Goal: Check status: Check status

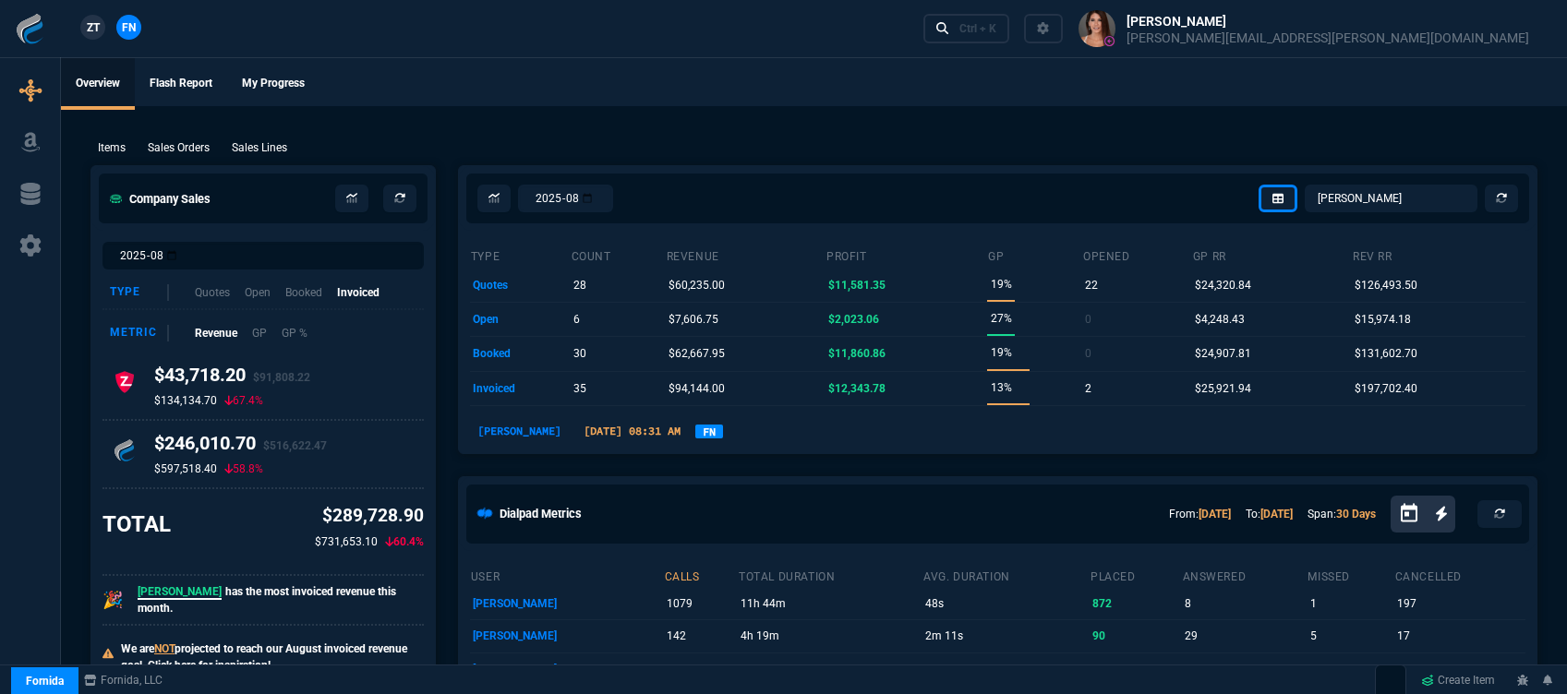
select select "12: [PERSON_NAME]"
click at [996, 31] on div "Ctrl + K" at bounding box center [977, 28] width 37 height 15
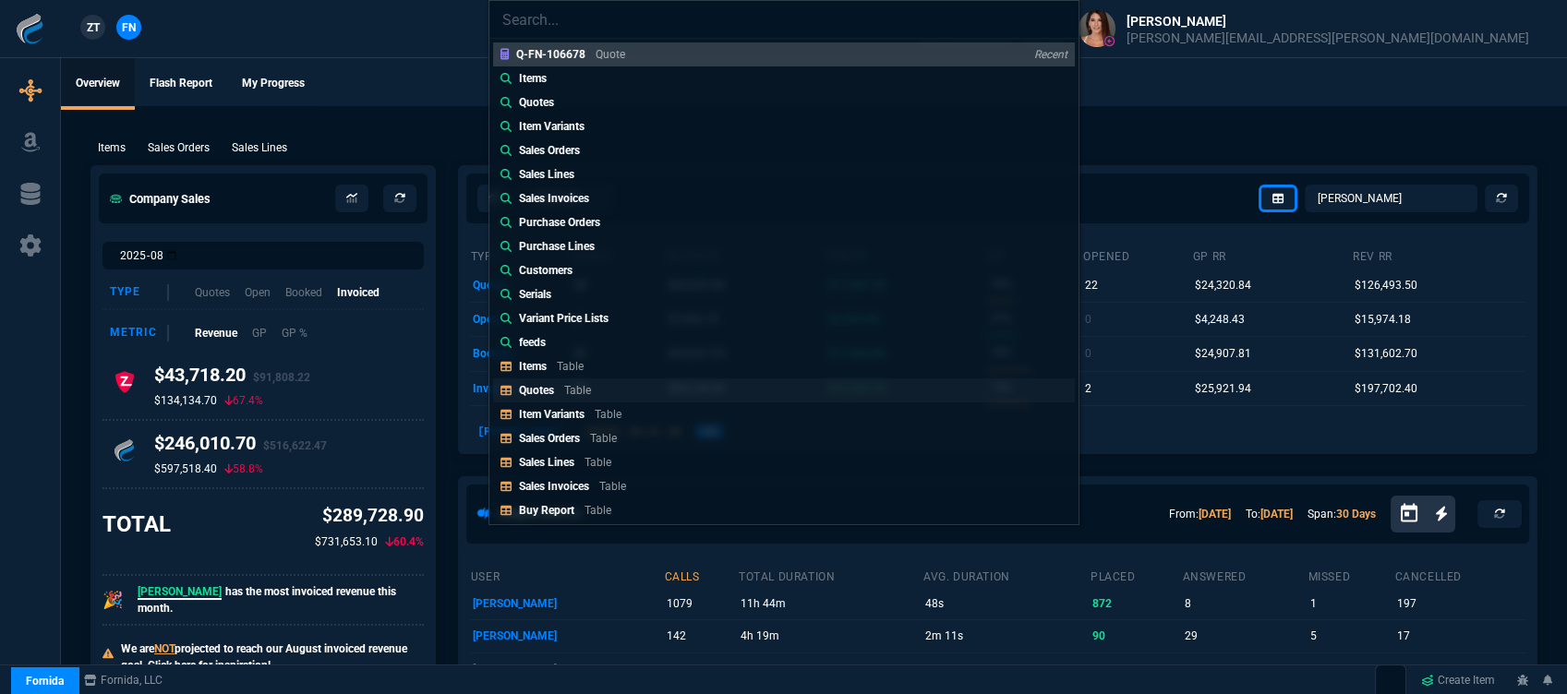
click at [643, 381] on link "Quotes Table" at bounding box center [784, 391] width 582 height 24
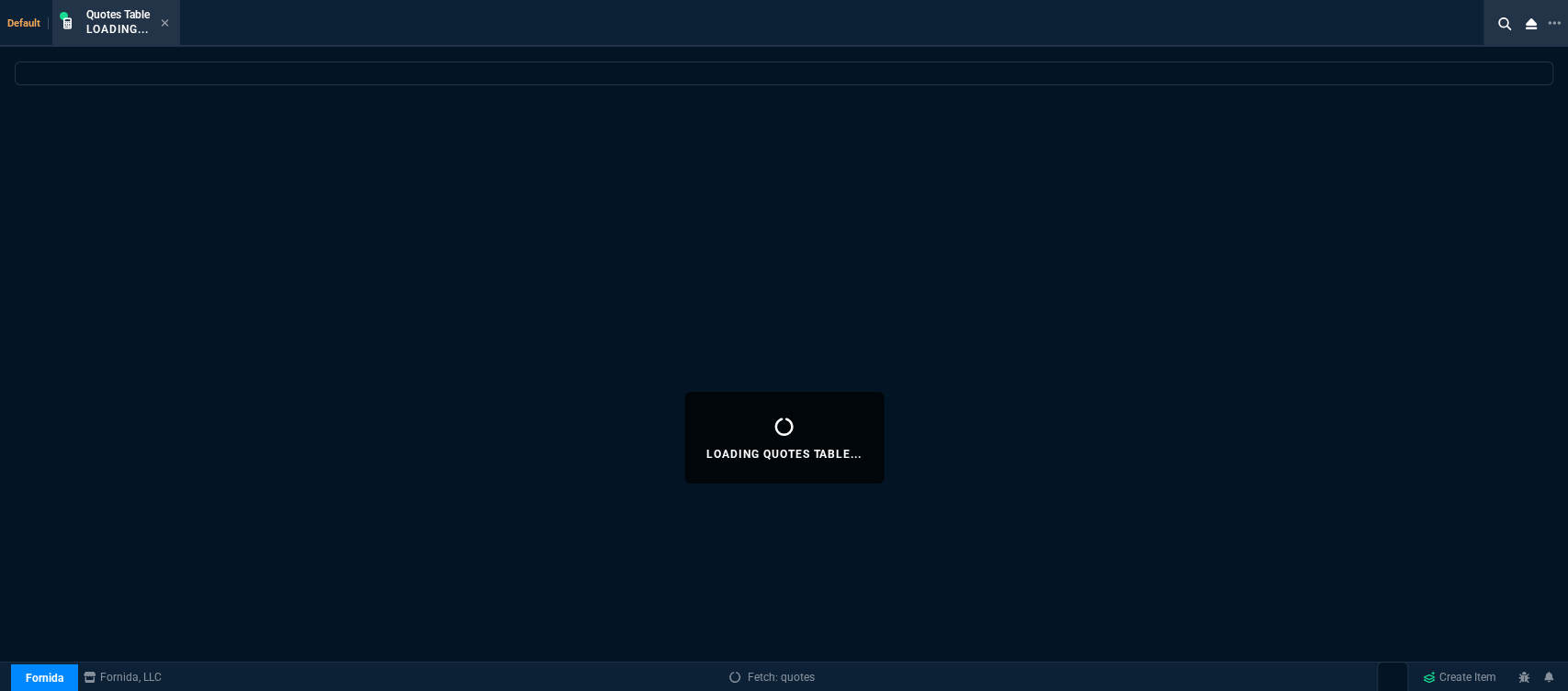
select select
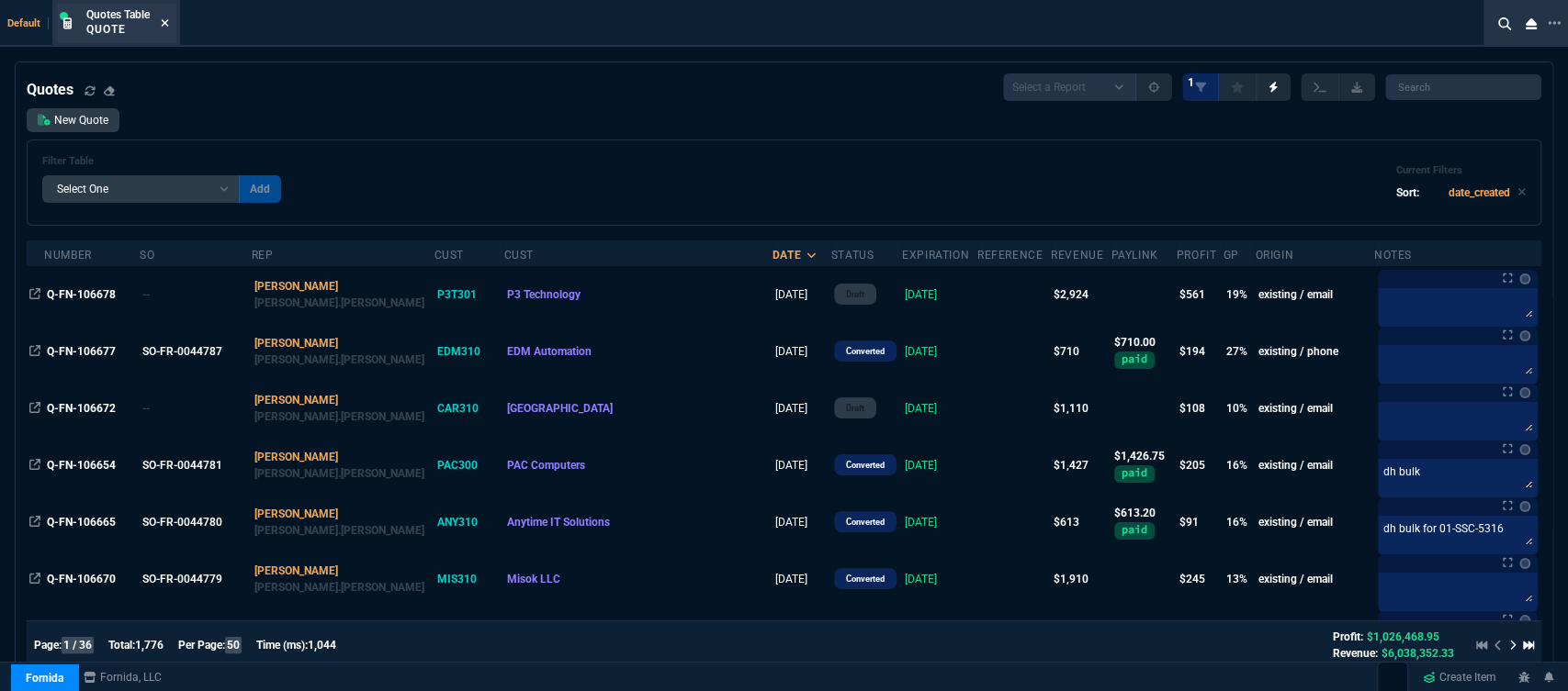
click at [166, 23] on icon at bounding box center [165, 22] width 7 height 7
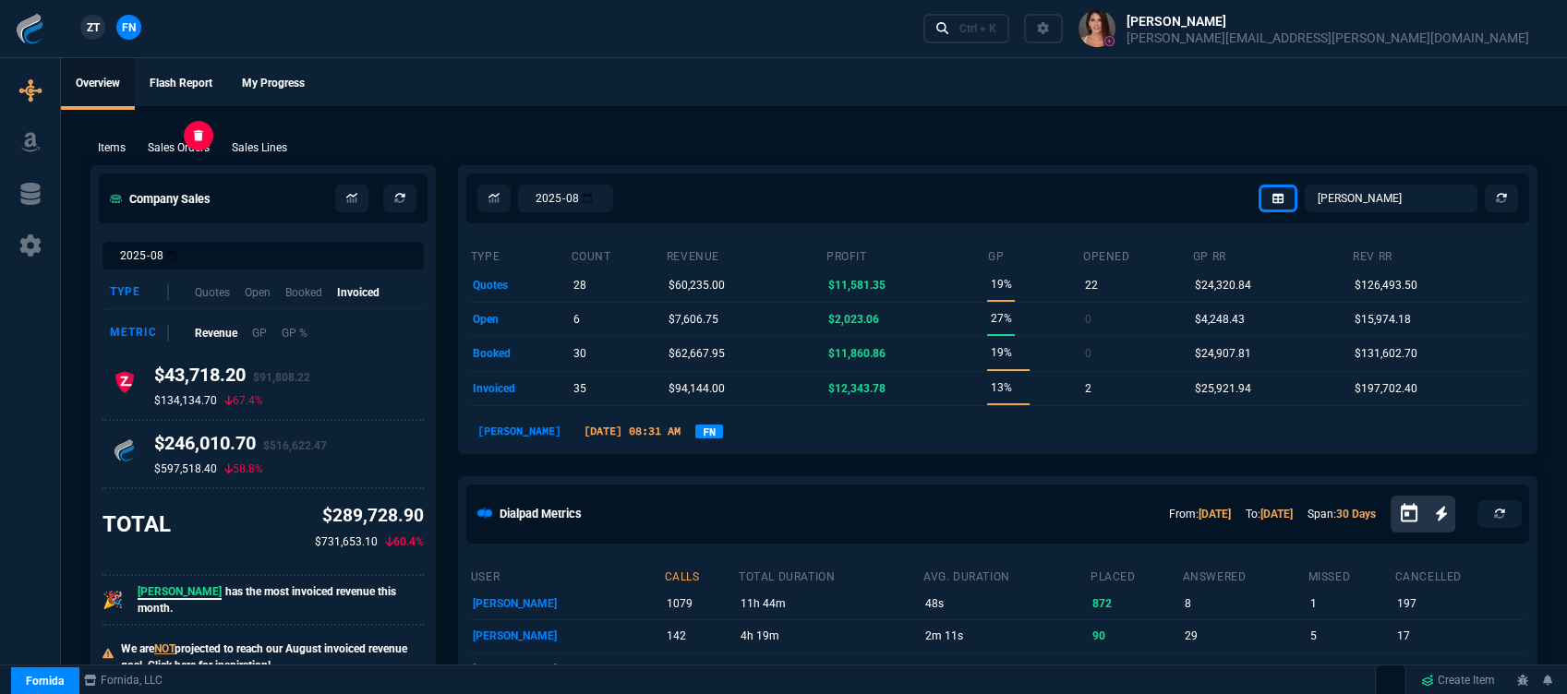
click at [203, 143] on p "Sales Orders" at bounding box center [179, 147] width 62 height 17
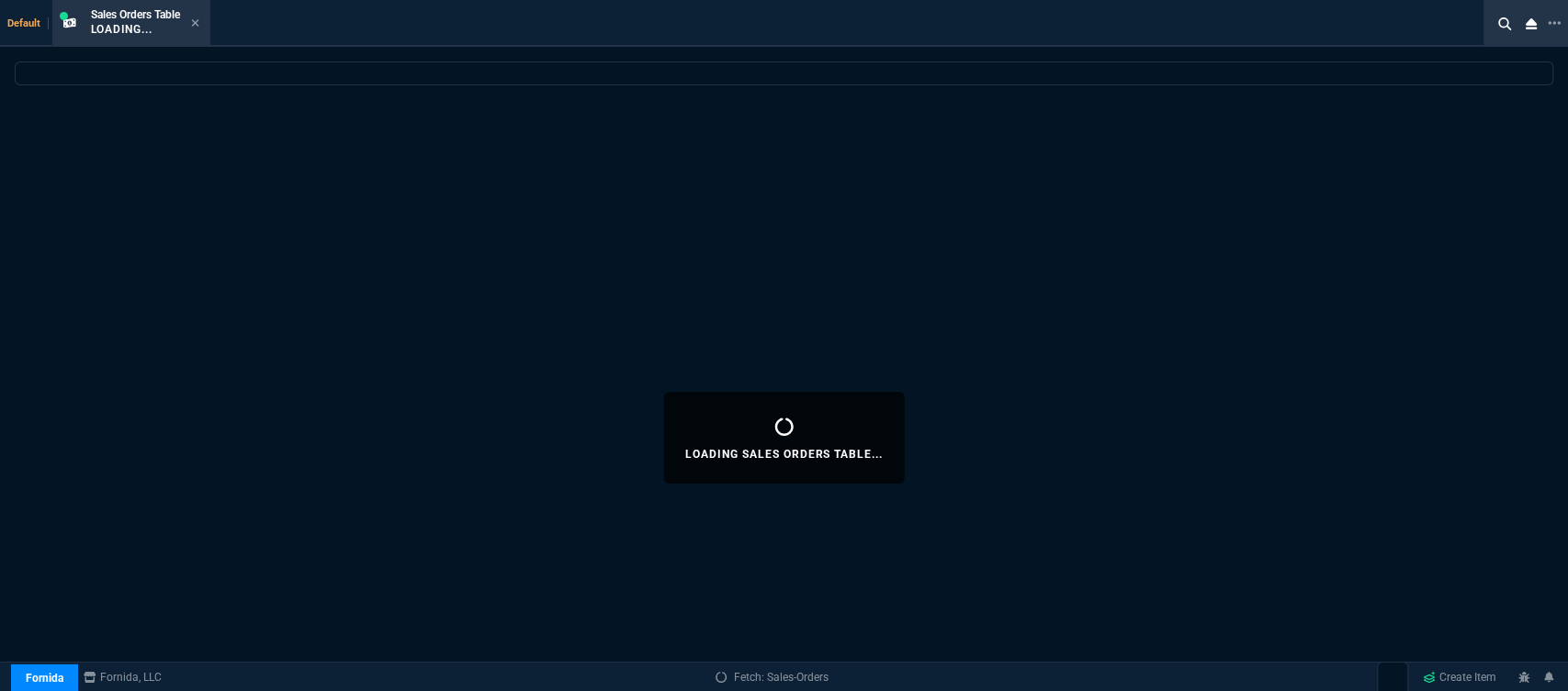
select select
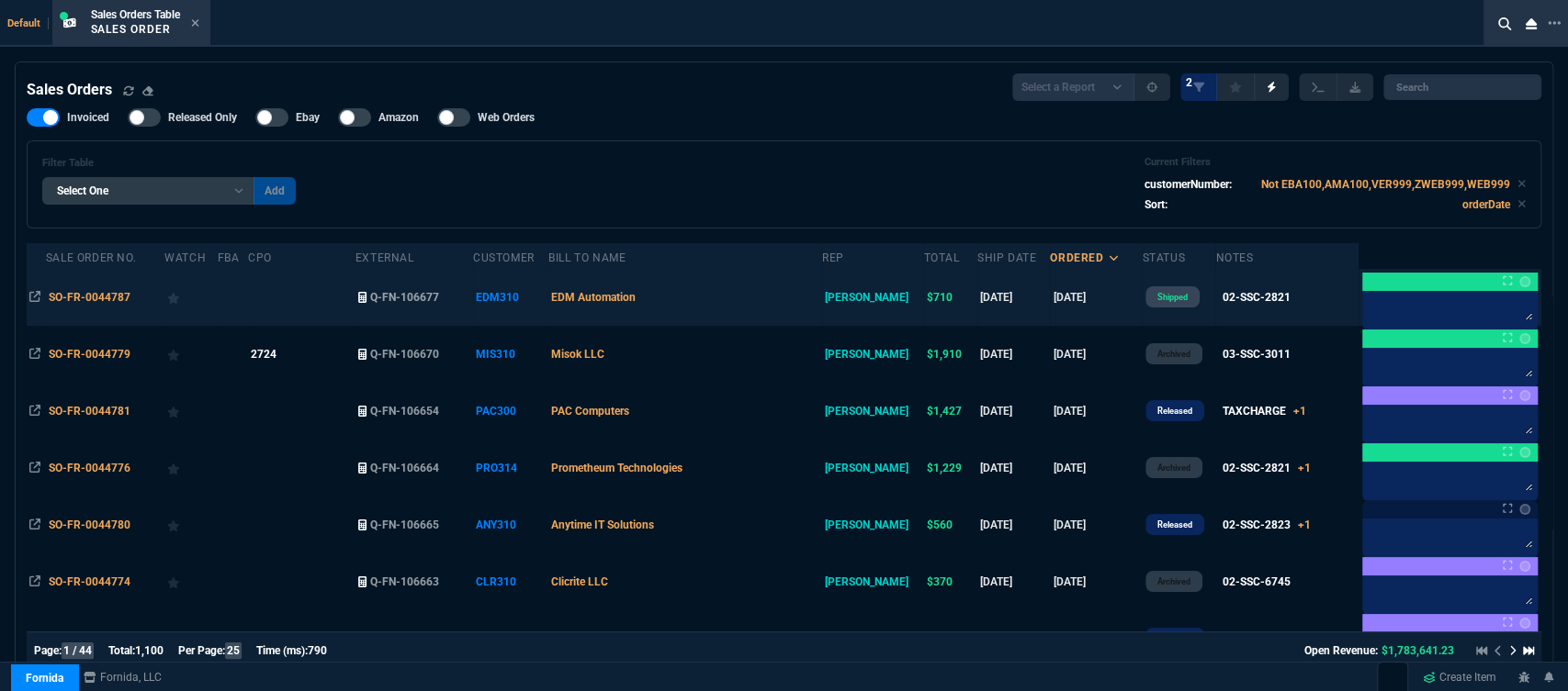
click at [748, 303] on td "EDM Automation" at bounding box center [685, 297] width 274 height 57
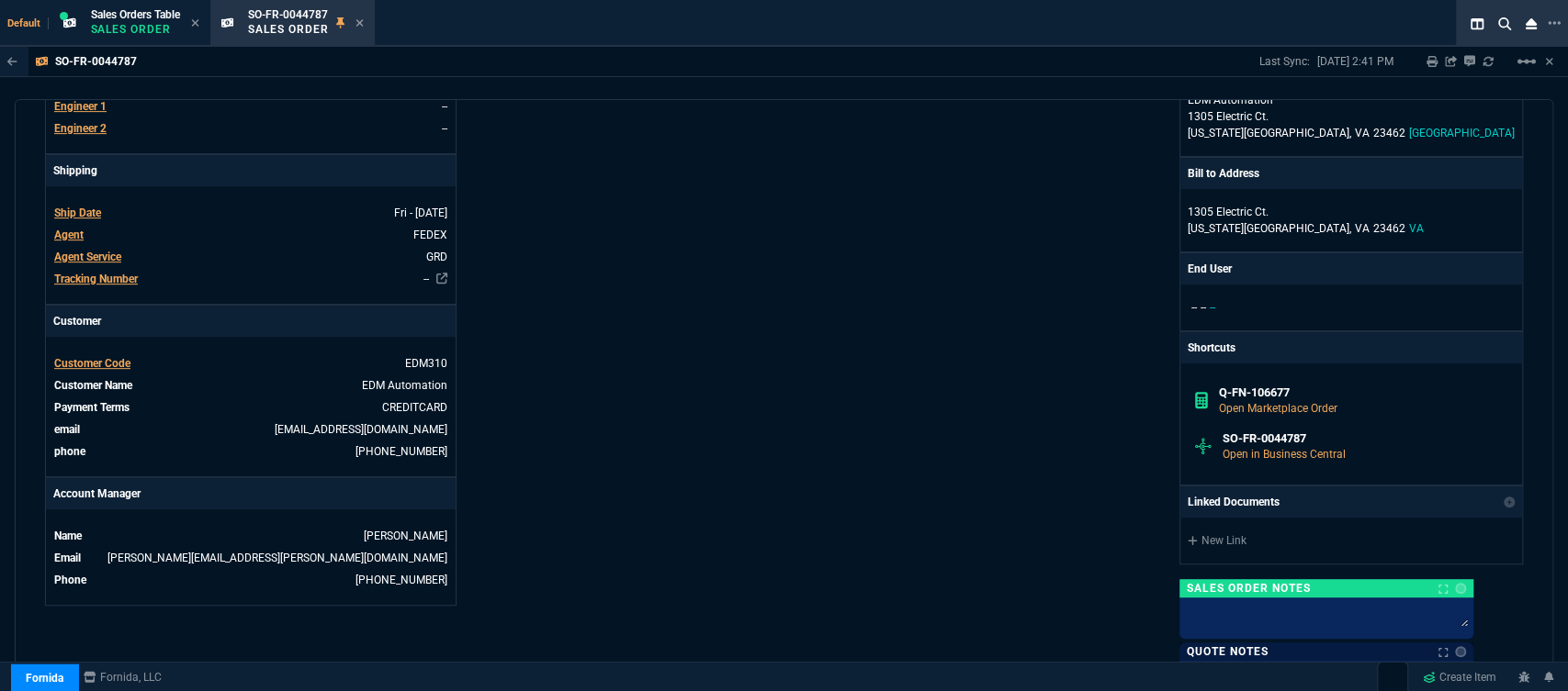
scroll to position [510, 0]
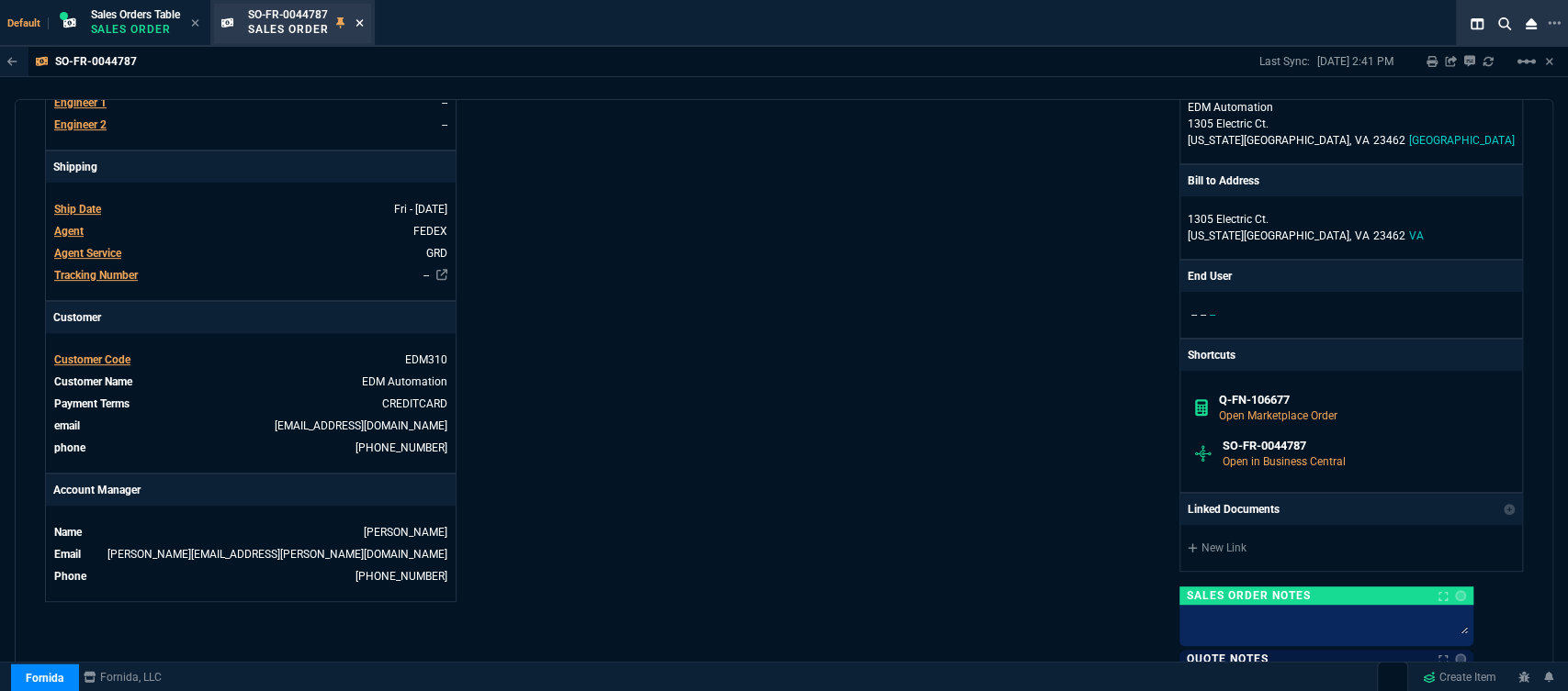
click at [362, 18] on icon at bounding box center [359, 23] width 8 height 11
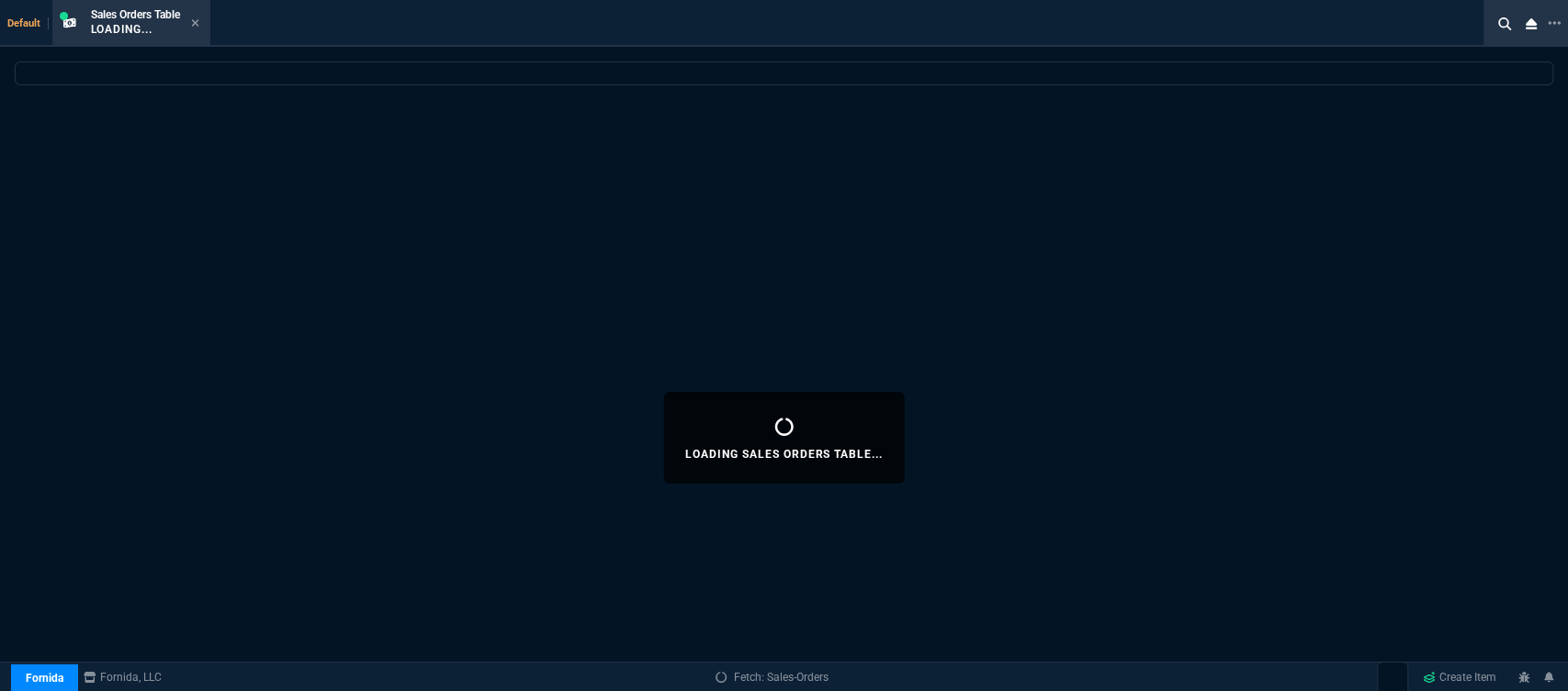
select select
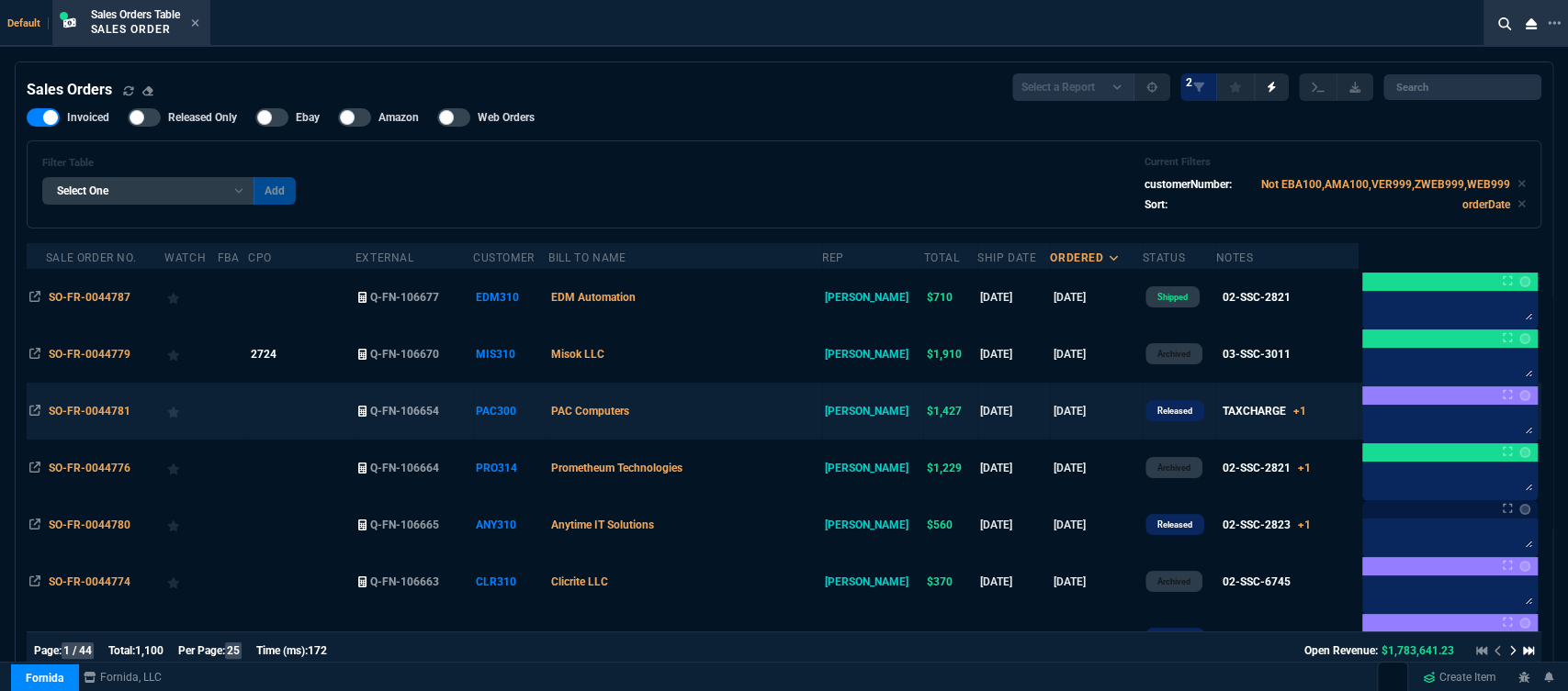
click at [751, 424] on td "PAC Computers" at bounding box center [685, 411] width 274 height 57
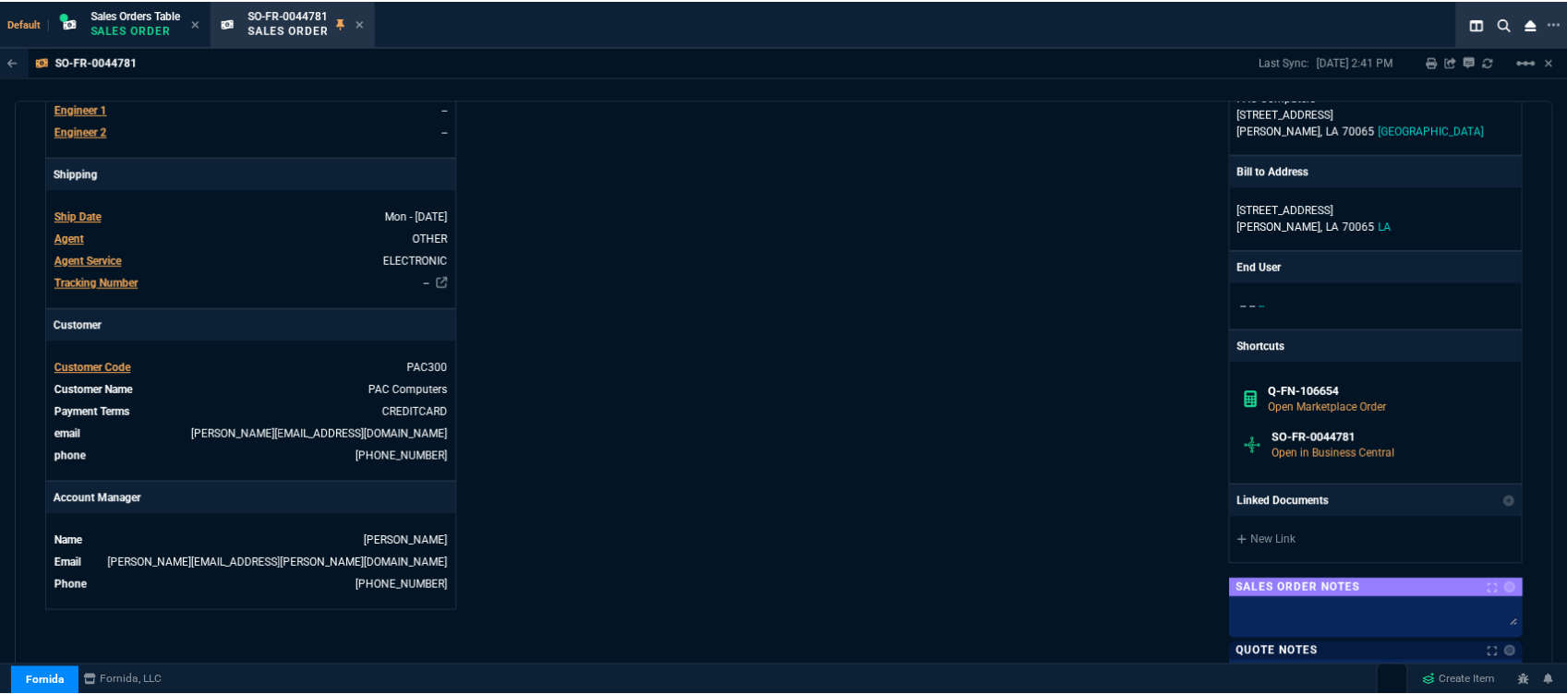
scroll to position [615, 0]
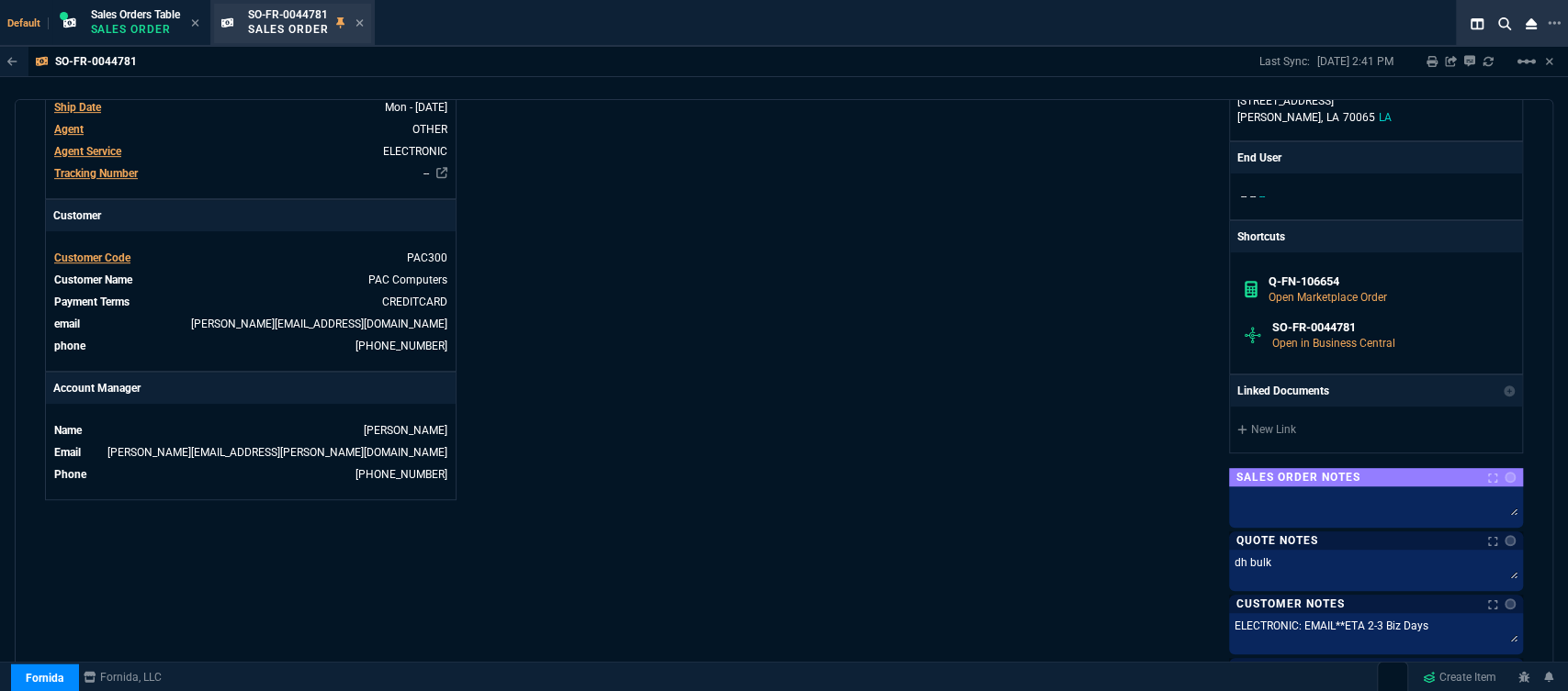
click at [367, 16] on div "SO-FR-0044781 Sales Order" at bounding box center [293, 24] width 157 height 40
click at [361, 18] on fa-icon at bounding box center [359, 24] width 8 height 13
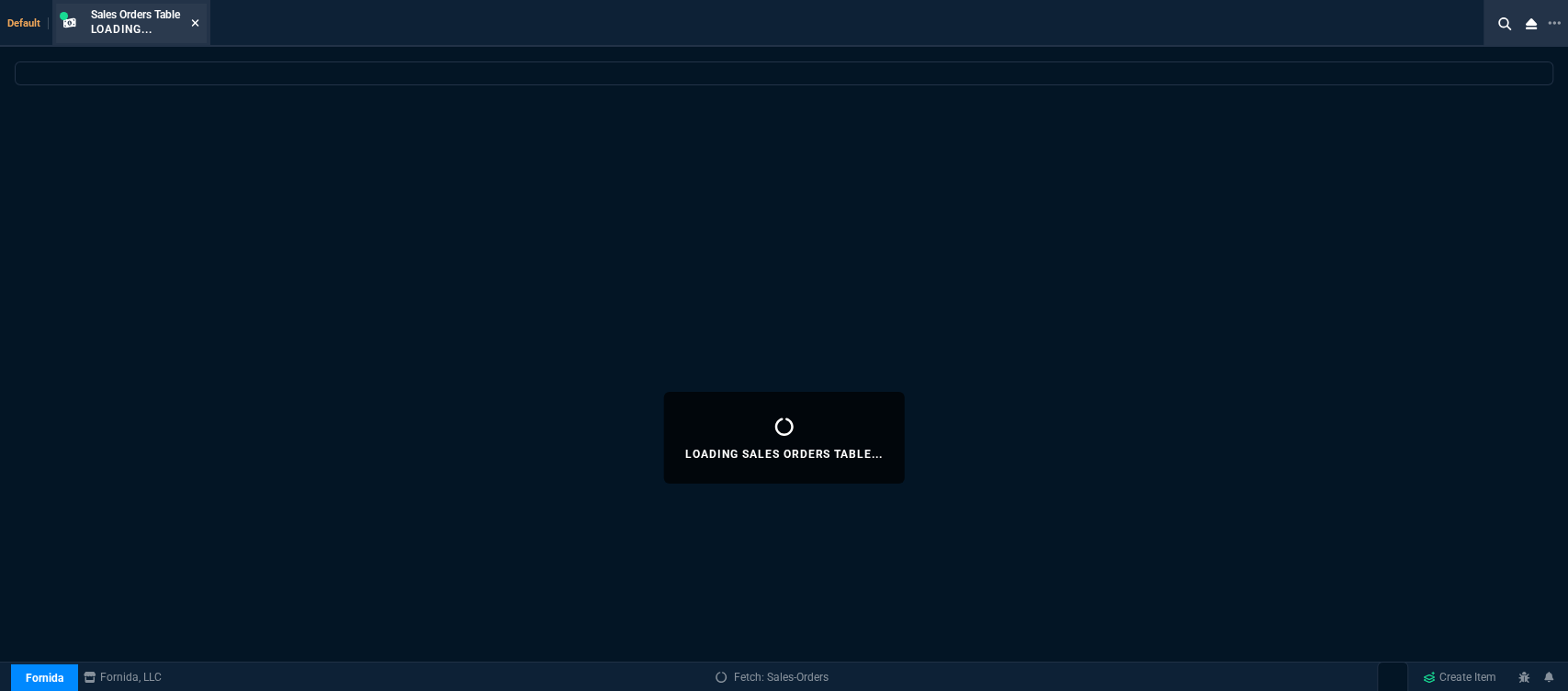
select select
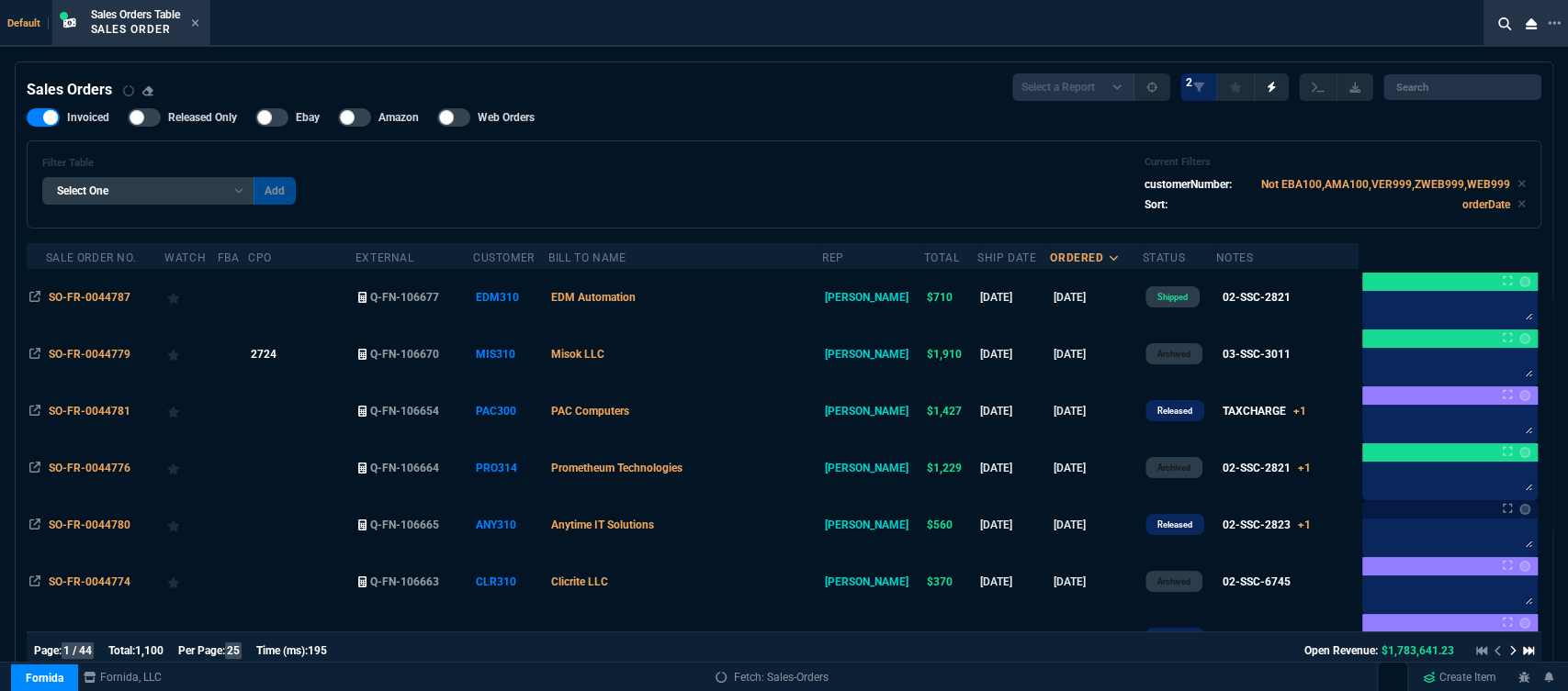
click at [196, 20] on icon at bounding box center [194, 22] width 7 height 7
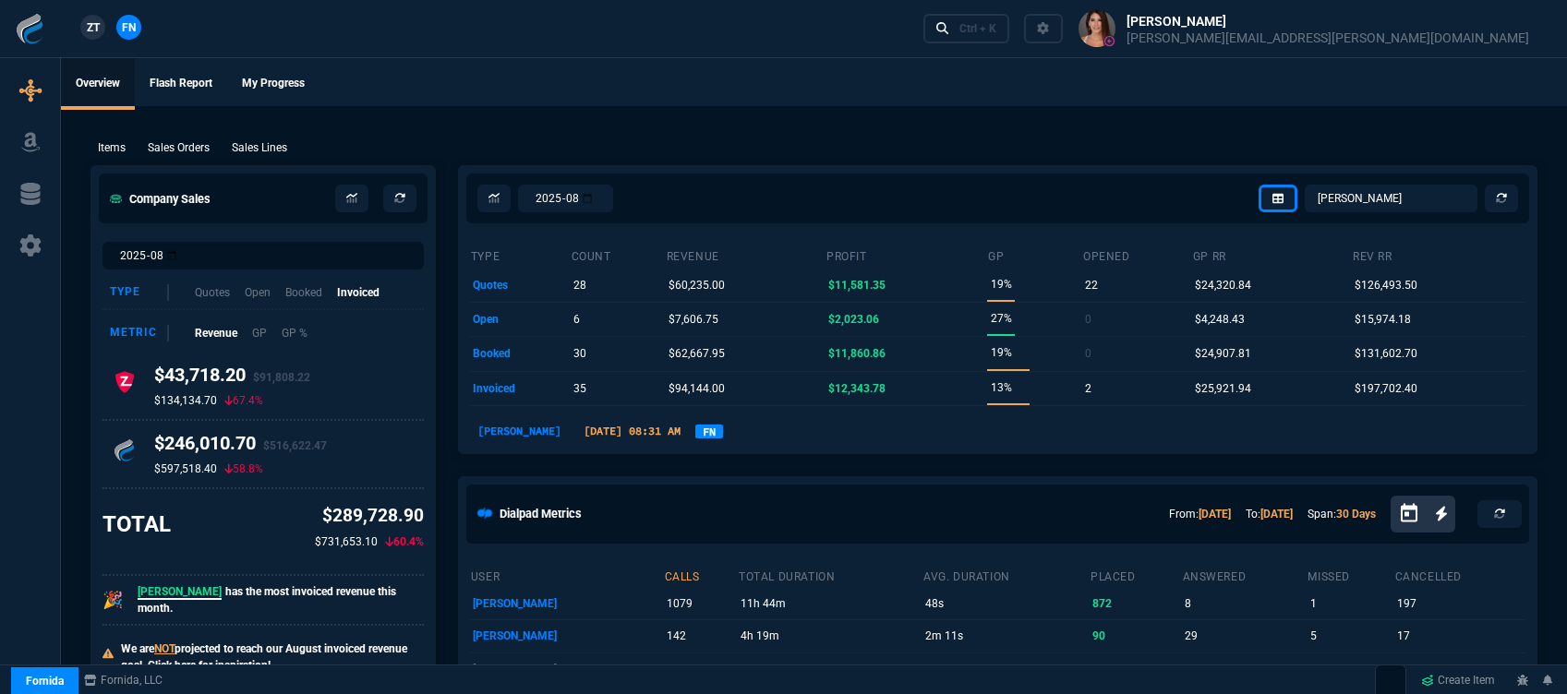
select select "12: [PERSON_NAME]"
click at [996, 34] on div "Ctrl + K" at bounding box center [977, 28] width 37 height 15
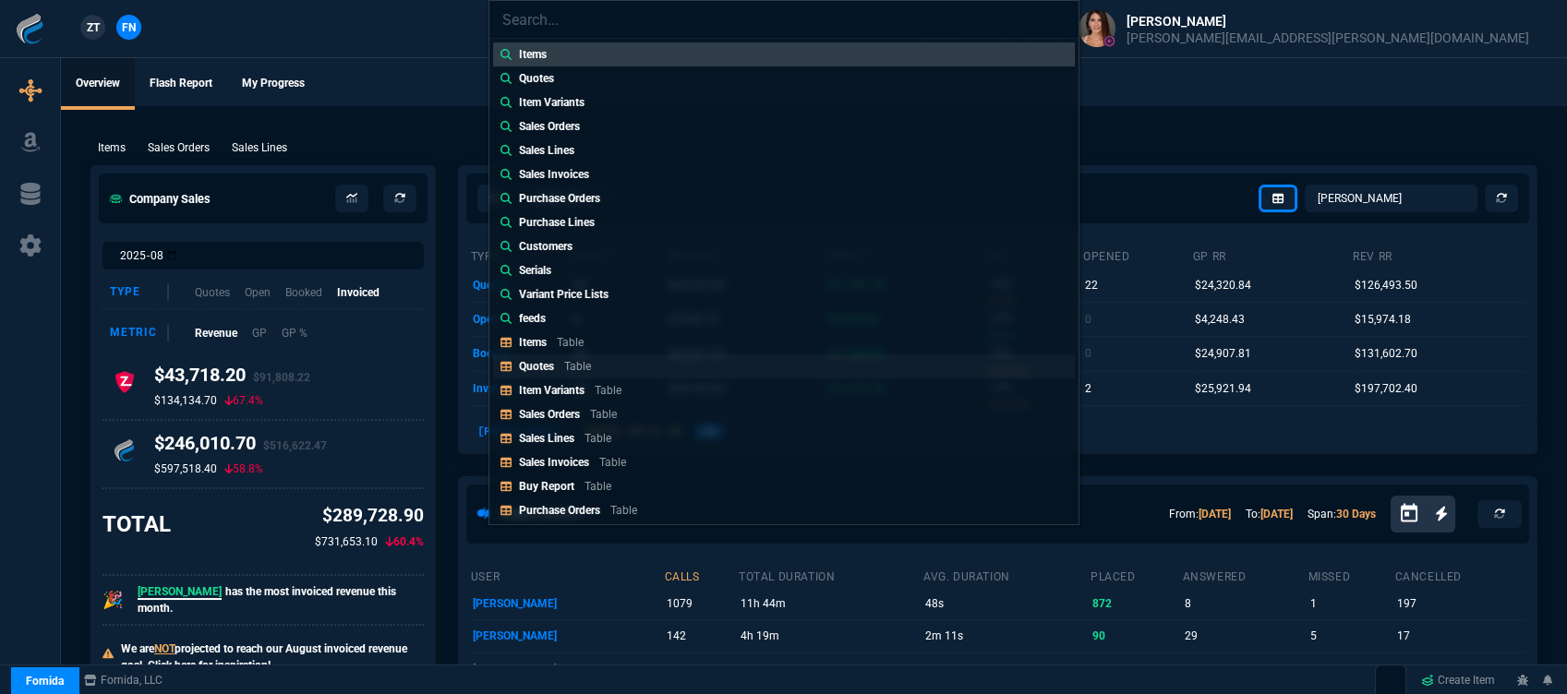
click at [567, 367] on p "Table" at bounding box center [577, 366] width 27 height 13
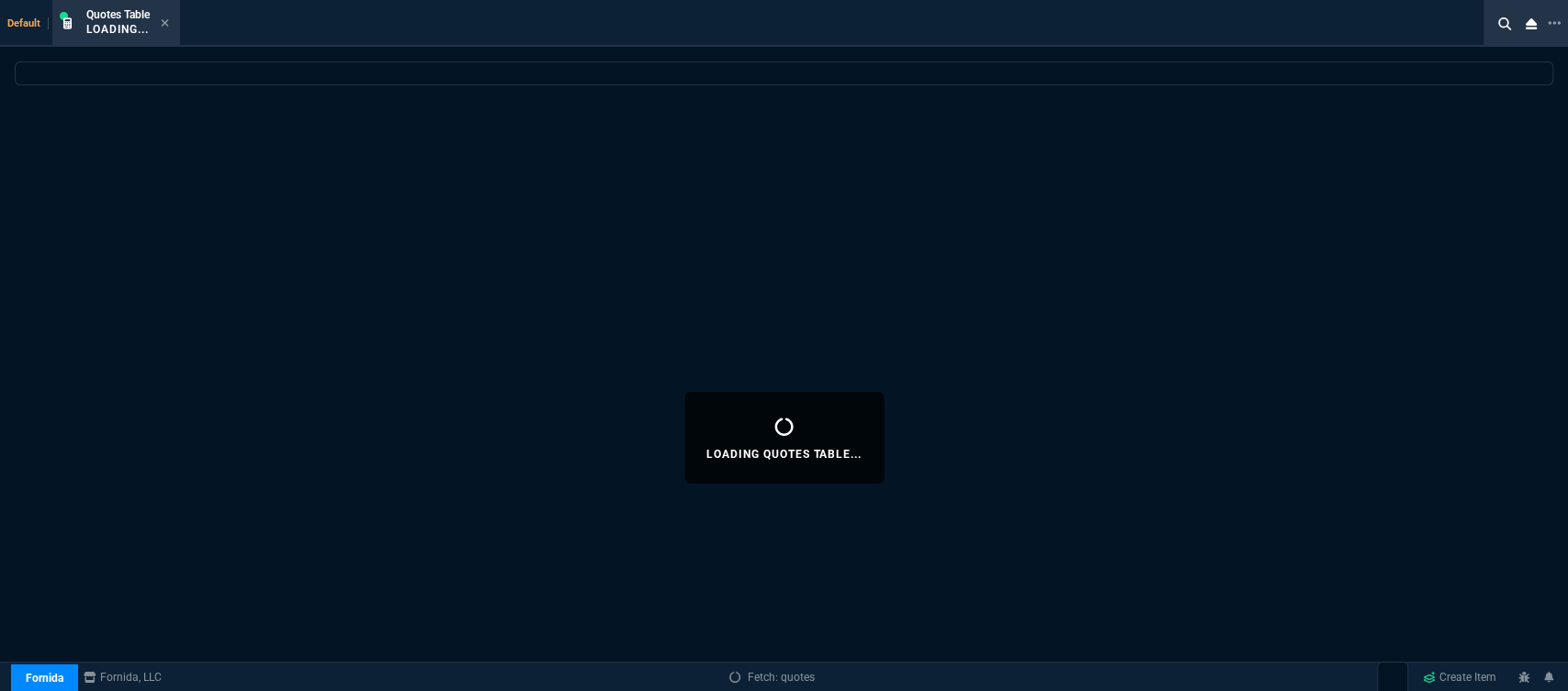
select select
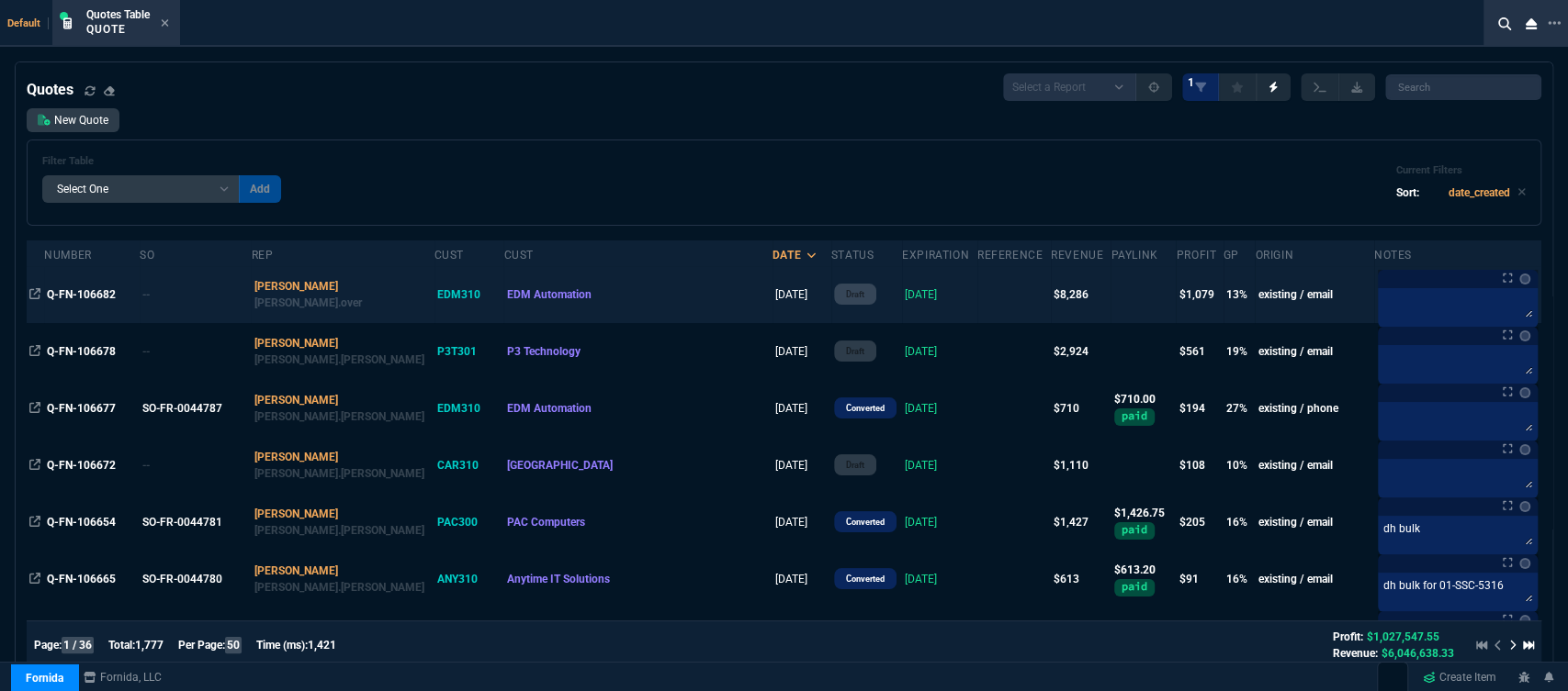
click at [904, 307] on td "8/29/25" at bounding box center [940, 294] width 76 height 57
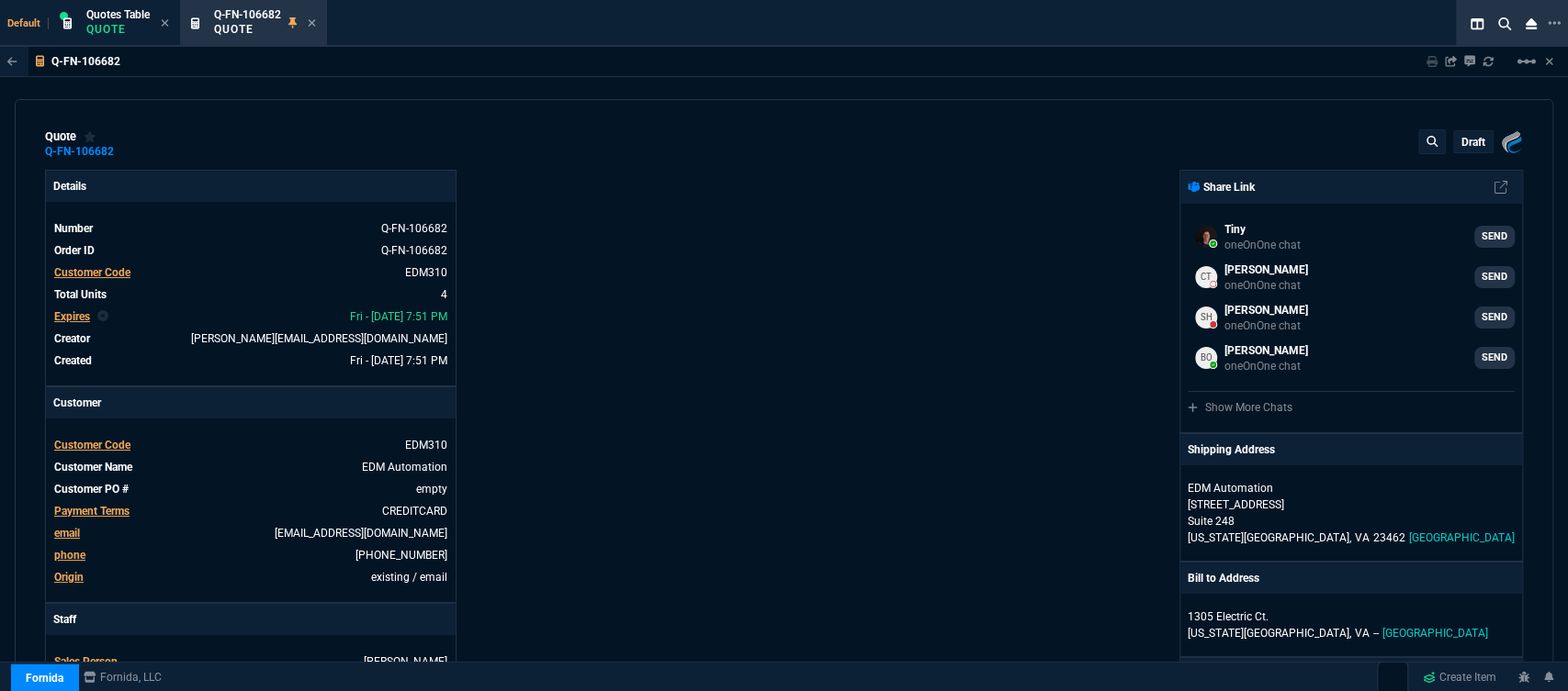
type input "18"
type input "727"
type input "0"
type input "63"
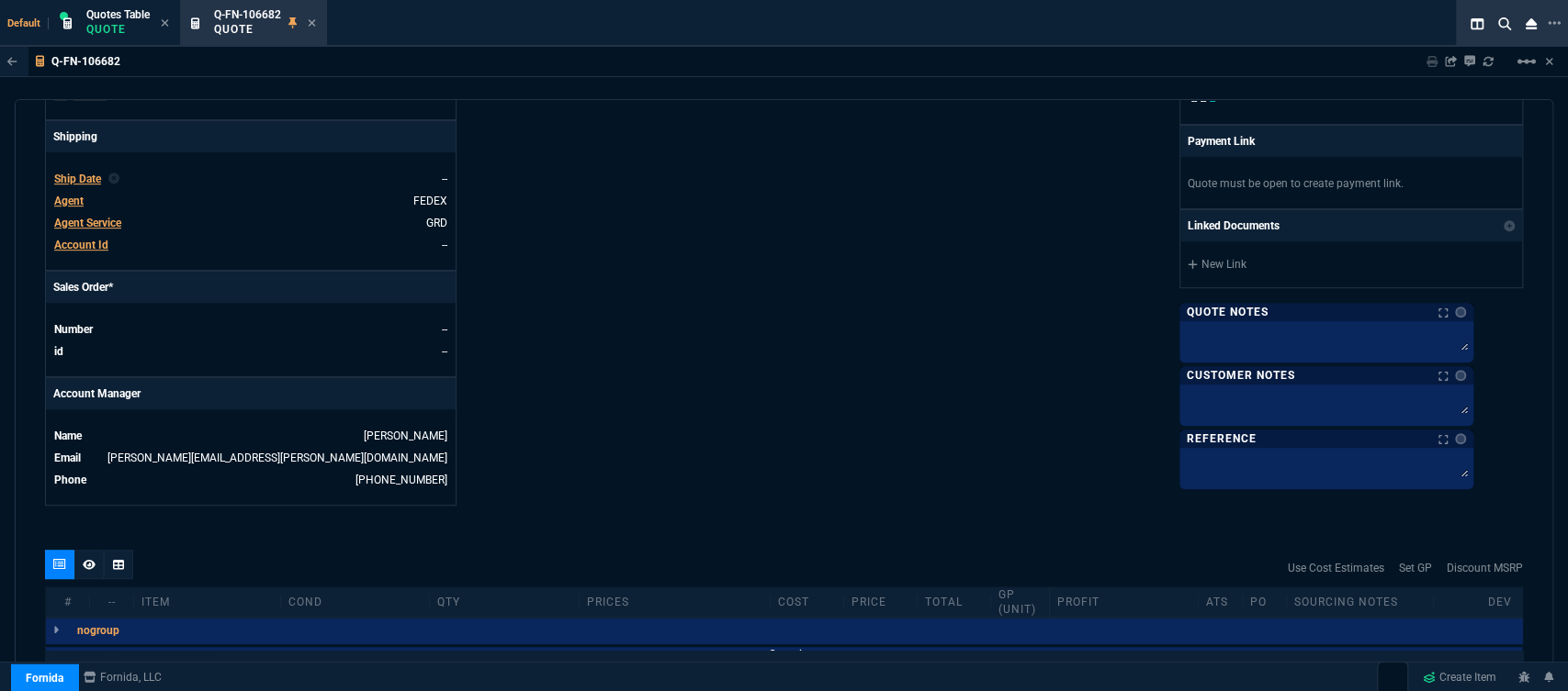
scroll to position [994, 0]
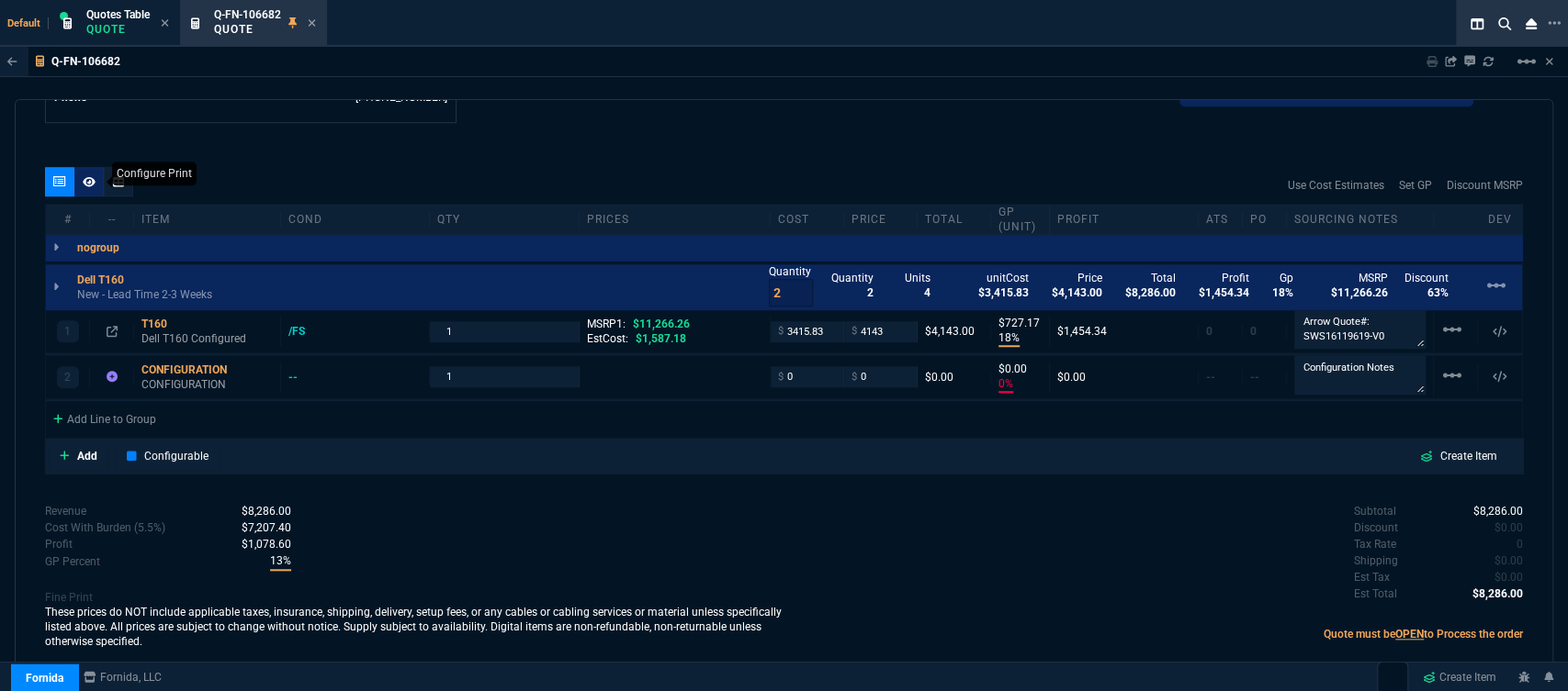
click at [96, 176] on div at bounding box center [90, 182] width 30 height 30
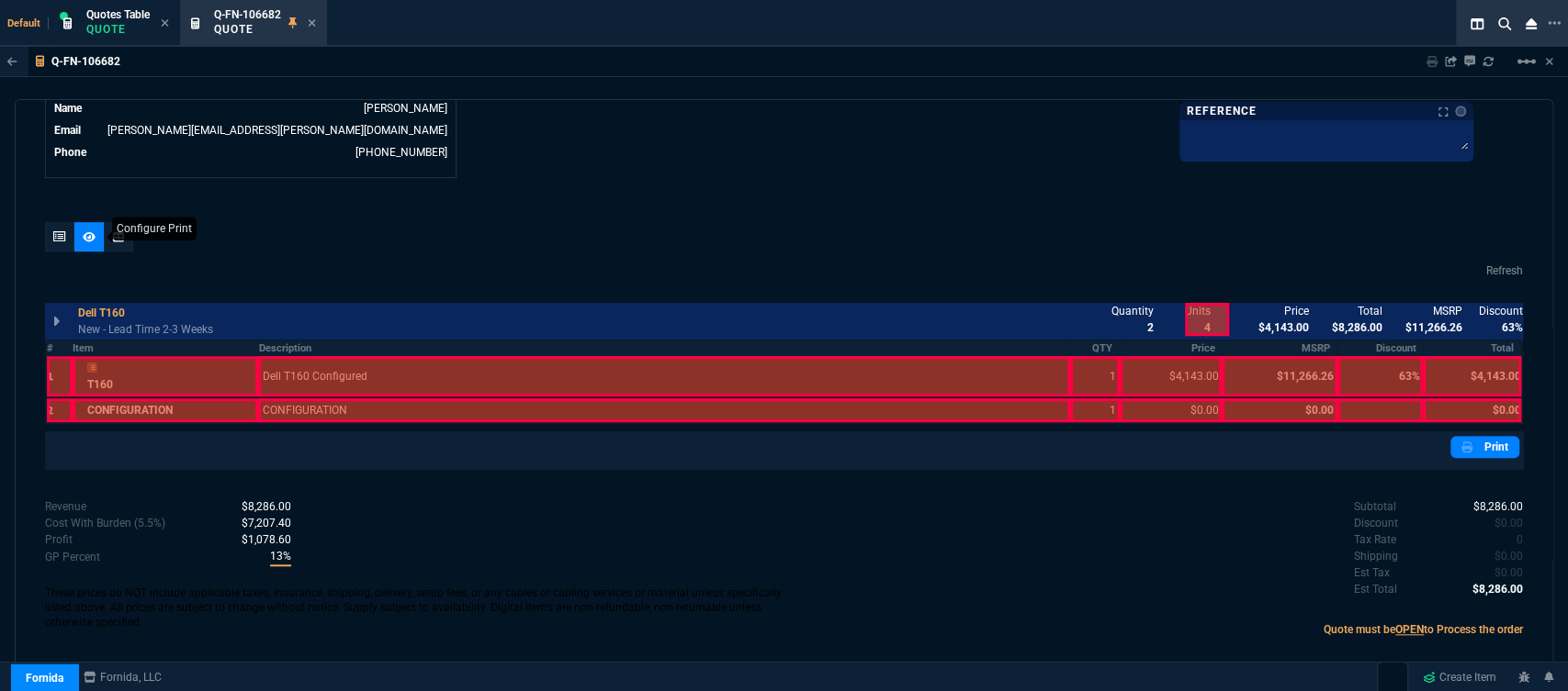
scroll to position [907, 0]
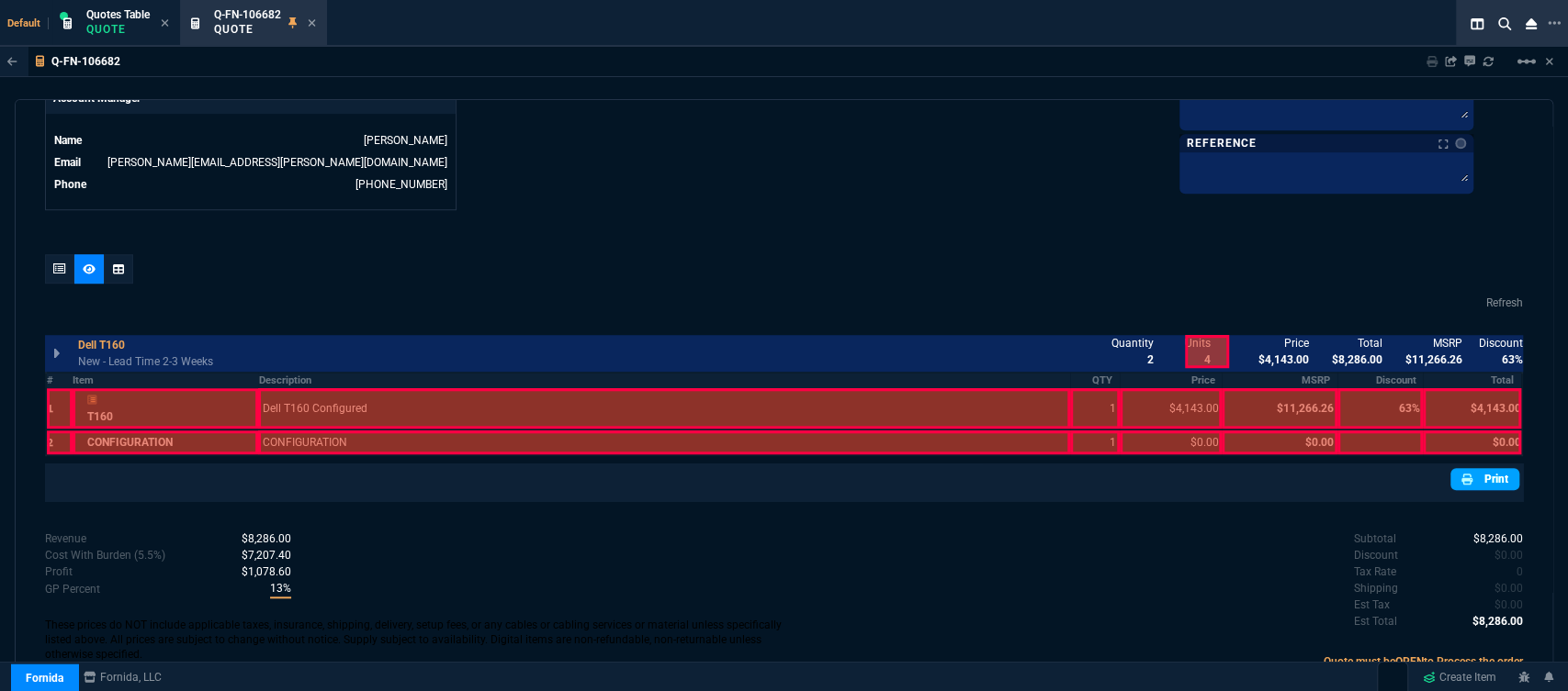
click at [1475, 473] on link "Print" at bounding box center [1484, 479] width 69 height 22
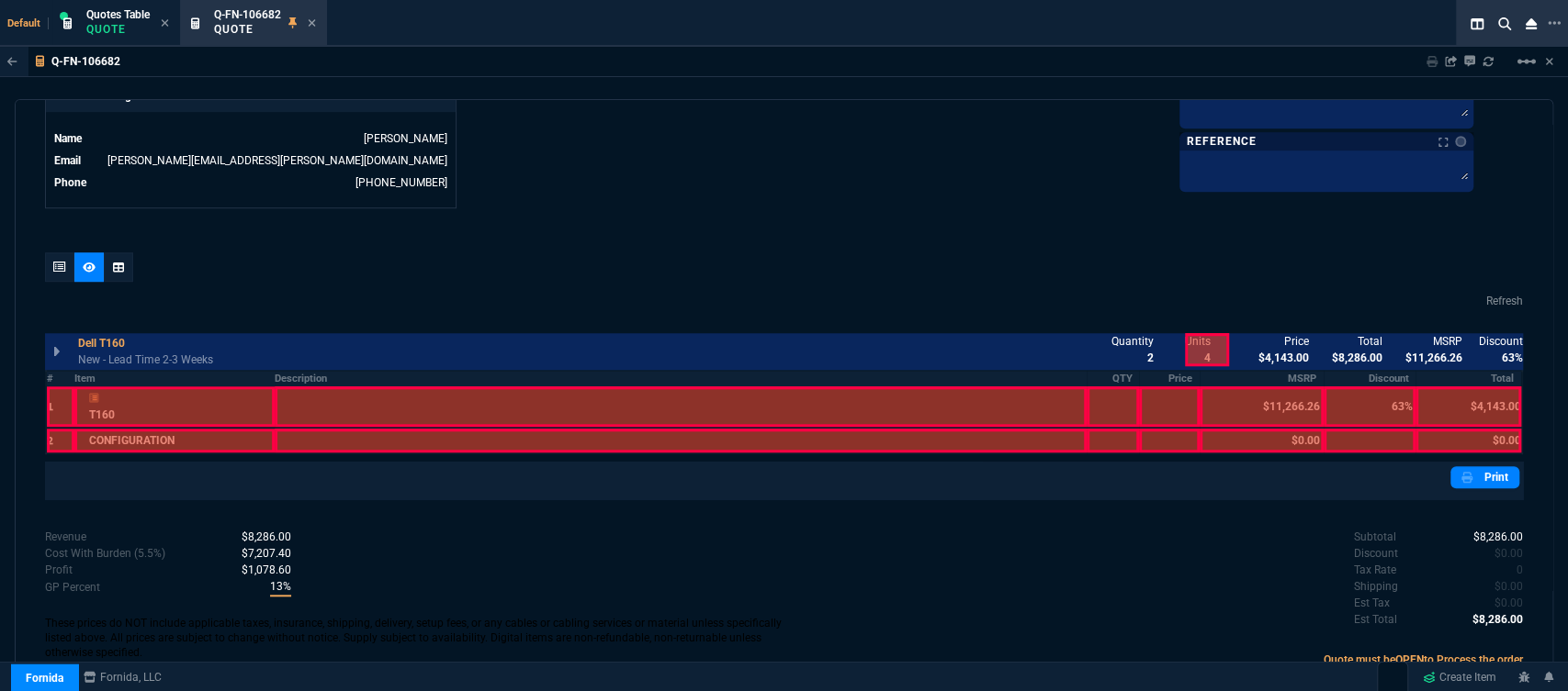
scroll to position [937, 0]
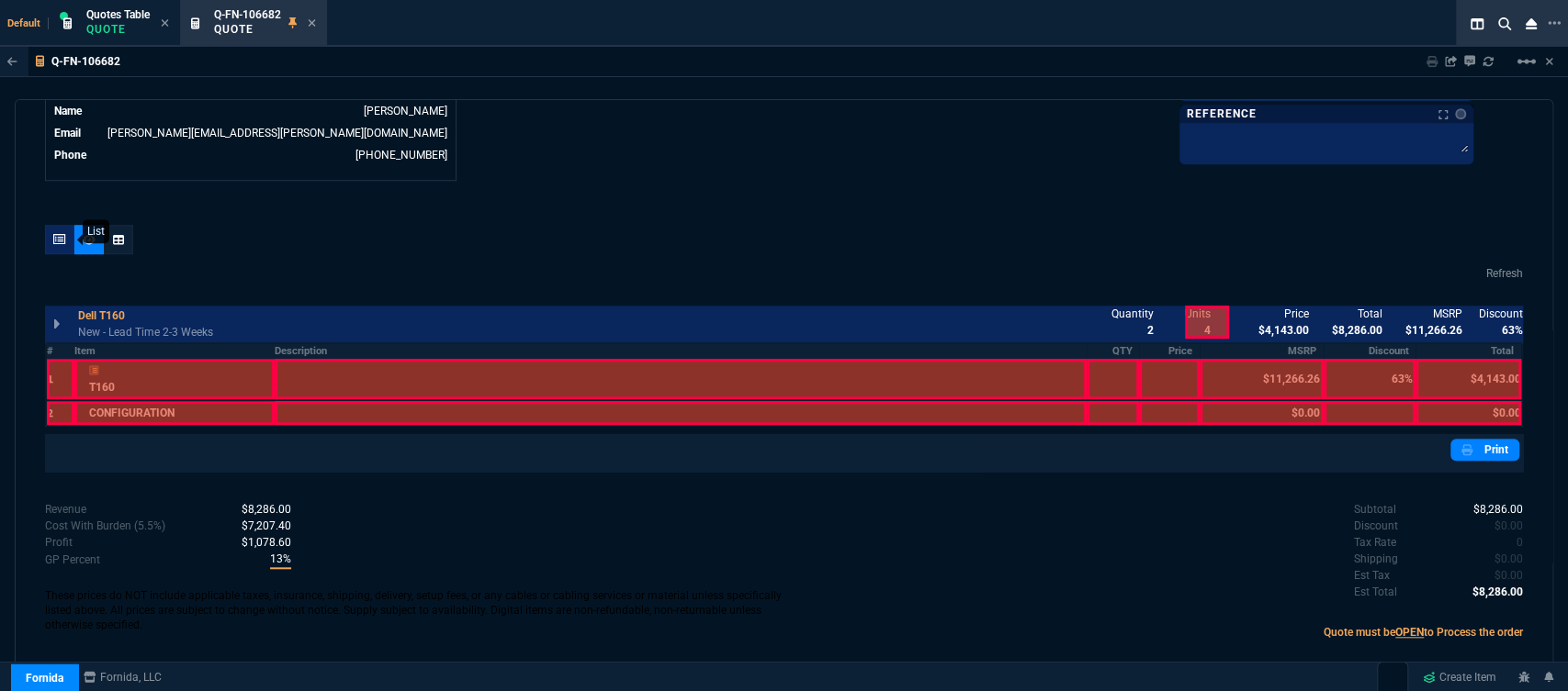
click at [51, 238] on div at bounding box center [60, 240] width 30 height 30
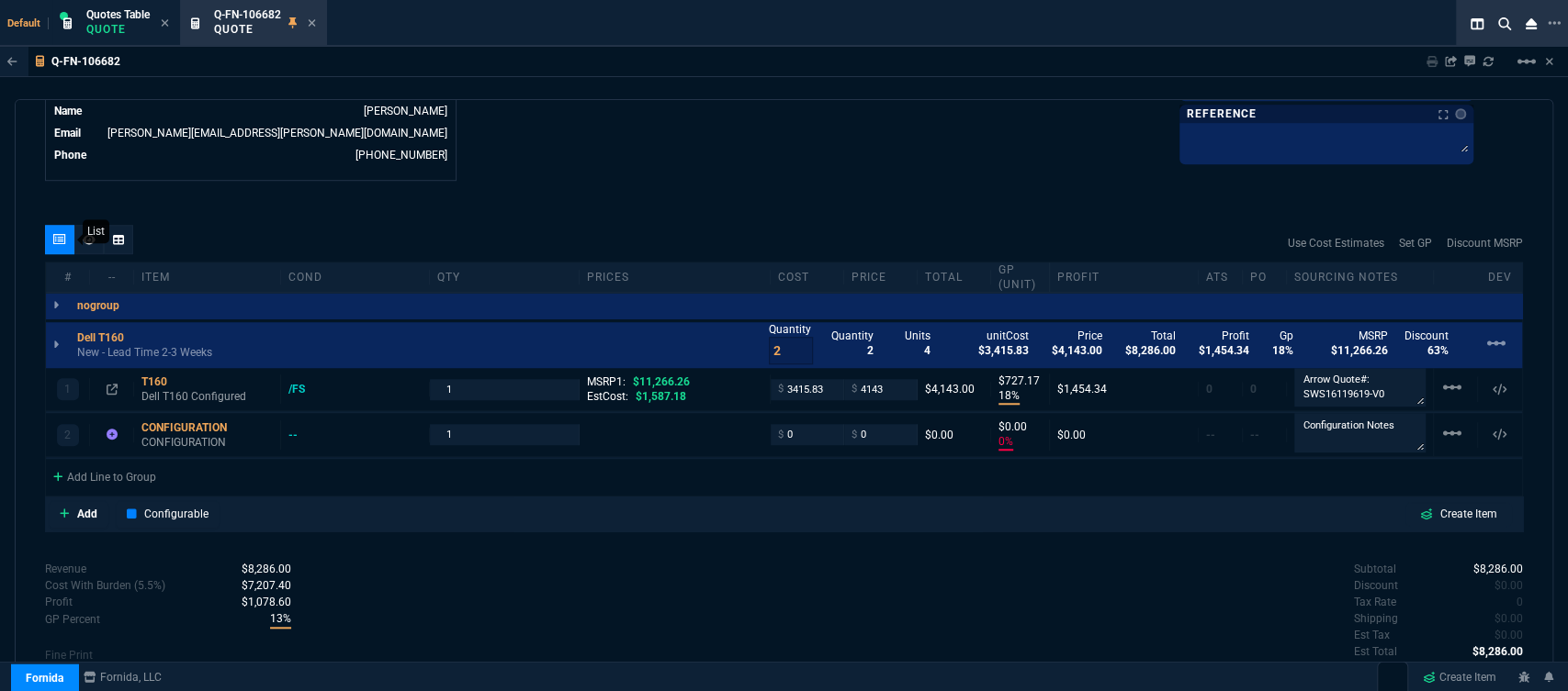
type input "18"
type input "727"
type input "0"
type input "63"
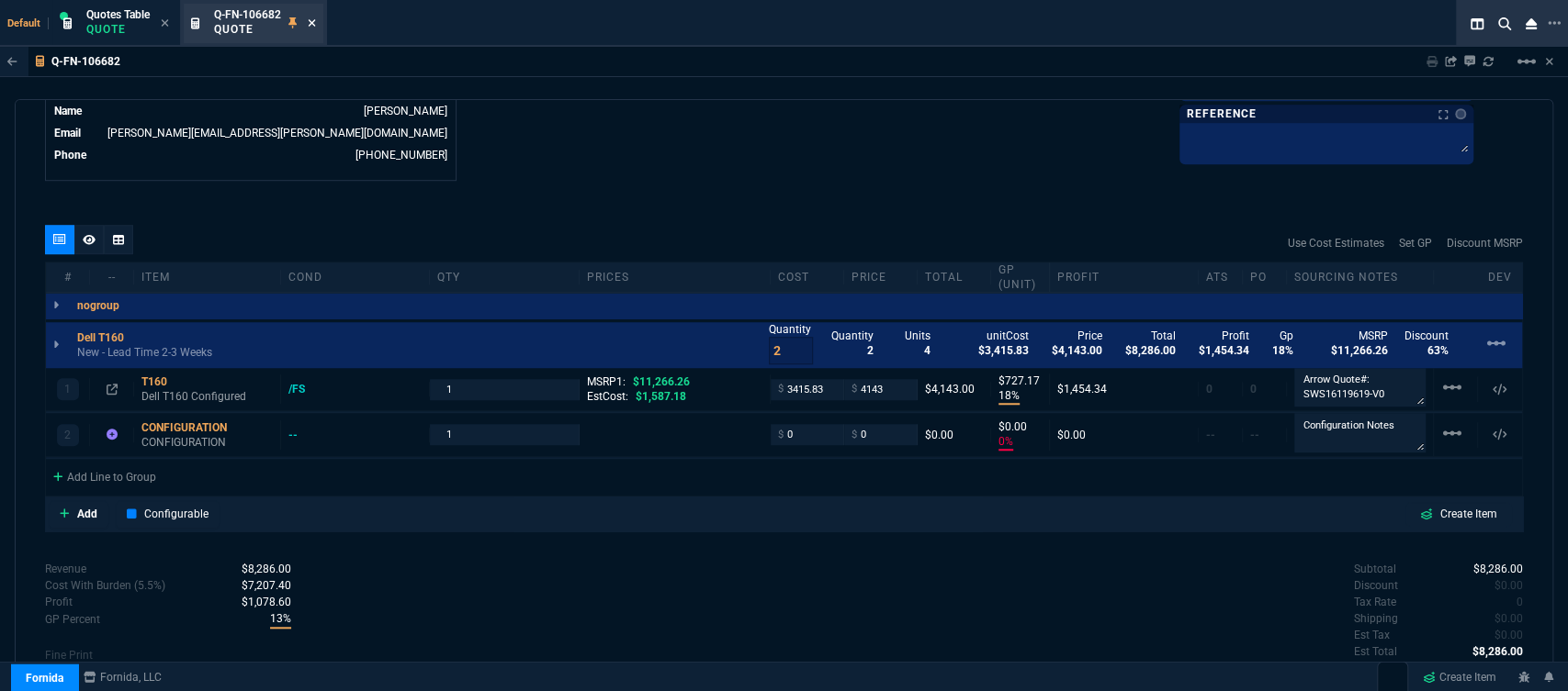
click at [308, 20] on icon at bounding box center [311, 23] width 8 height 11
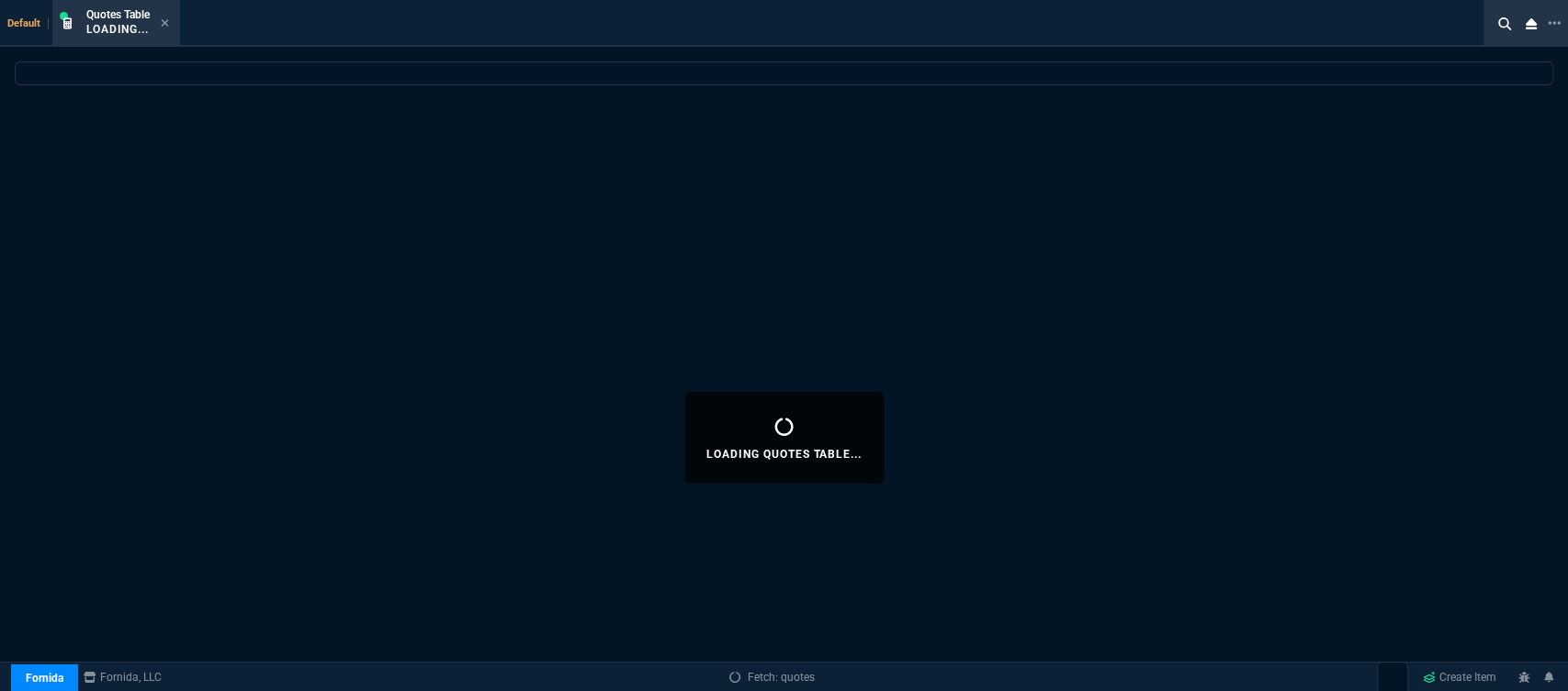
select select
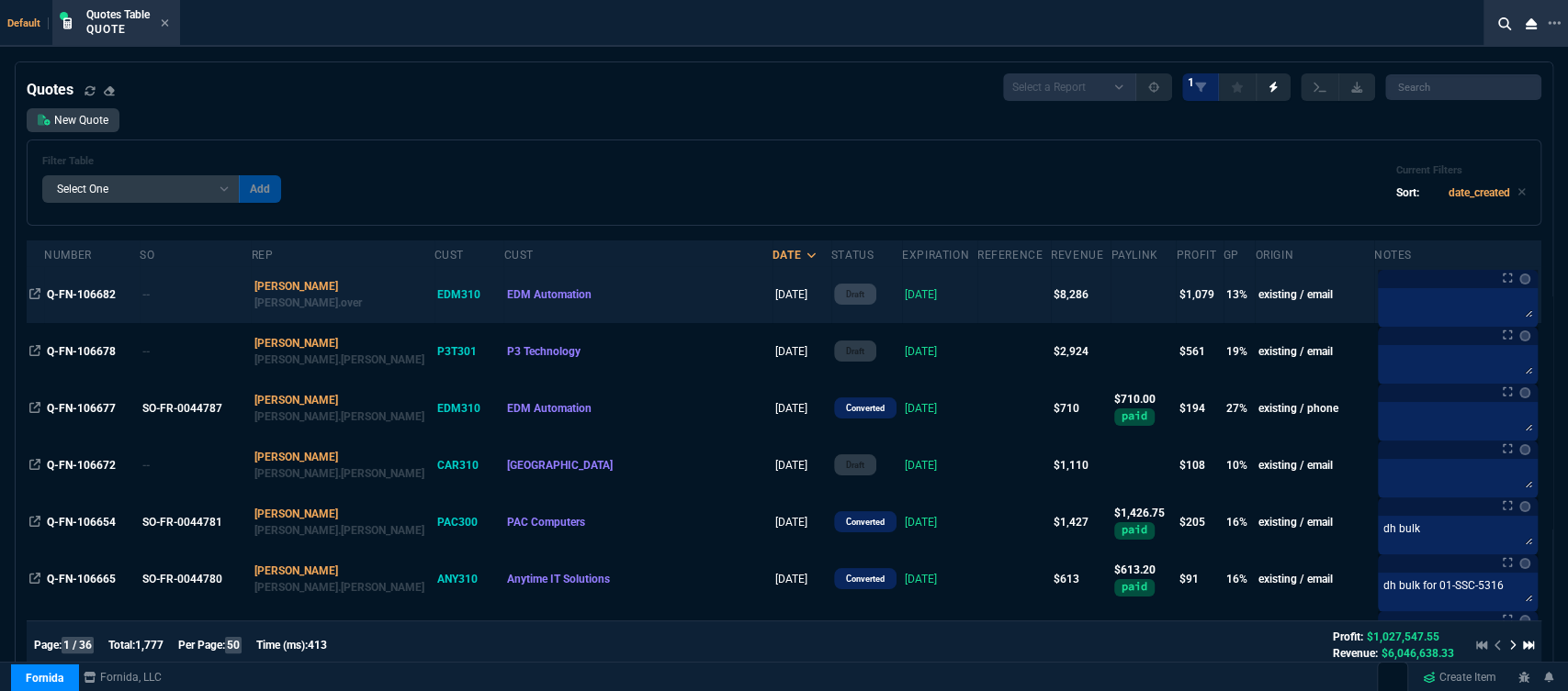
click at [978, 303] on td at bounding box center [1015, 294] width 74 height 57
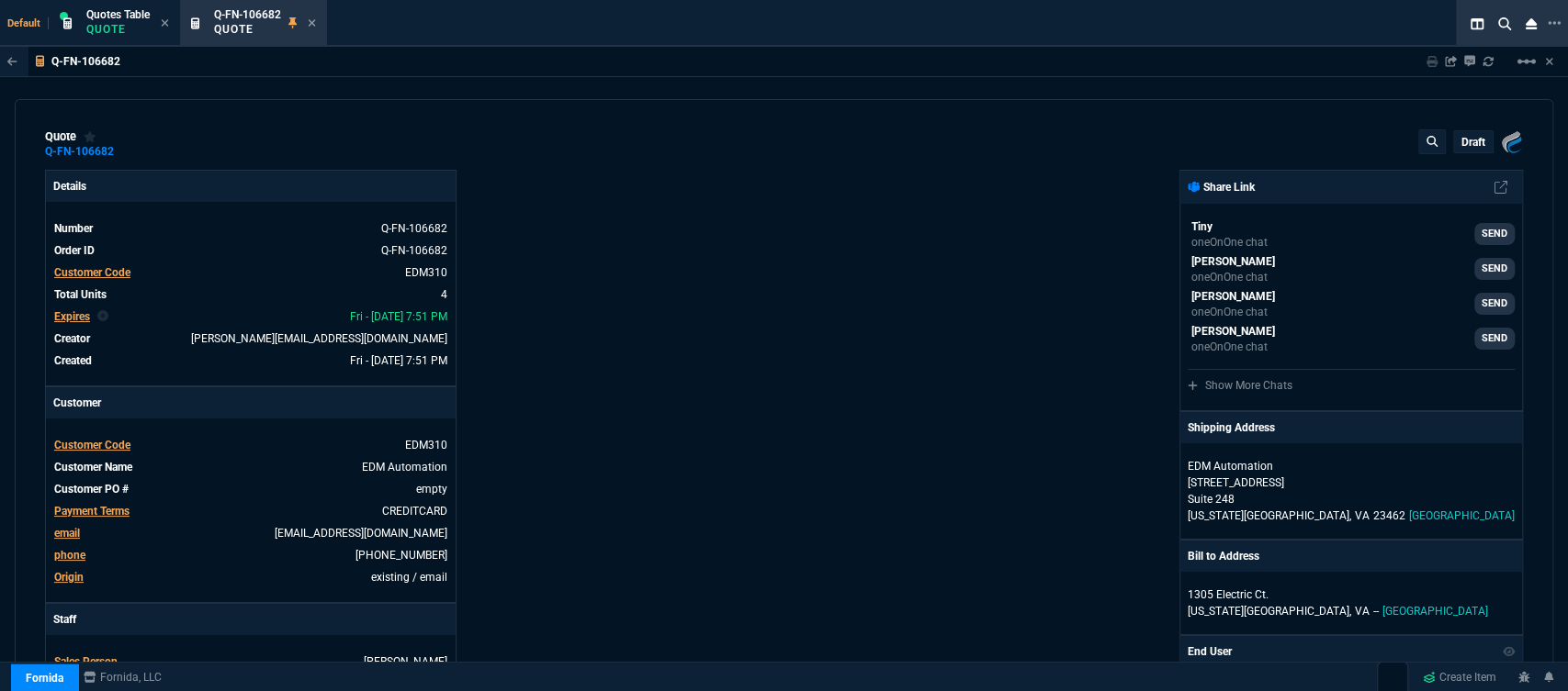
type input "18"
type input "727"
type input "0"
type input "63"
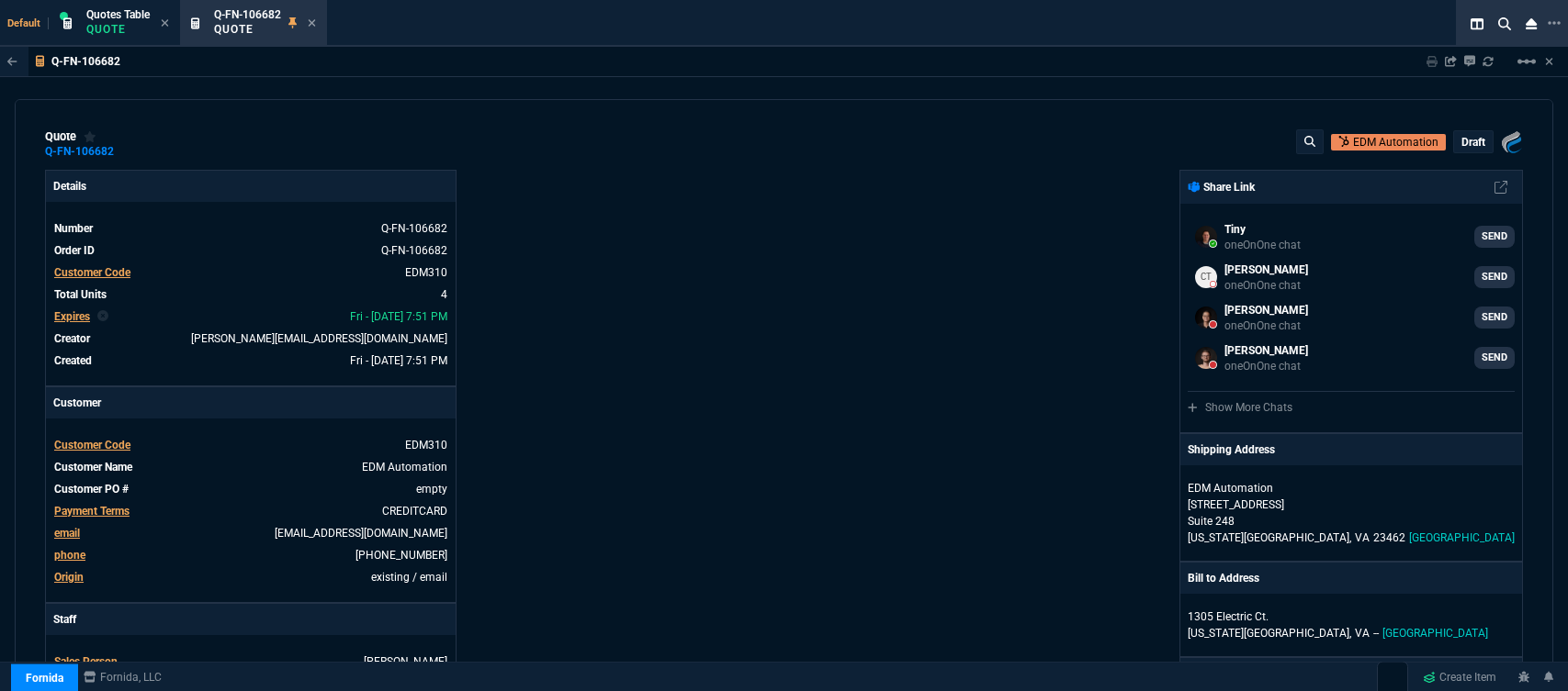
select select "12: [PERSON_NAME]"
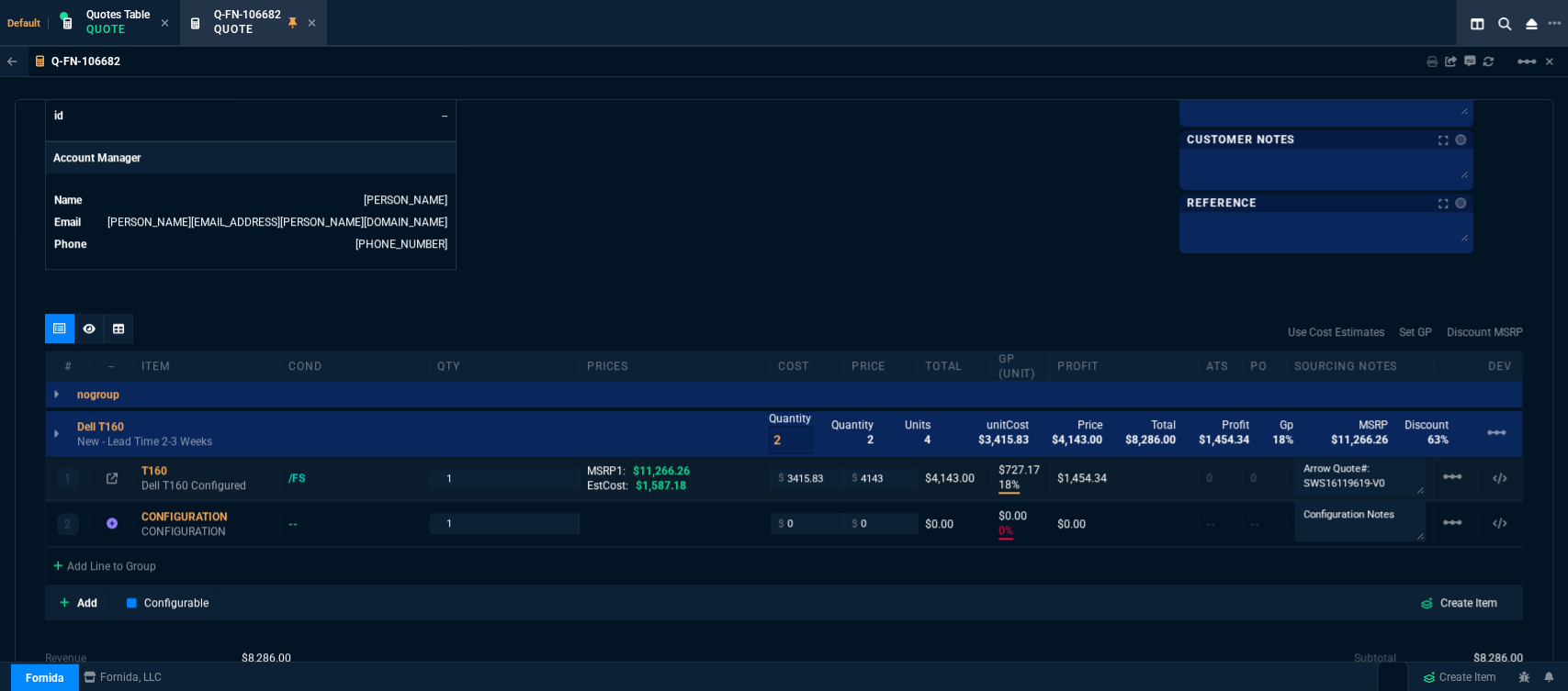
scroll to position [994, 0]
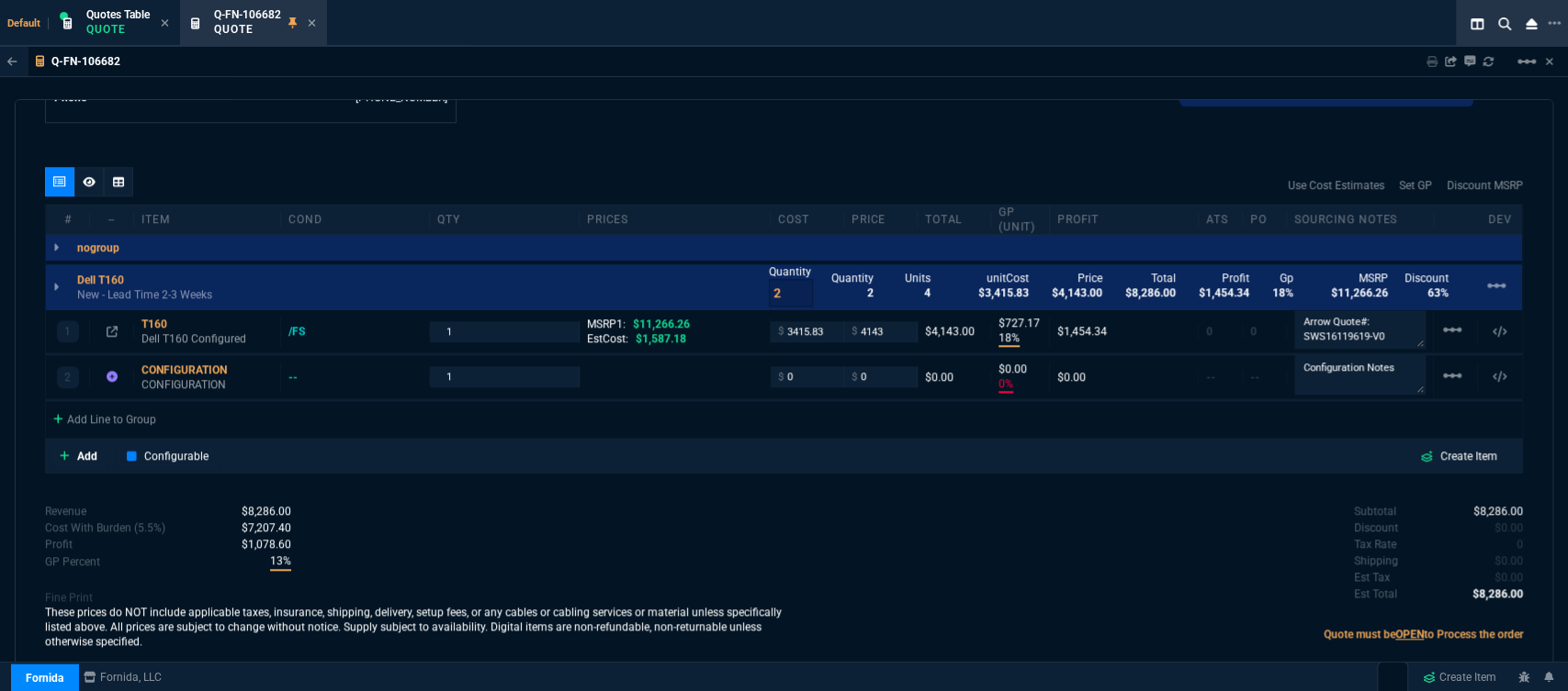
click at [80, 171] on div at bounding box center [90, 182] width 30 height 30
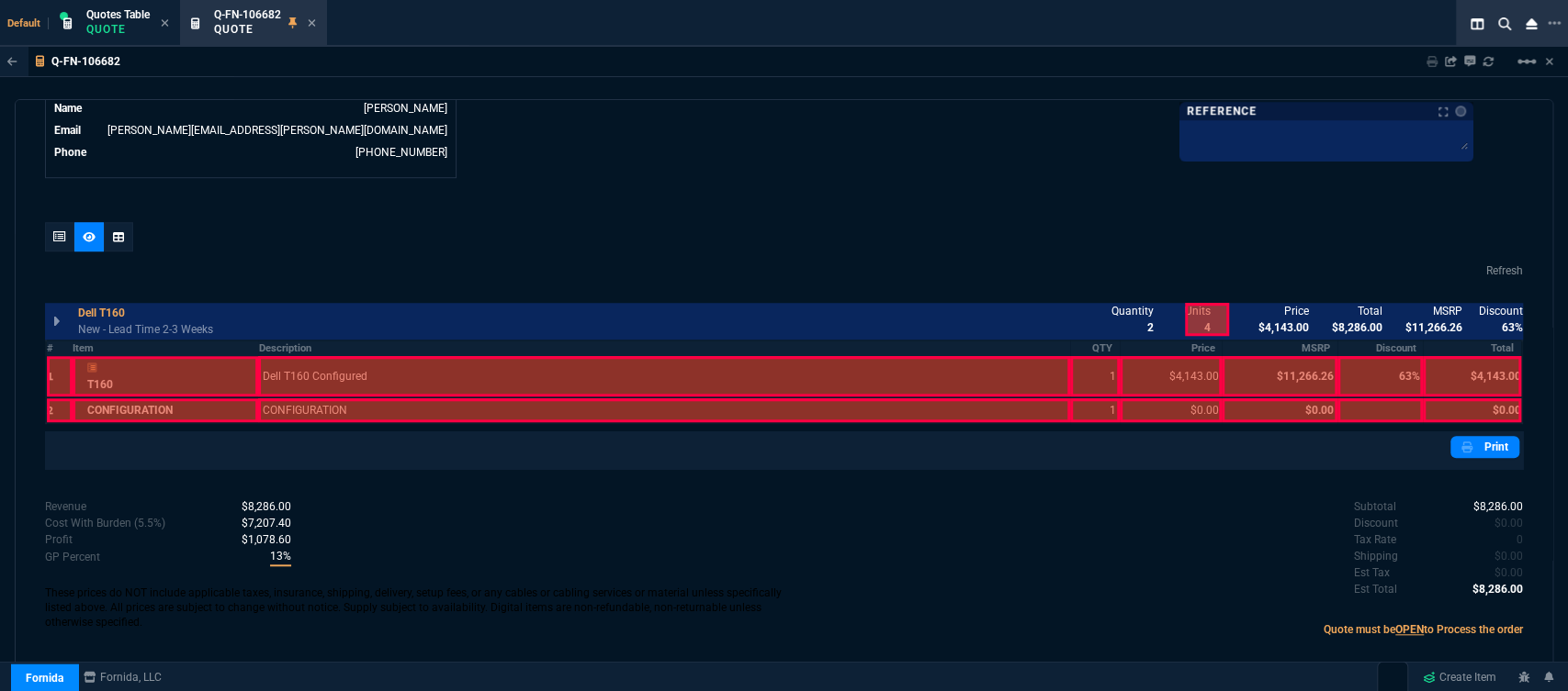
scroll to position [907, 0]
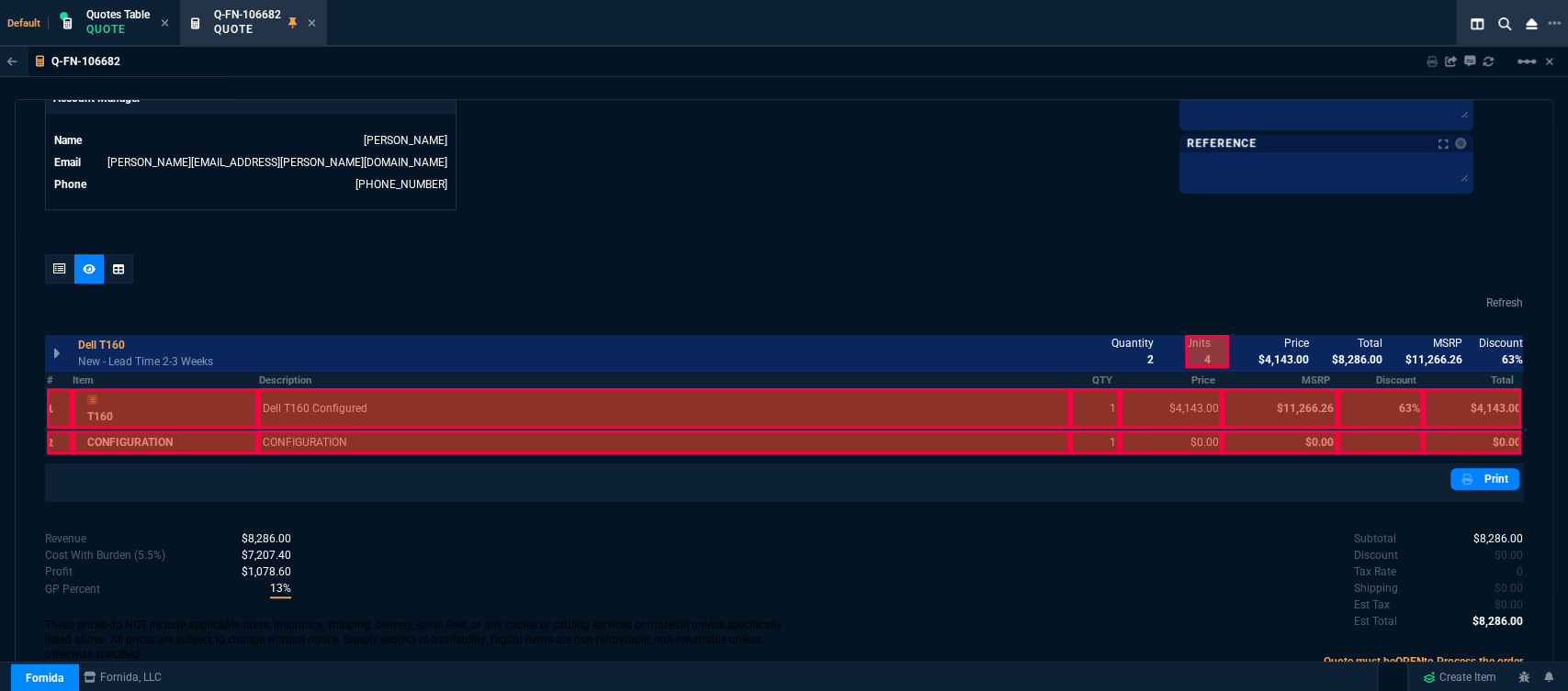
click at [809, 278] on div at bounding box center [784, 272] width 1478 height 37
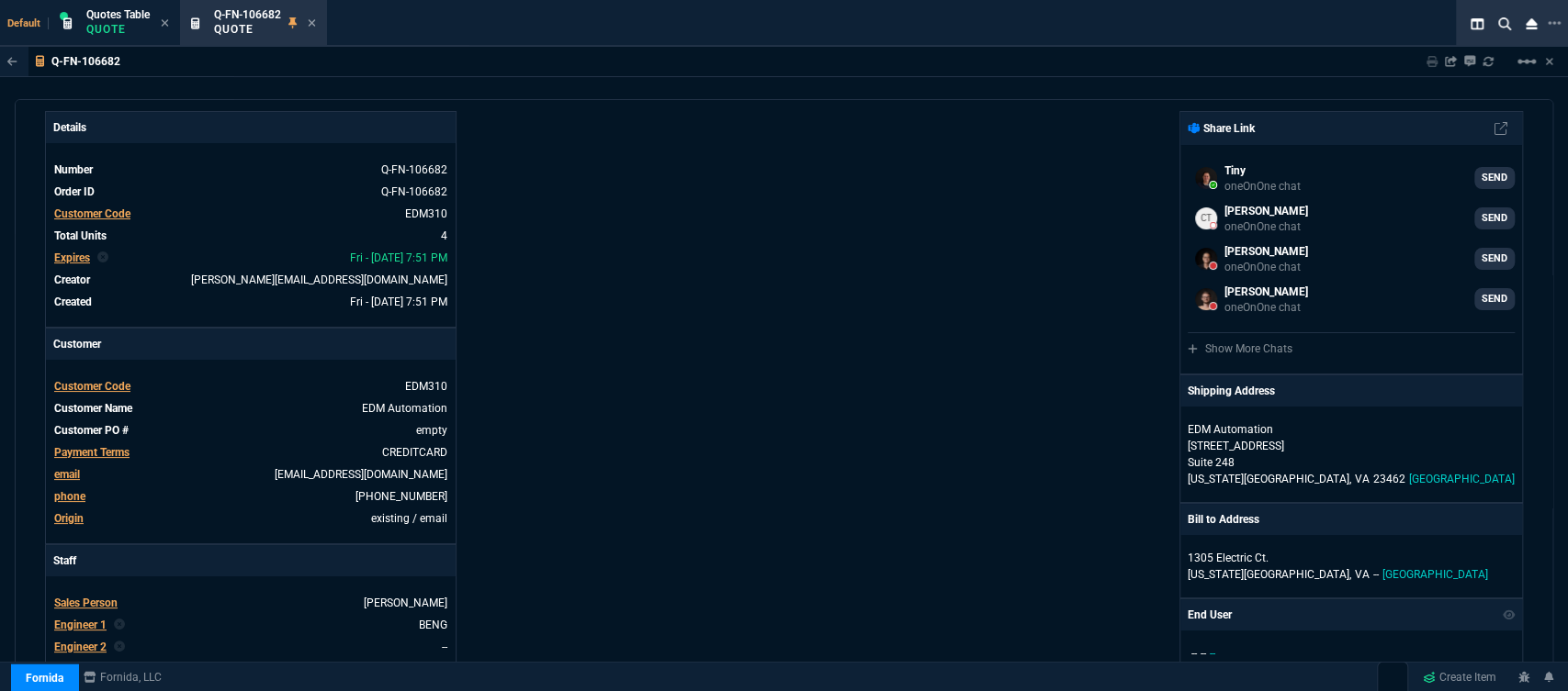
scroll to position [0, 0]
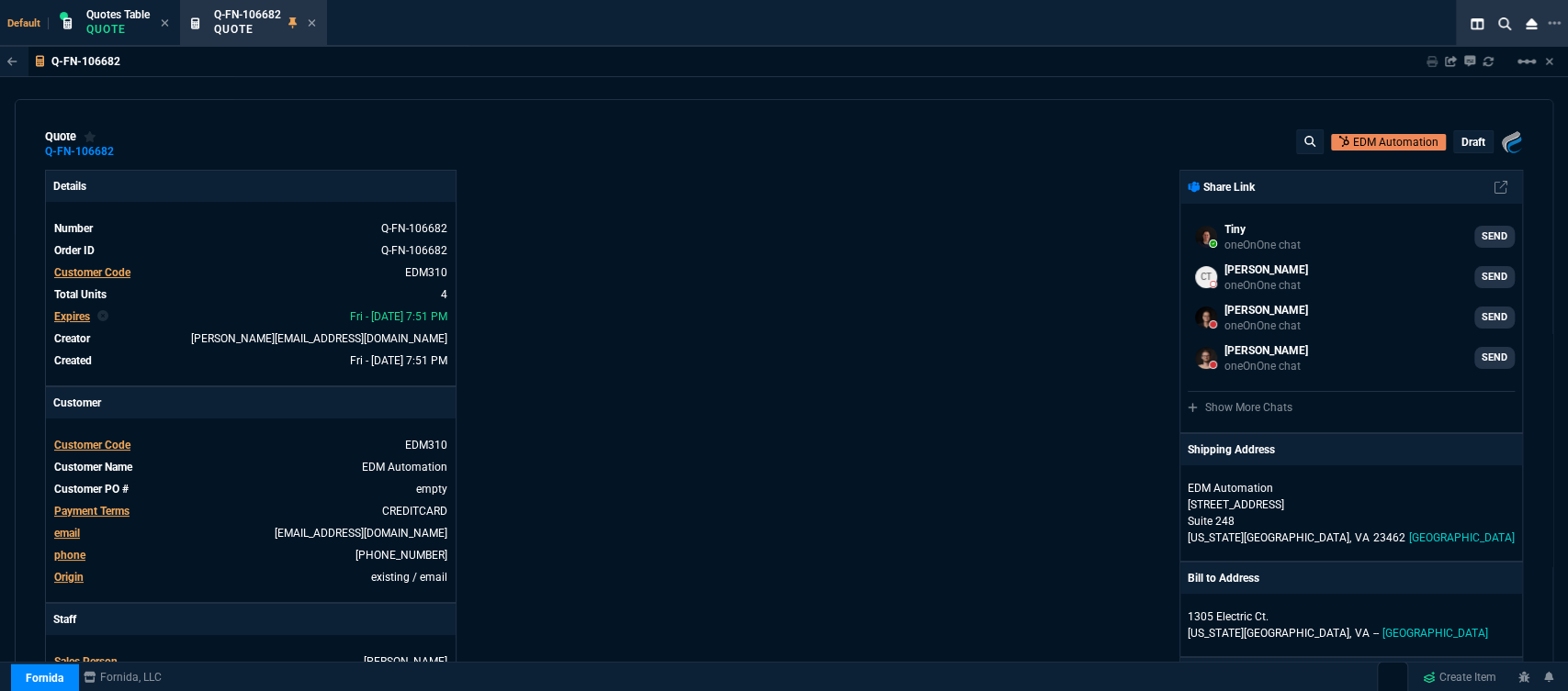
click at [1470, 139] on p "draft" at bounding box center [1473, 142] width 24 height 15
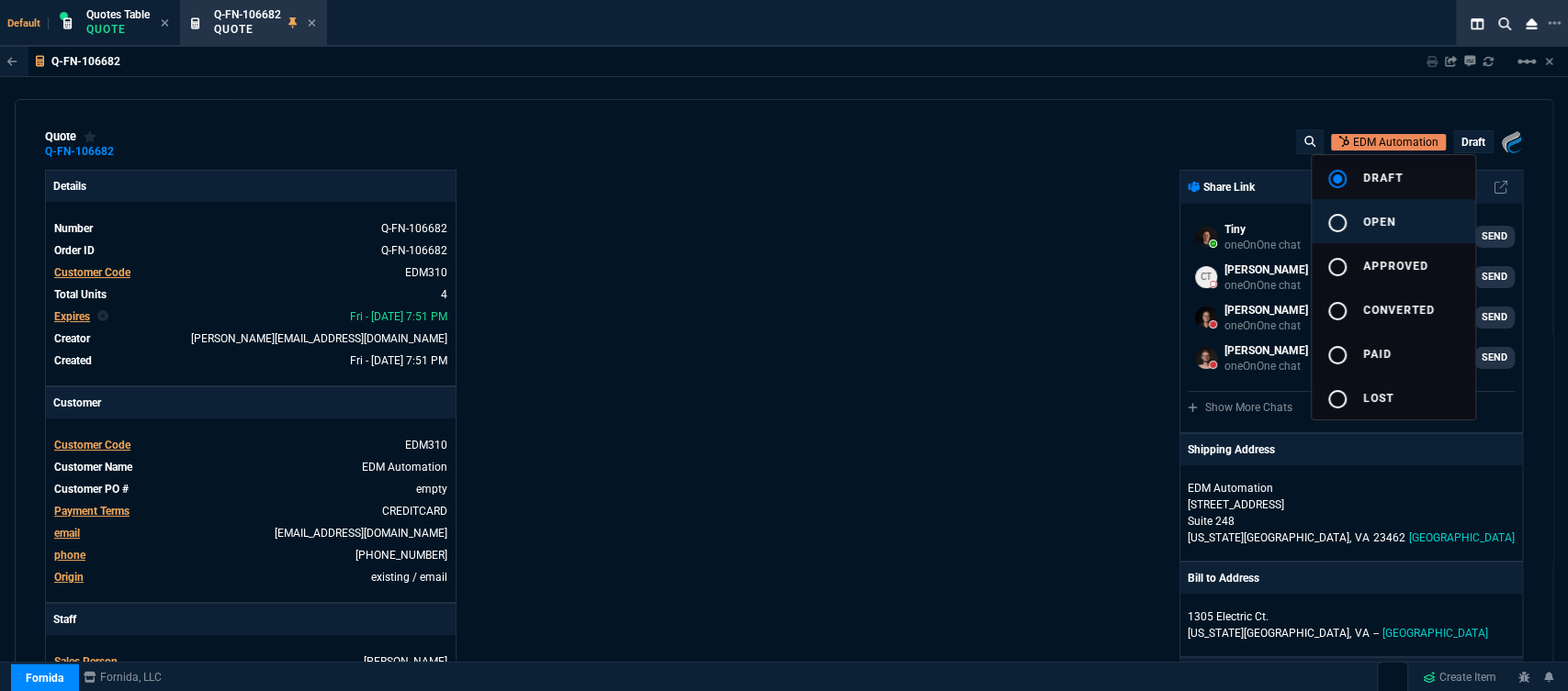
click at [1408, 214] on button "radio_button_unchecked open" at bounding box center [1394, 221] width 163 height 44
click at [988, 273] on div at bounding box center [784, 345] width 1568 height 691
type input "18"
type input "727"
type input "0"
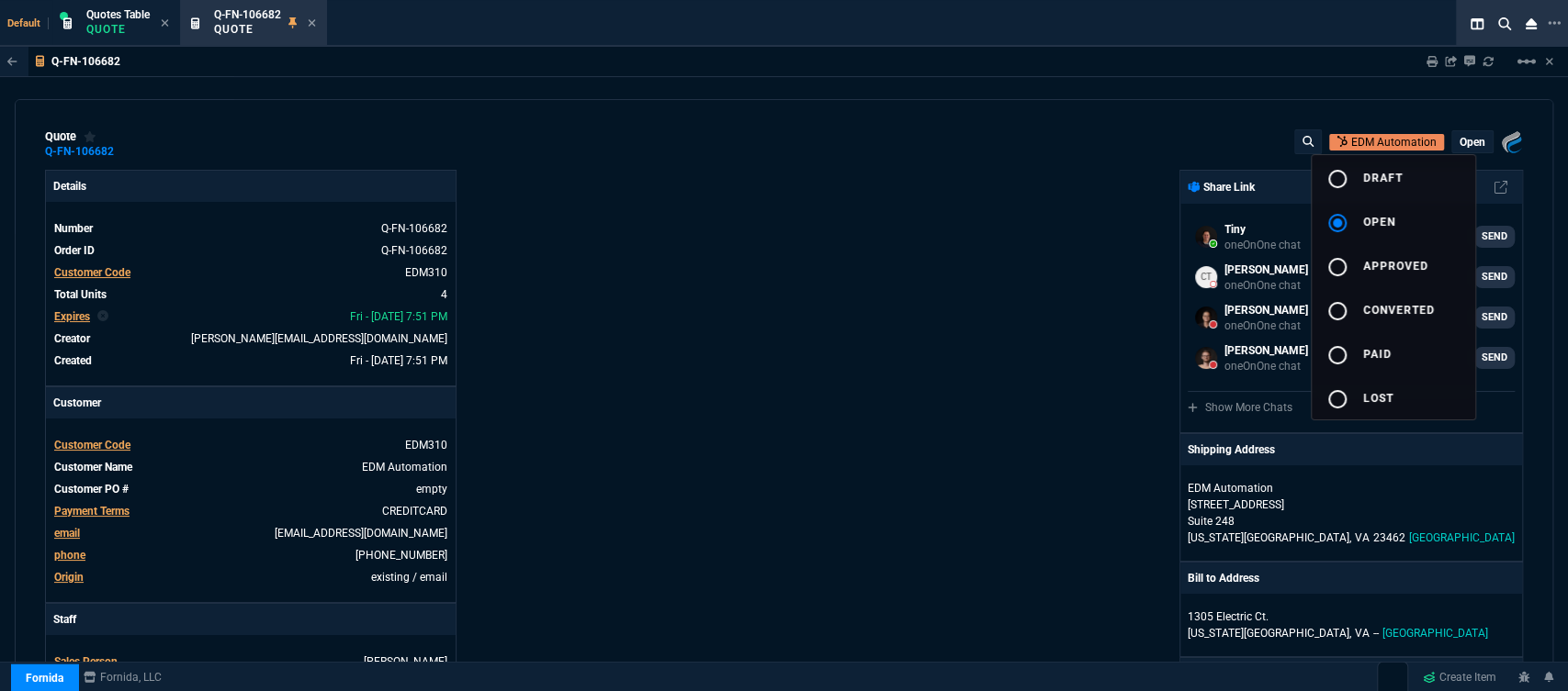
type input "0"
type input "63"
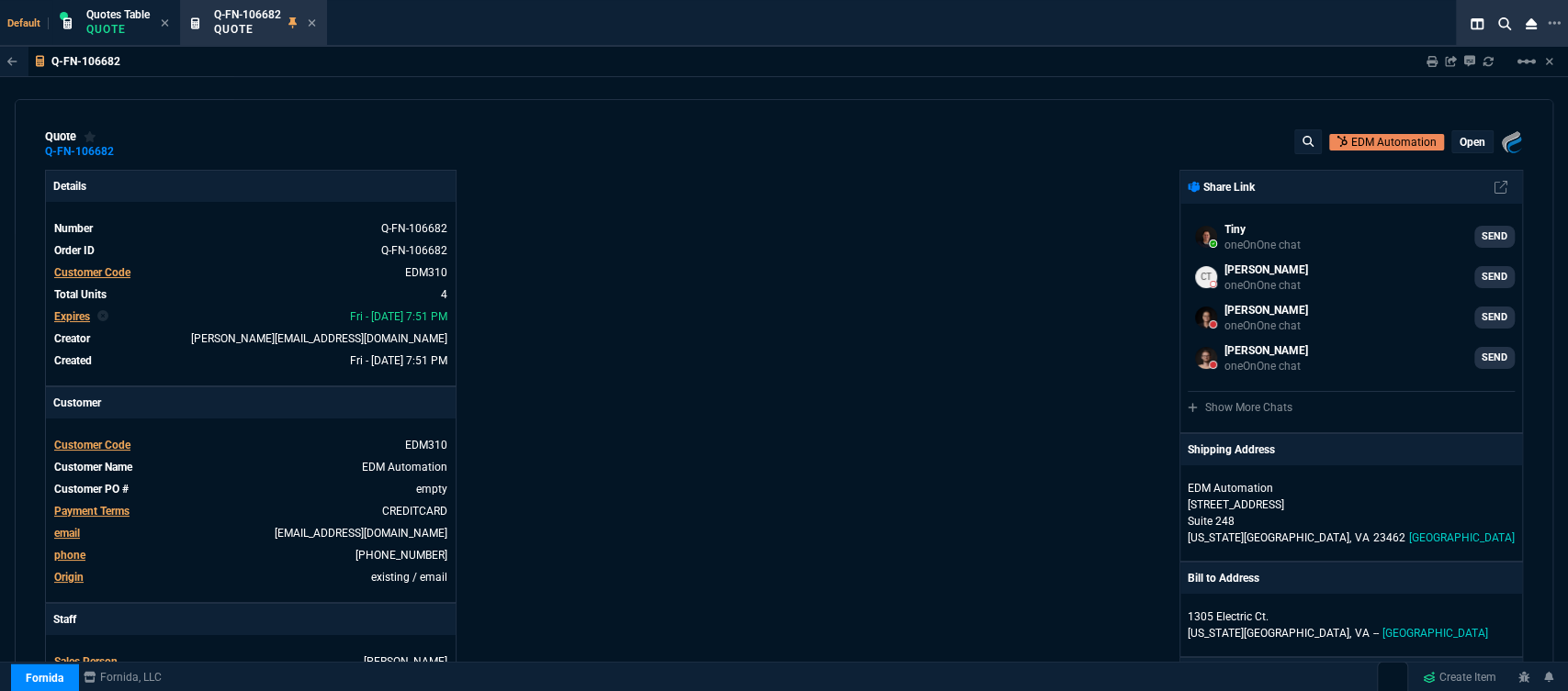
scroll to position [408, 0]
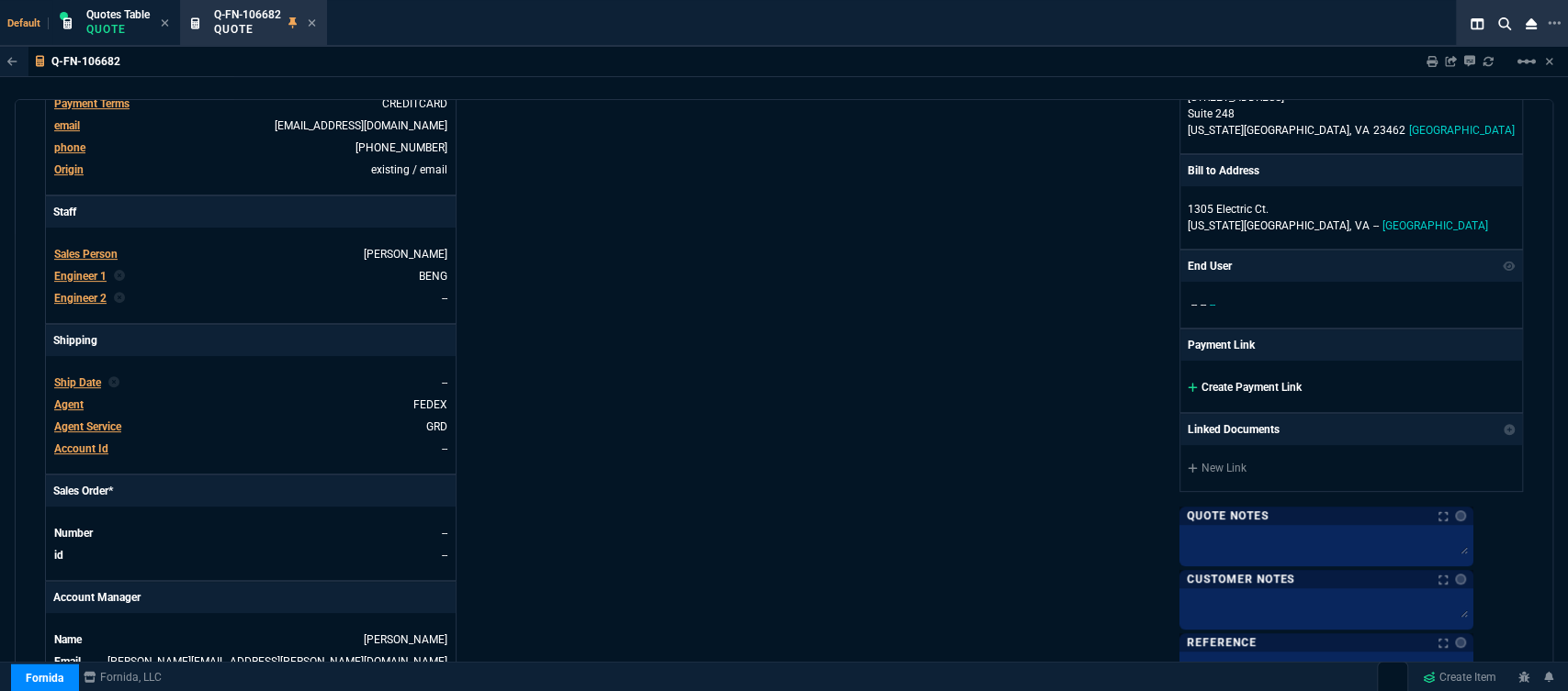
click at [1198, 383] on icon at bounding box center [1193, 387] width 10 height 11
click at [1467, 508] on nx-fornida-color-selector at bounding box center [1457, 516] width 18 height 26
click at [1198, 383] on icon at bounding box center [1193, 387] width 10 height 11
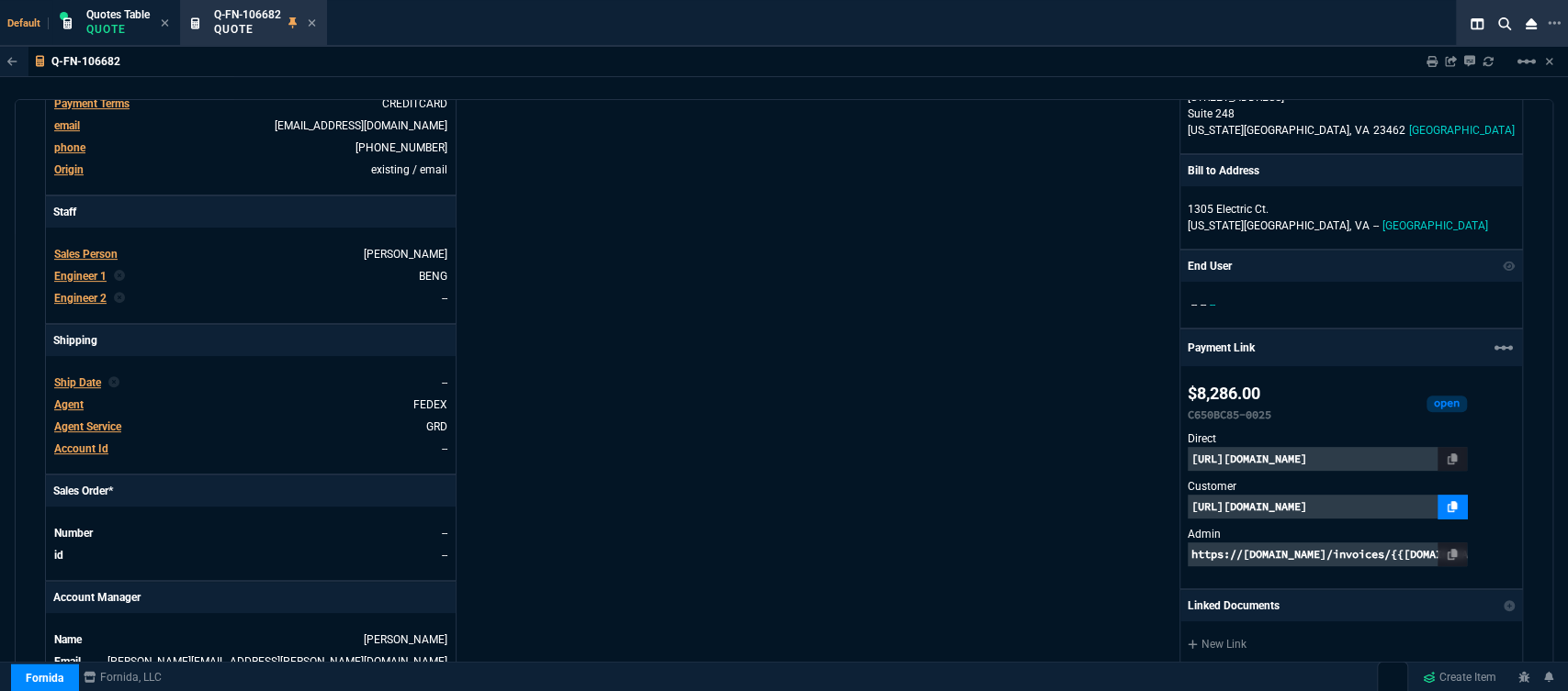
click at [1459, 509] on icon at bounding box center [1453, 506] width 10 height 11
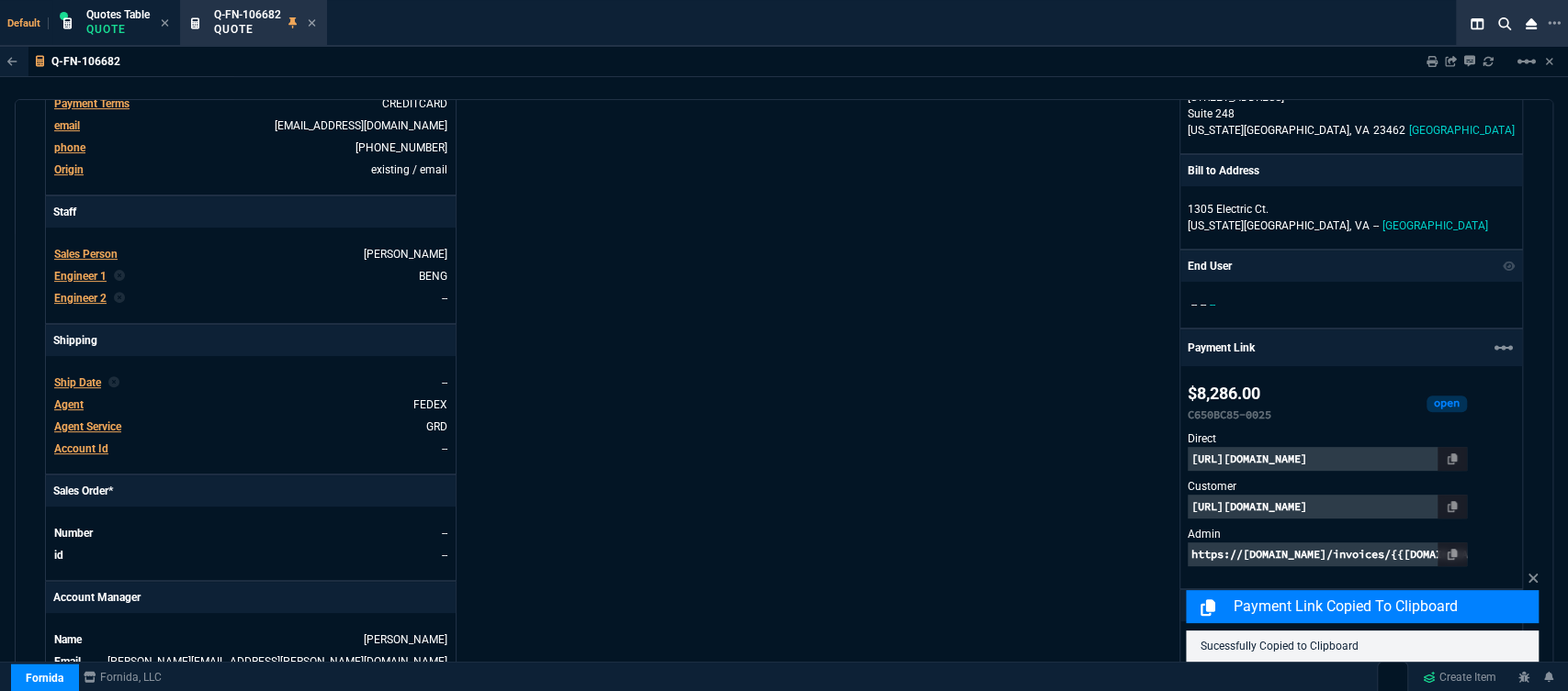
scroll to position [1146, 0]
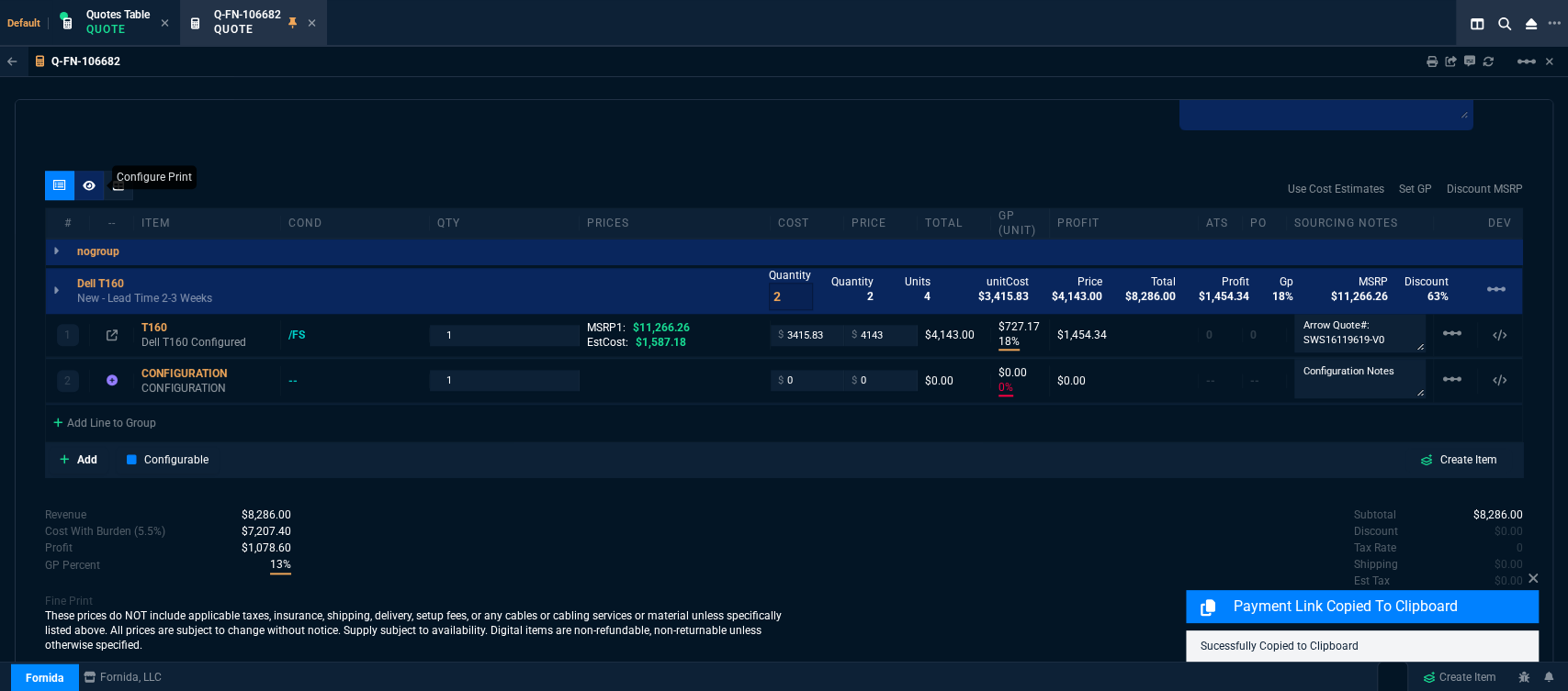
click at [89, 184] on icon at bounding box center [89, 185] width 13 height 10
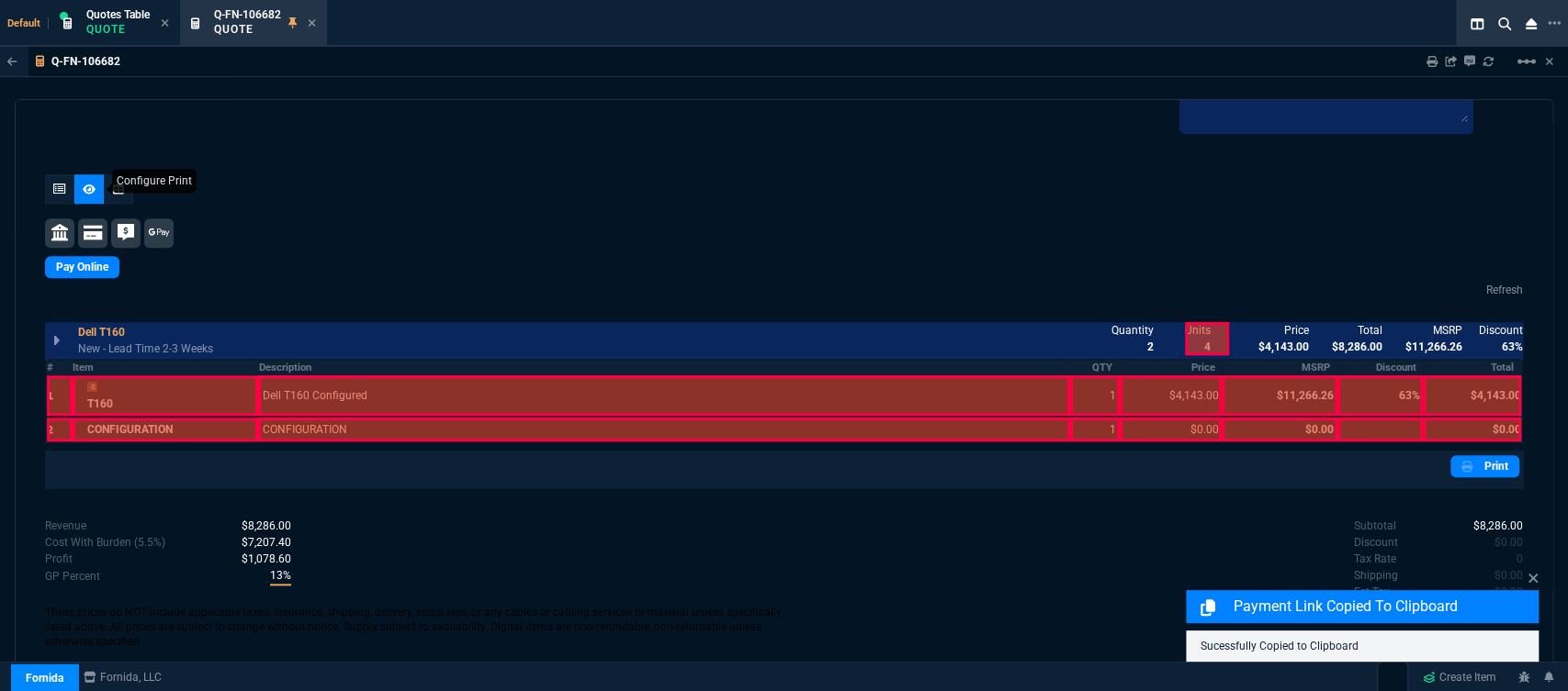
scroll to position [1141, 0]
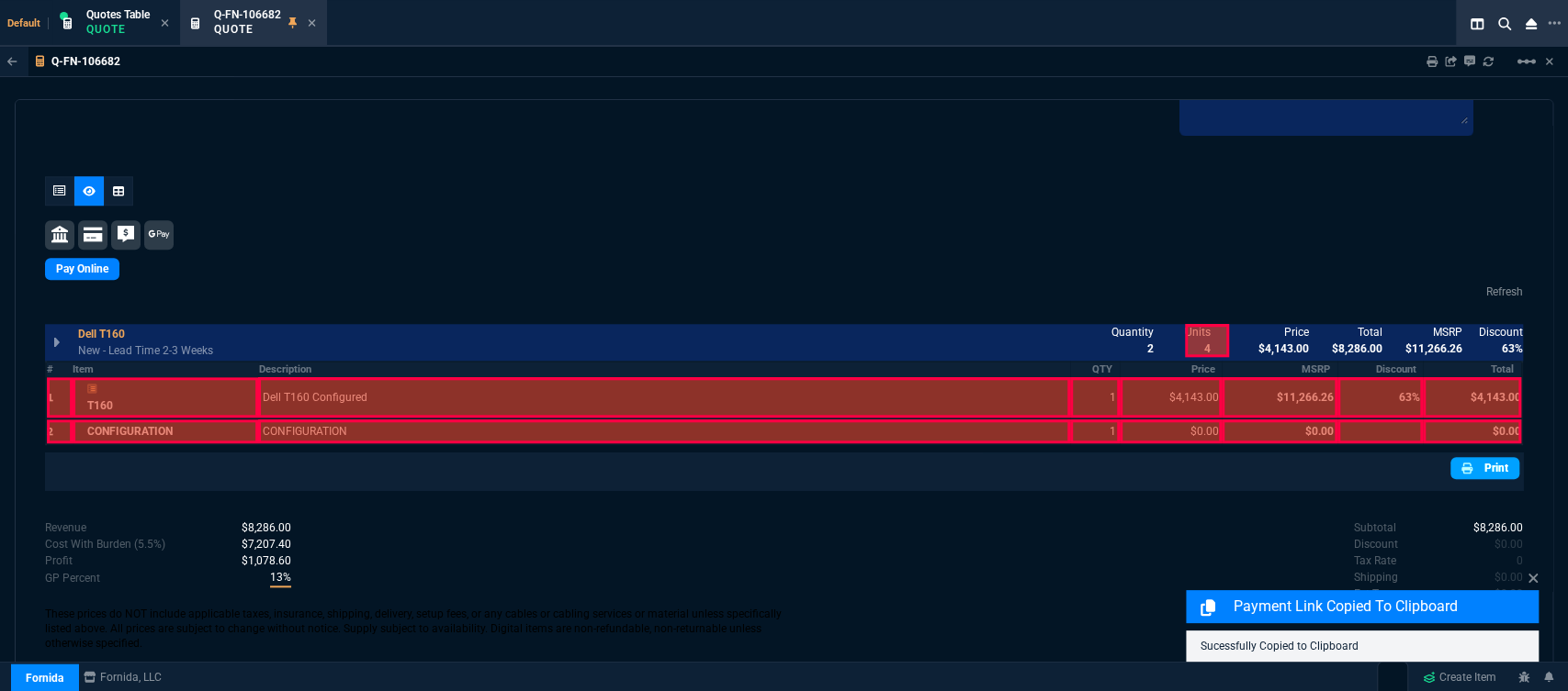
click at [1498, 464] on link "Print" at bounding box center [1484, 468] width 69 height 22
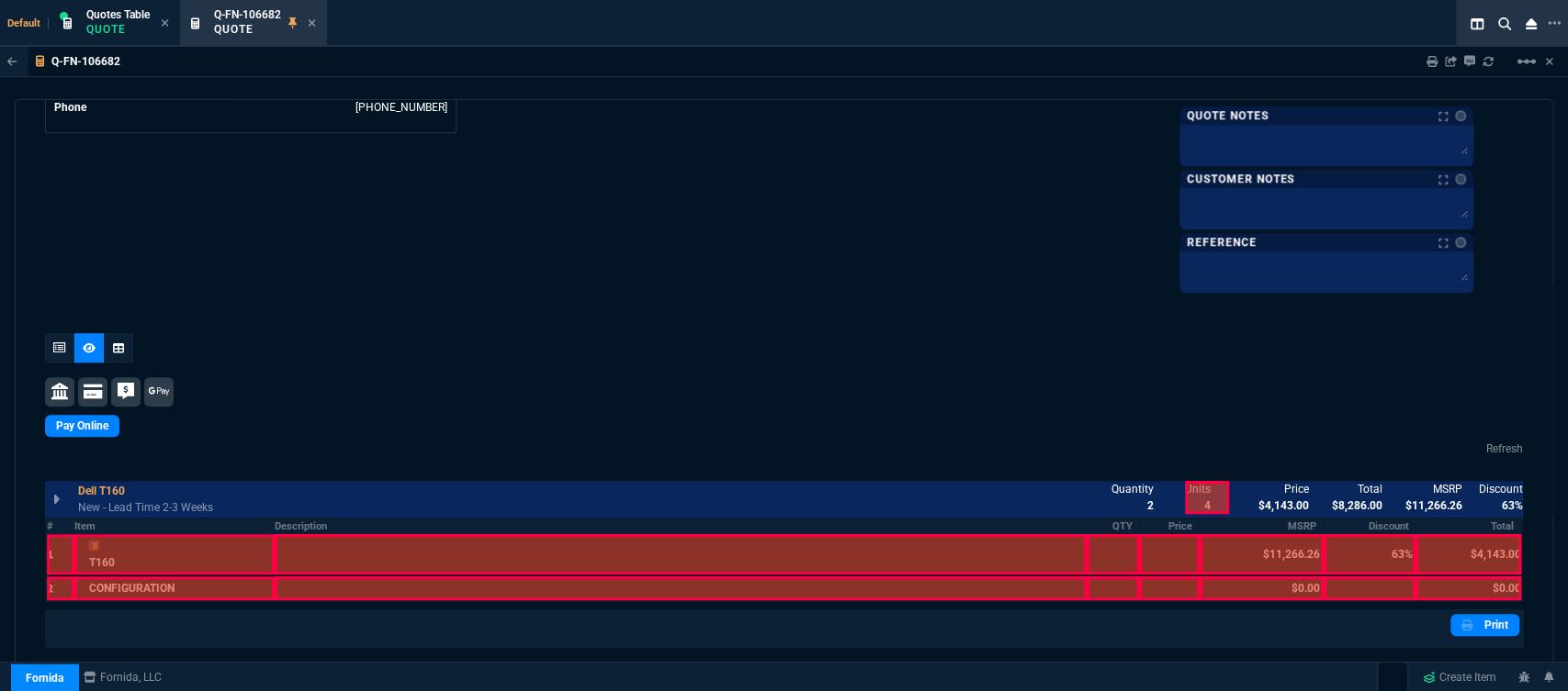
scroll to position [1061, 0]
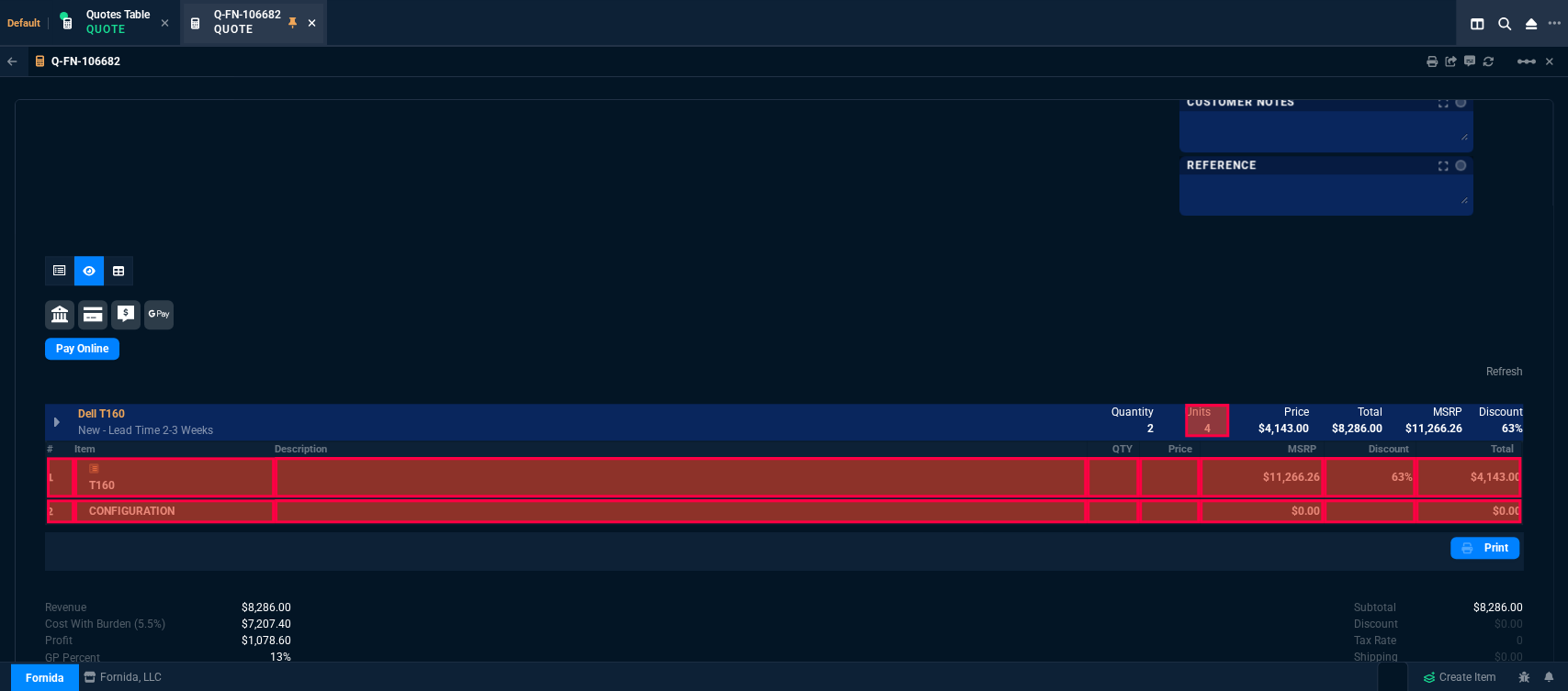
click at [316, 22] on icon at bounding box center [311, 23] width 8 height 11
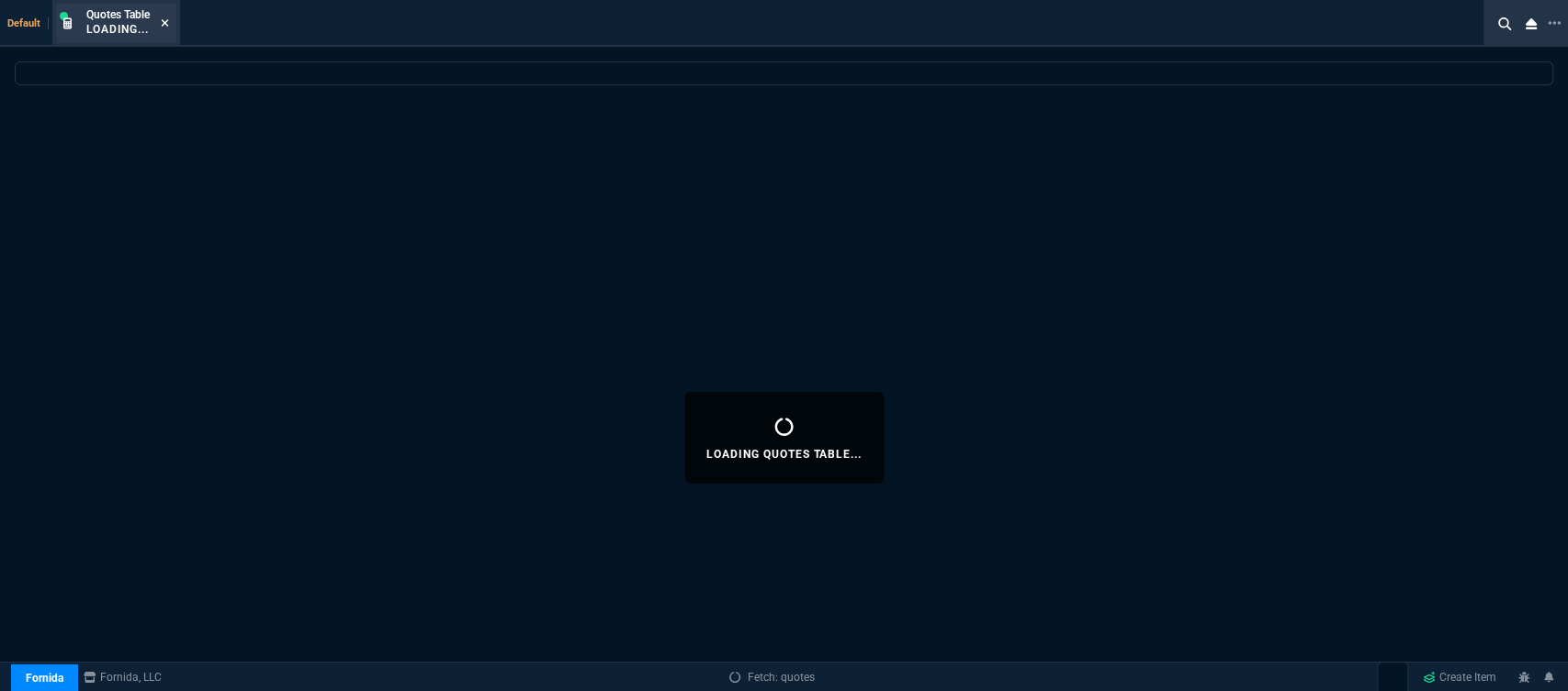
click at [166, 21] on icon at bounding box center [165, 23] width 8 height 11
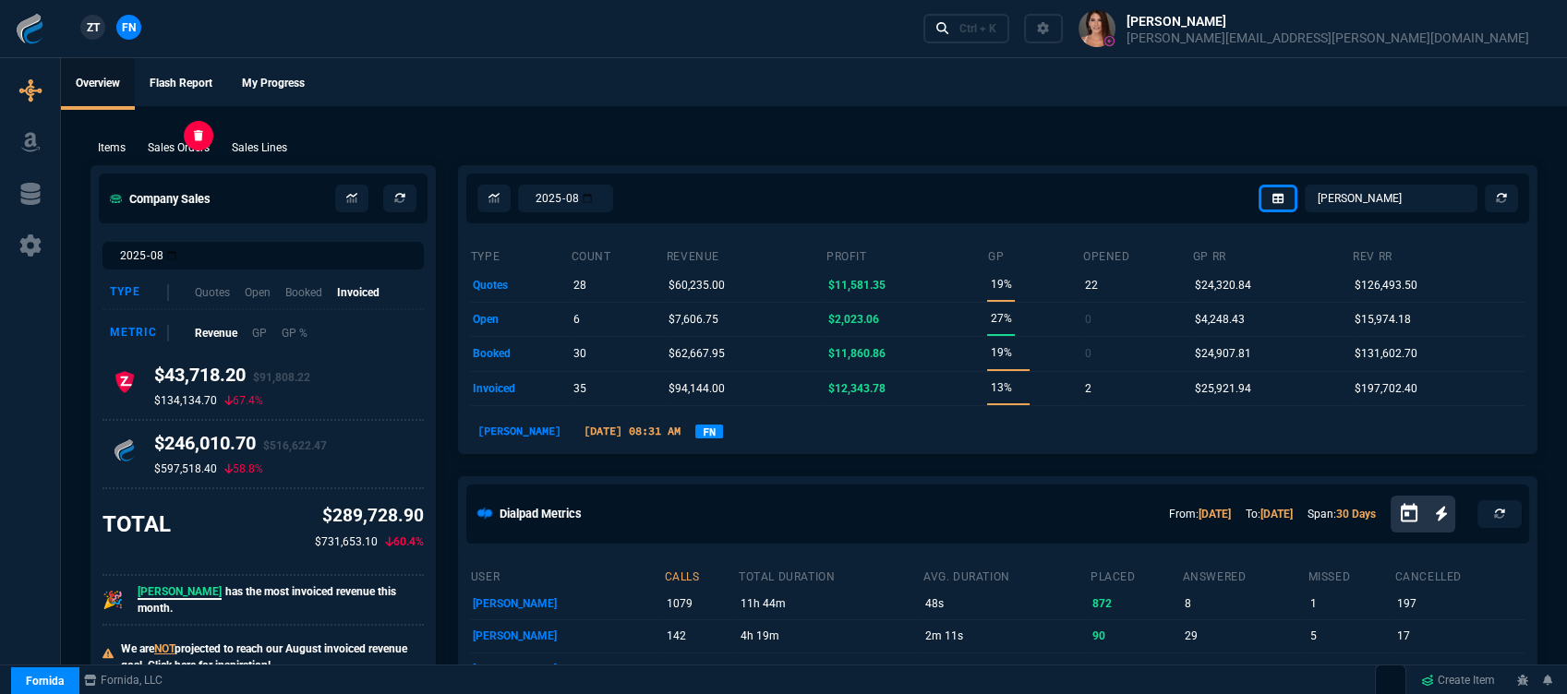
click at [180, 141] on p "Sales Orders" at bounding box center [179, 147] width 62 height 17
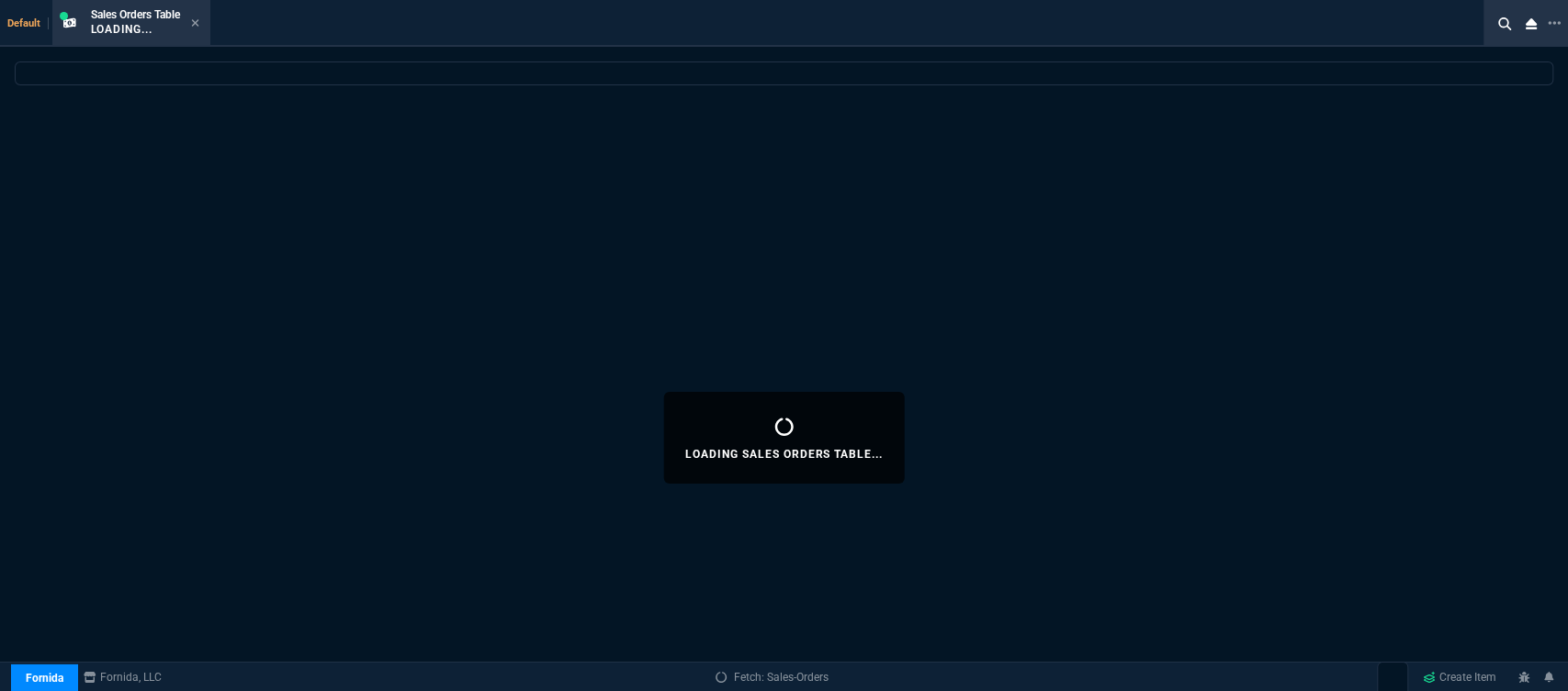
select select
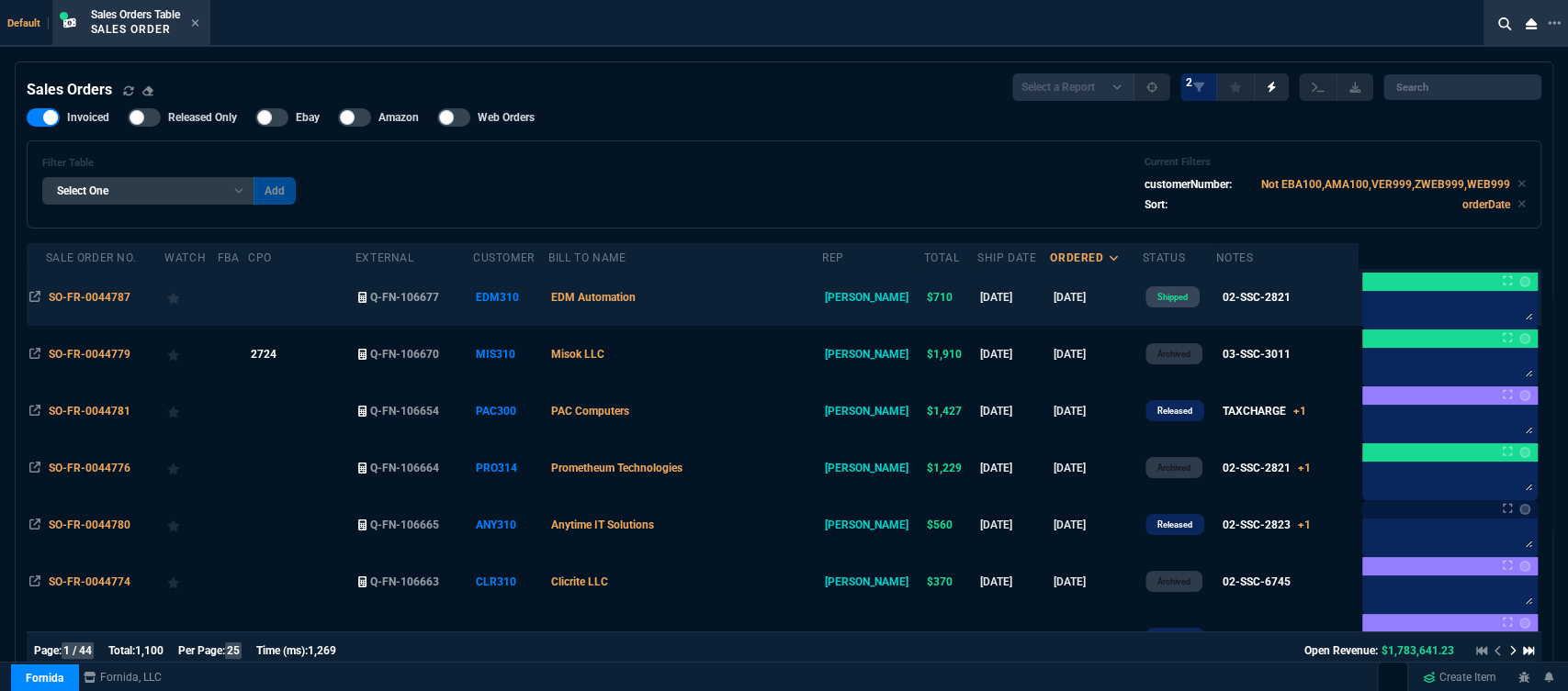
click at [728, 295] on td "EDM Automation" at bounding box center [685, 297] width 274 height 57
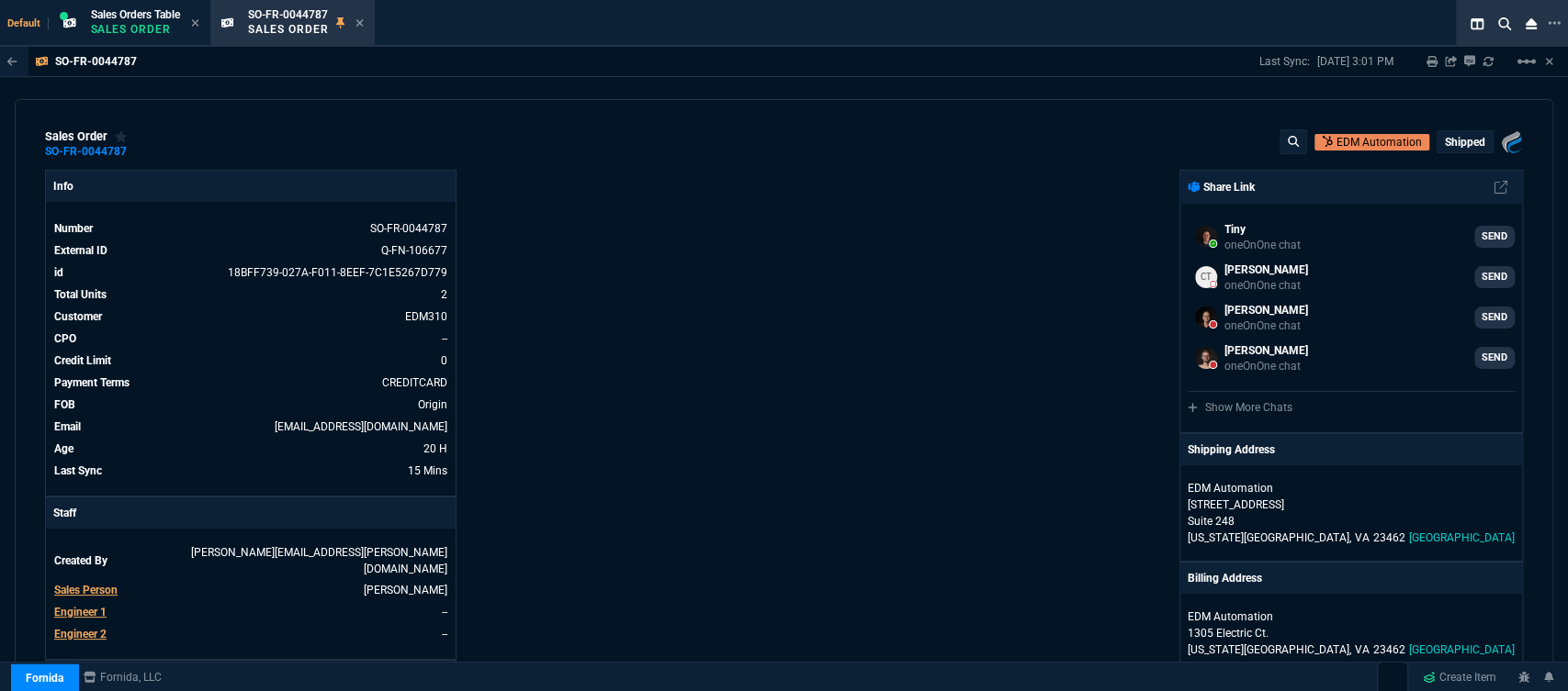
scroll to position [408, 0]
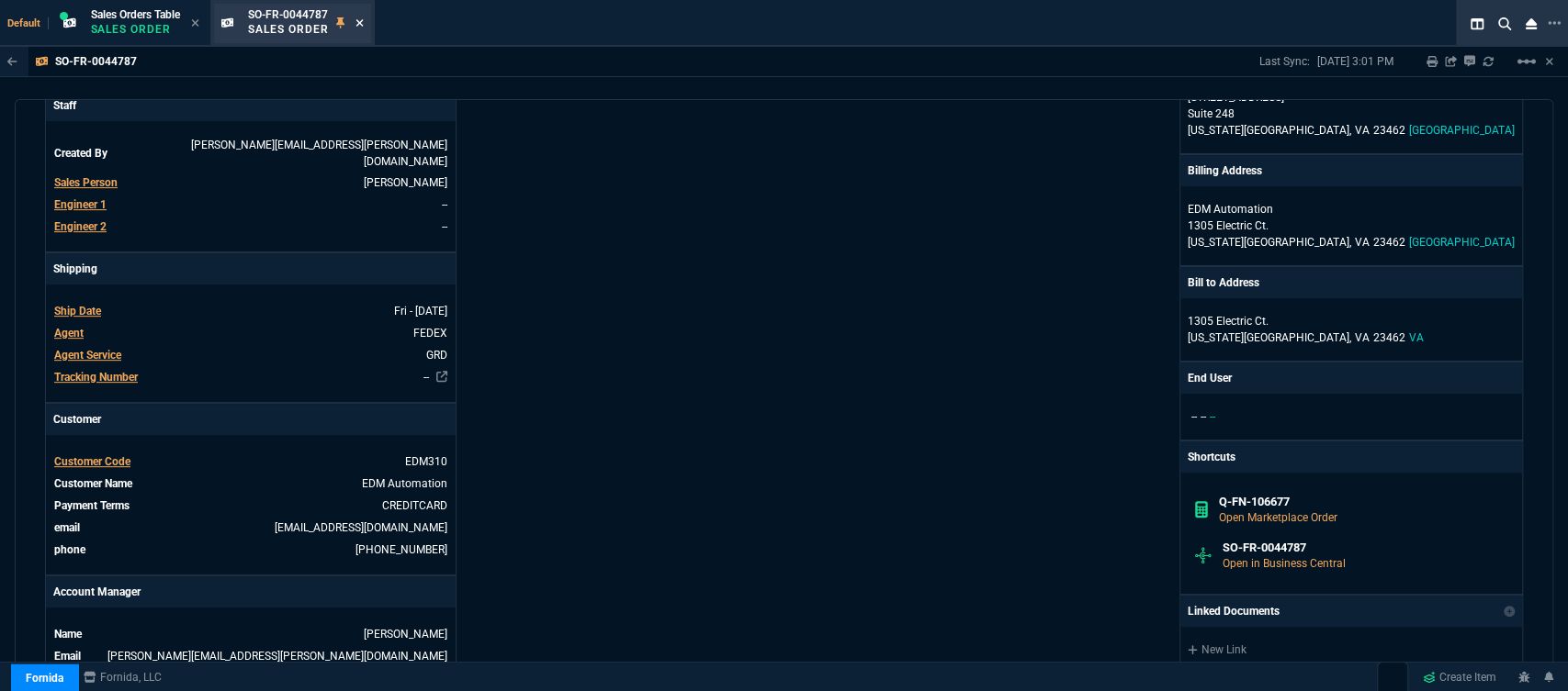
click at [358, 24] on icon at bounding box center [359, 23] width 8 height 11
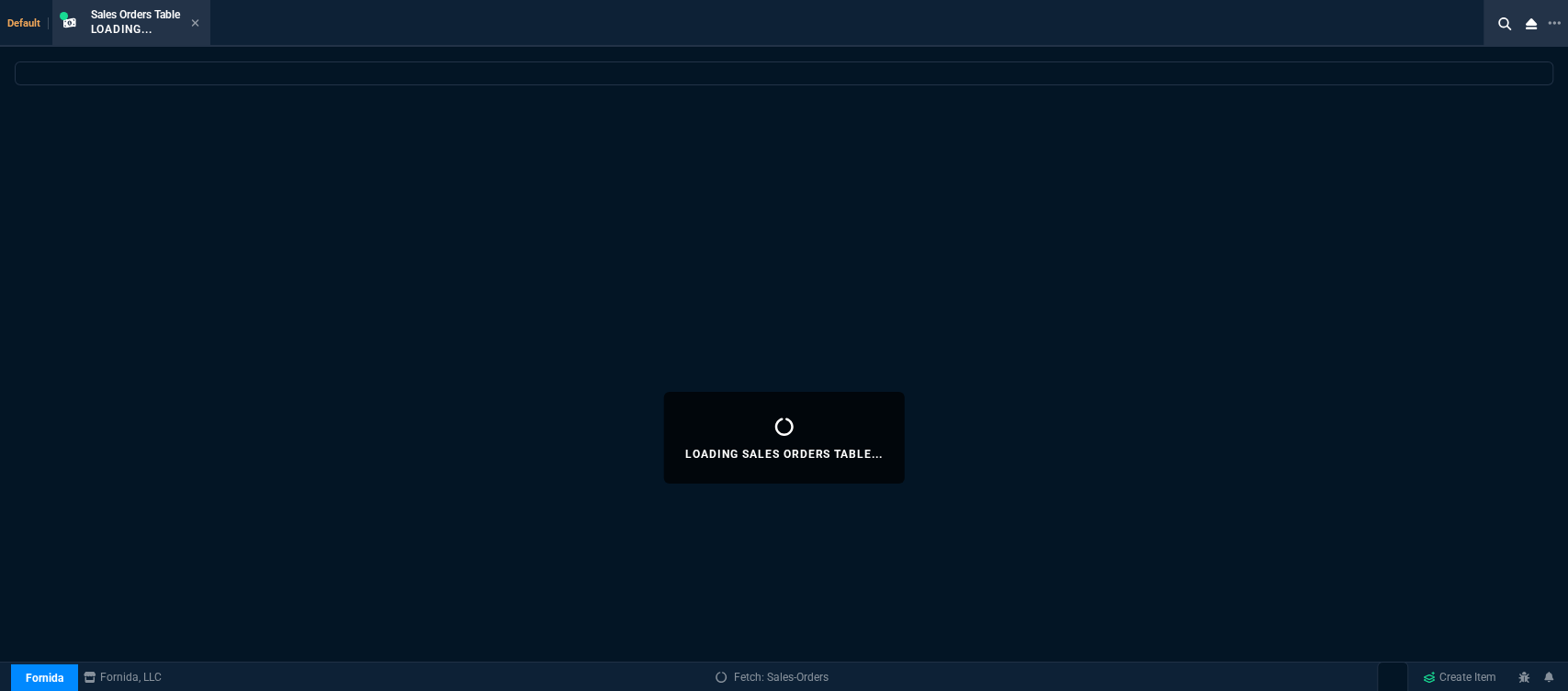
select select
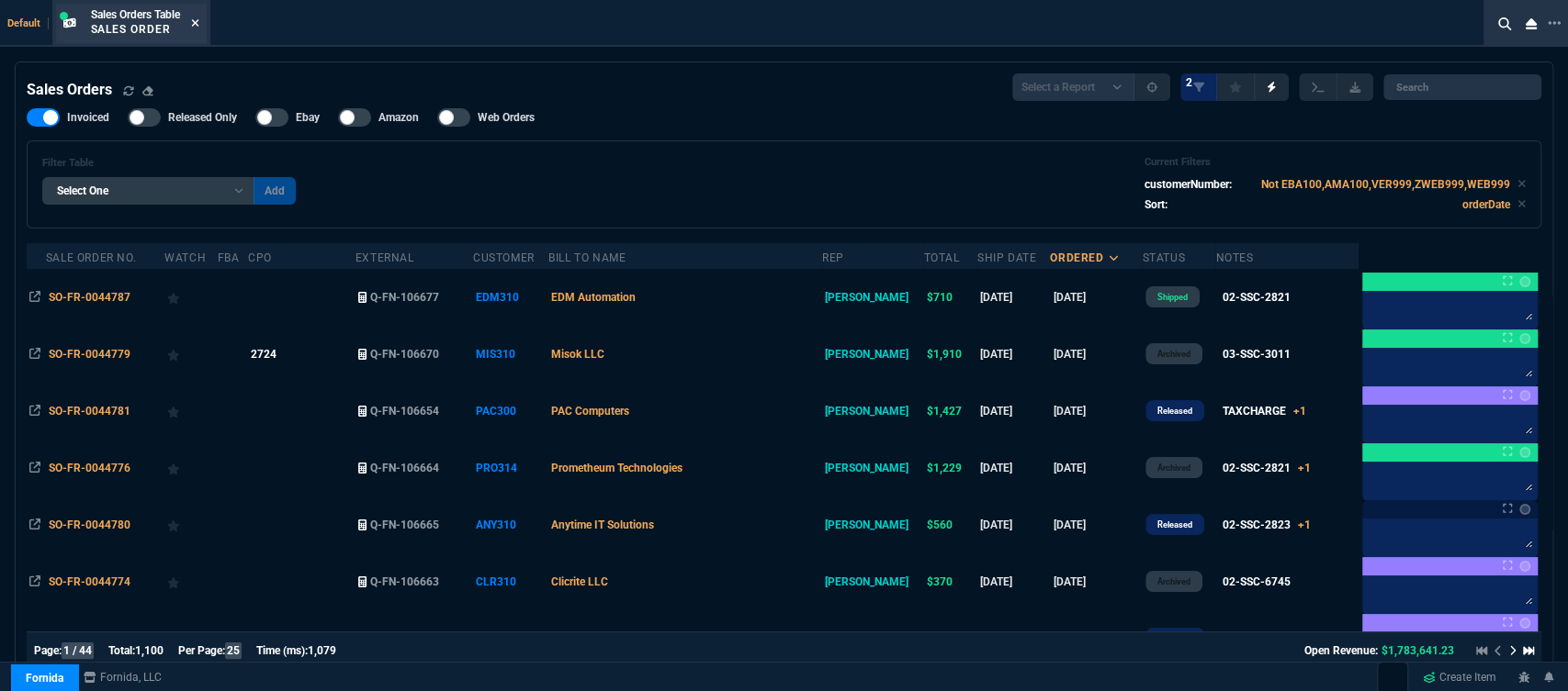
click at [197, 23] on icon at bounding box center [194, 22] width 7 height 7
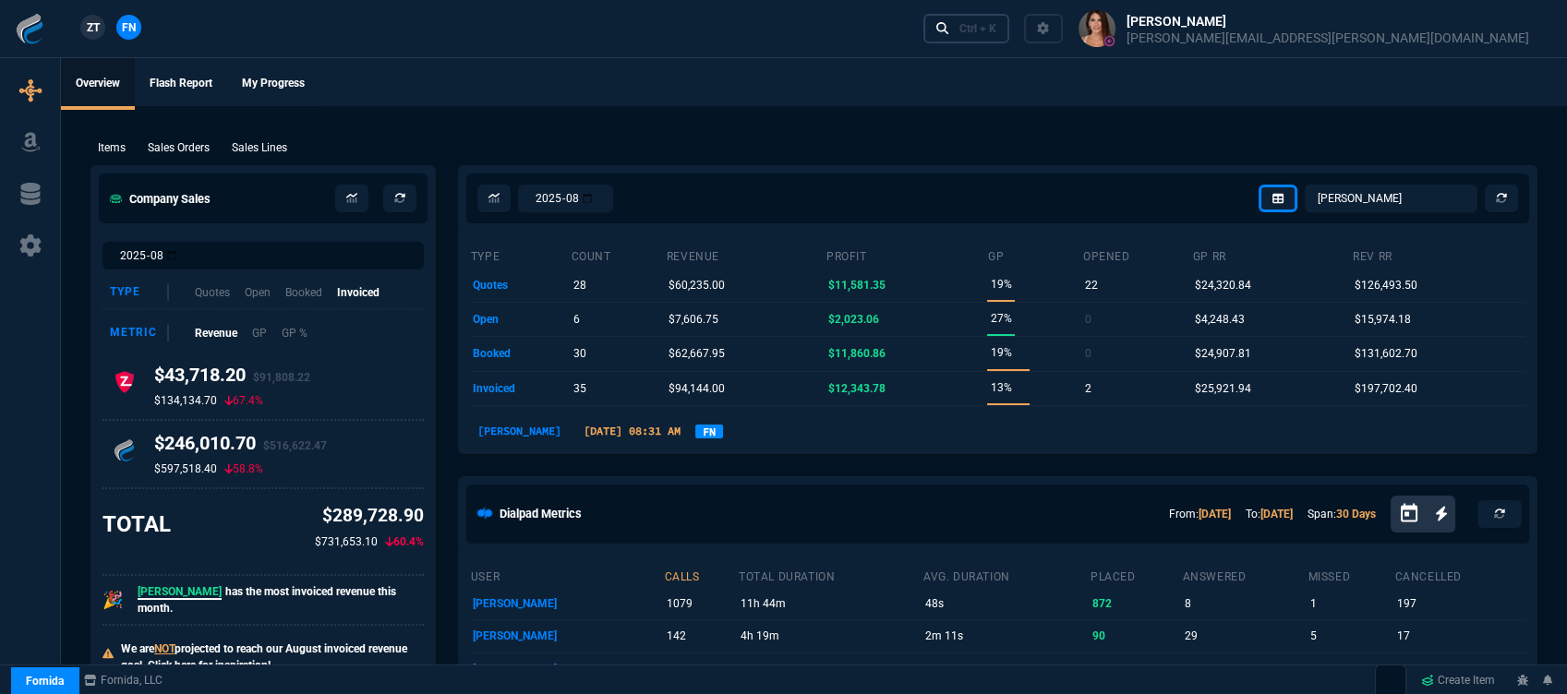
click at [996, 28] on div "Ctrl + K" at bounding box center [977, 28] width 37 height 15
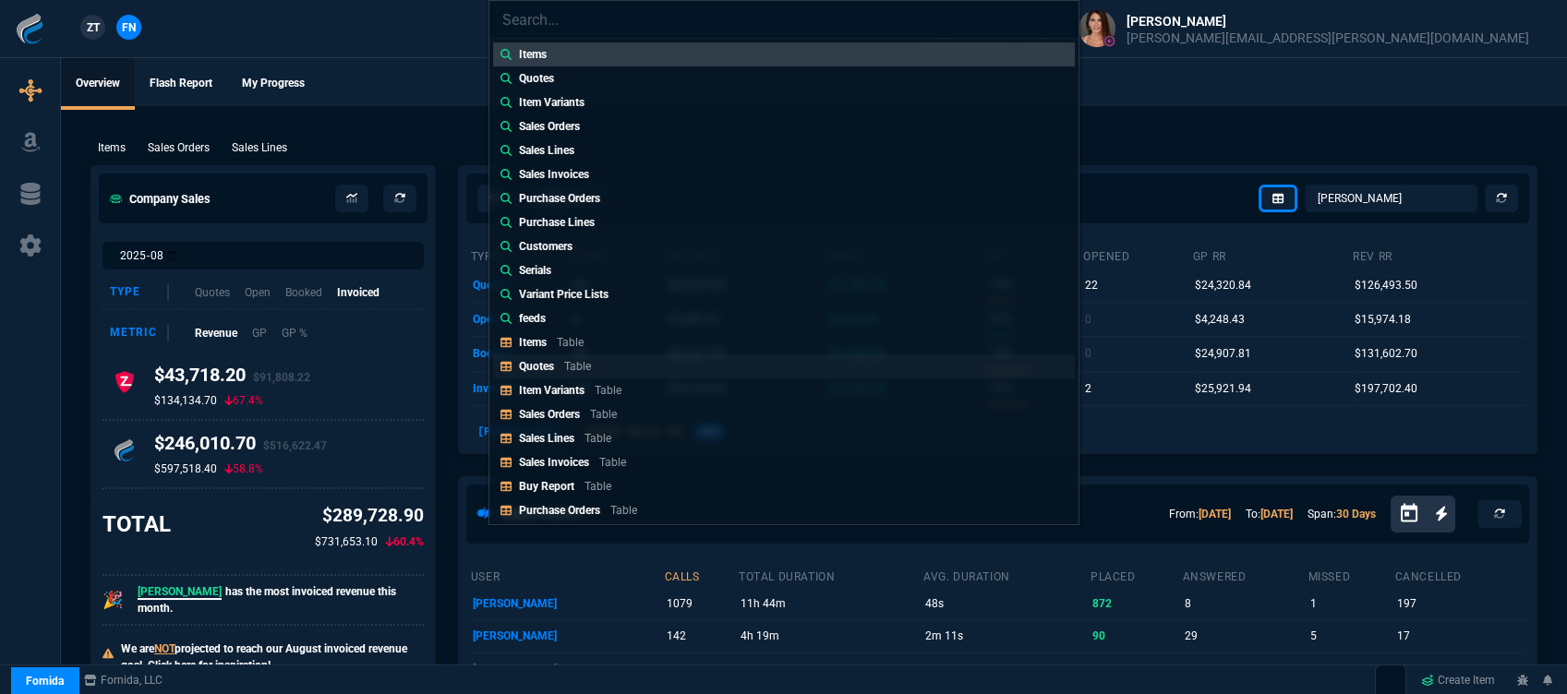
click at [560, 366] on div "Quotes Table" at bounding box center [558, 366] width 79 height 17
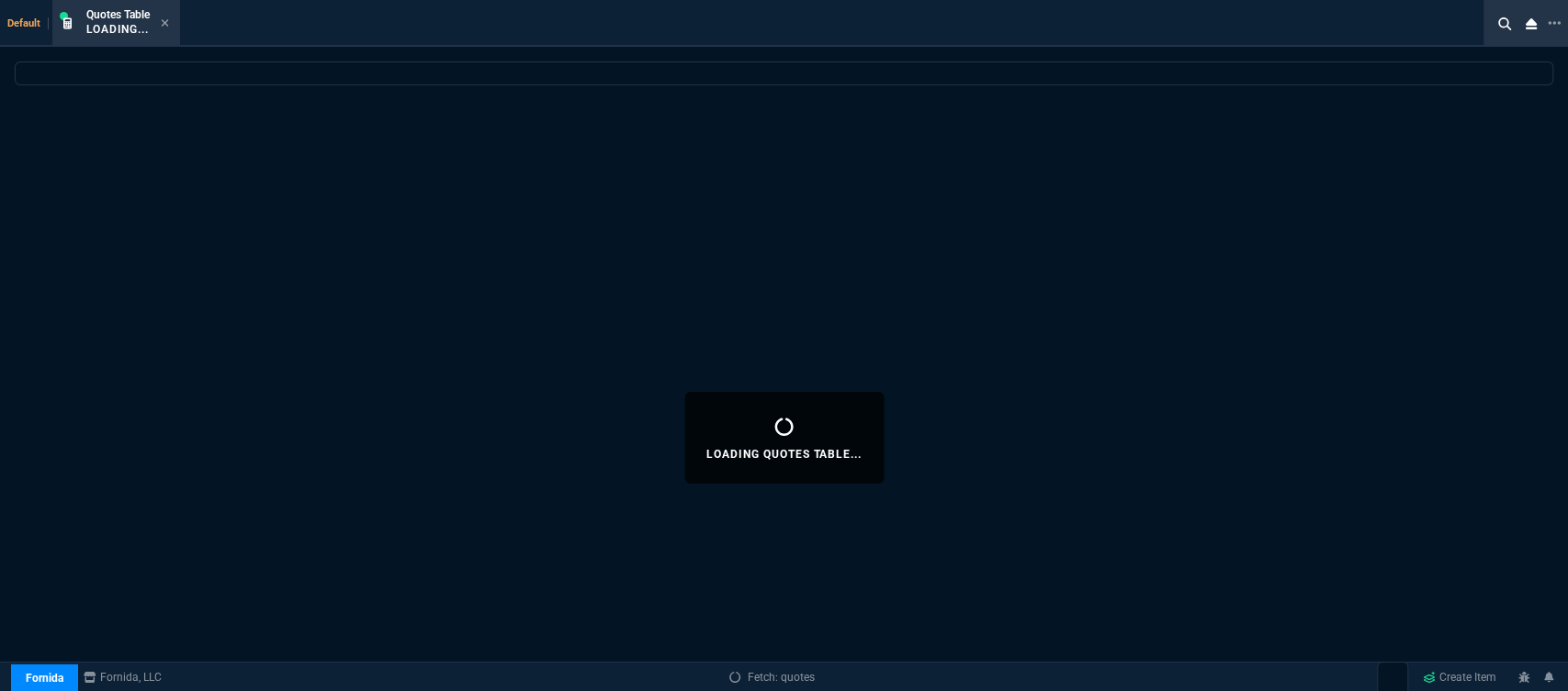
select select
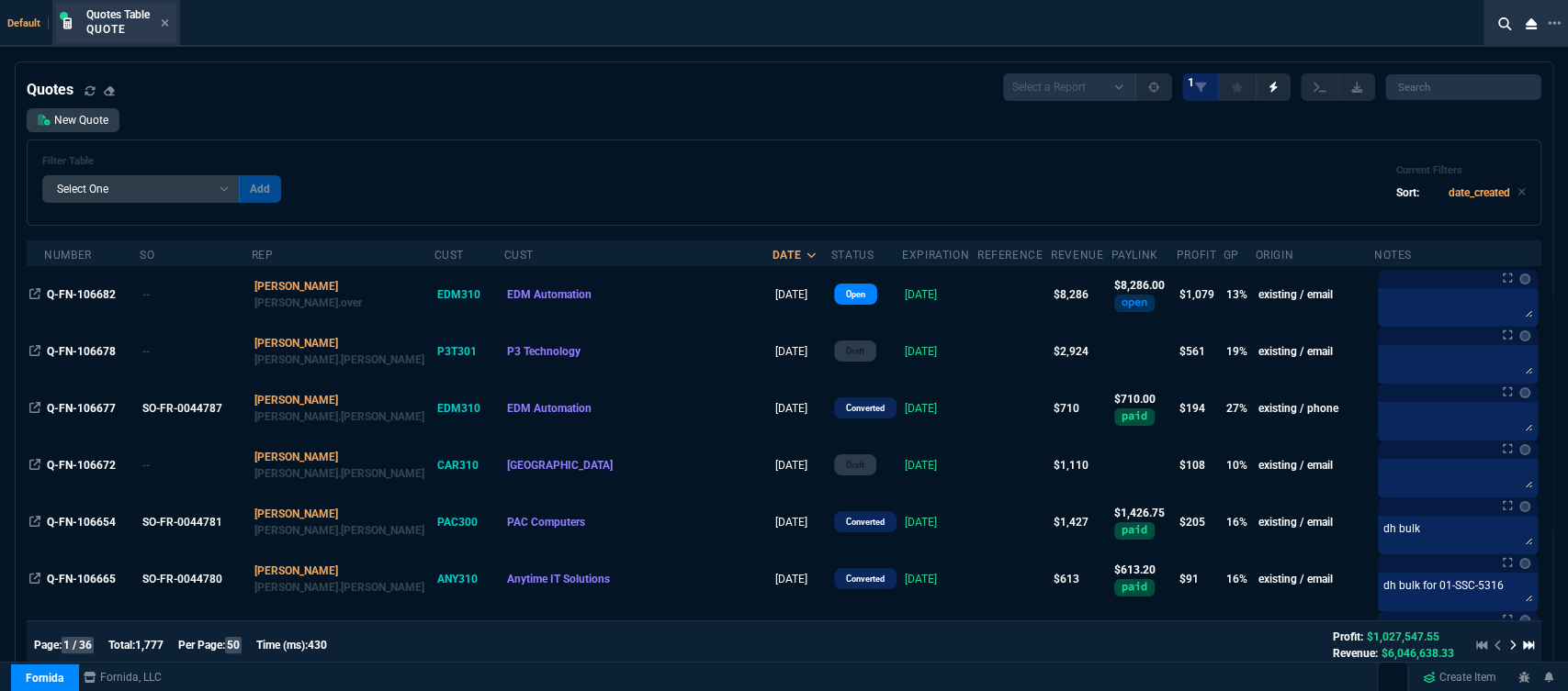
click at [165, 14] on div "Quotes Table Quote" at bounding box center [127, 23] width 83 height 32
click at [170, 21] on div "Quotes Table Quote" at bounding box center [115, 24] width 120 height 40
click at [164, 18] on fa-icon at bounding box center [165, 24] width 8 height 13
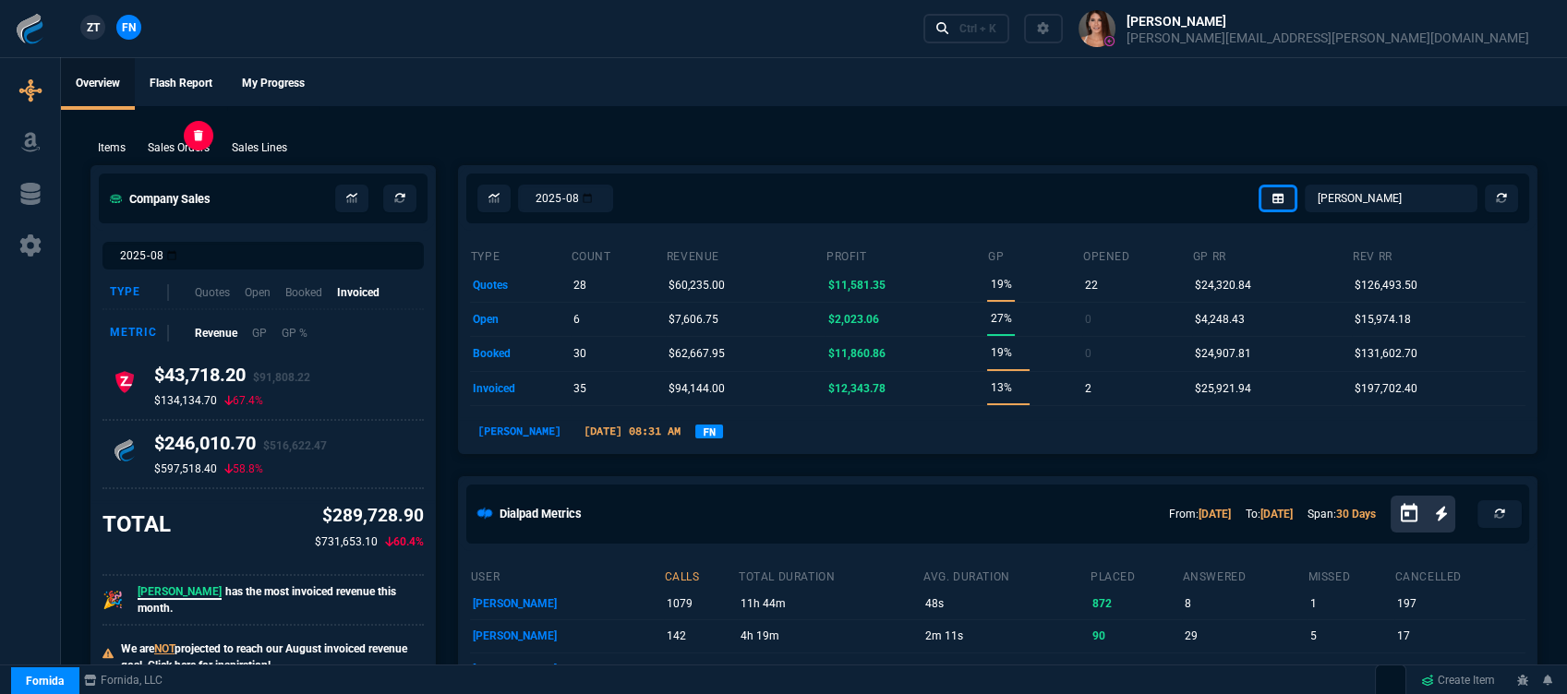
click at [163, 151] on p "Sales Orders" at bounding box center [179, 147] width 62 height 17
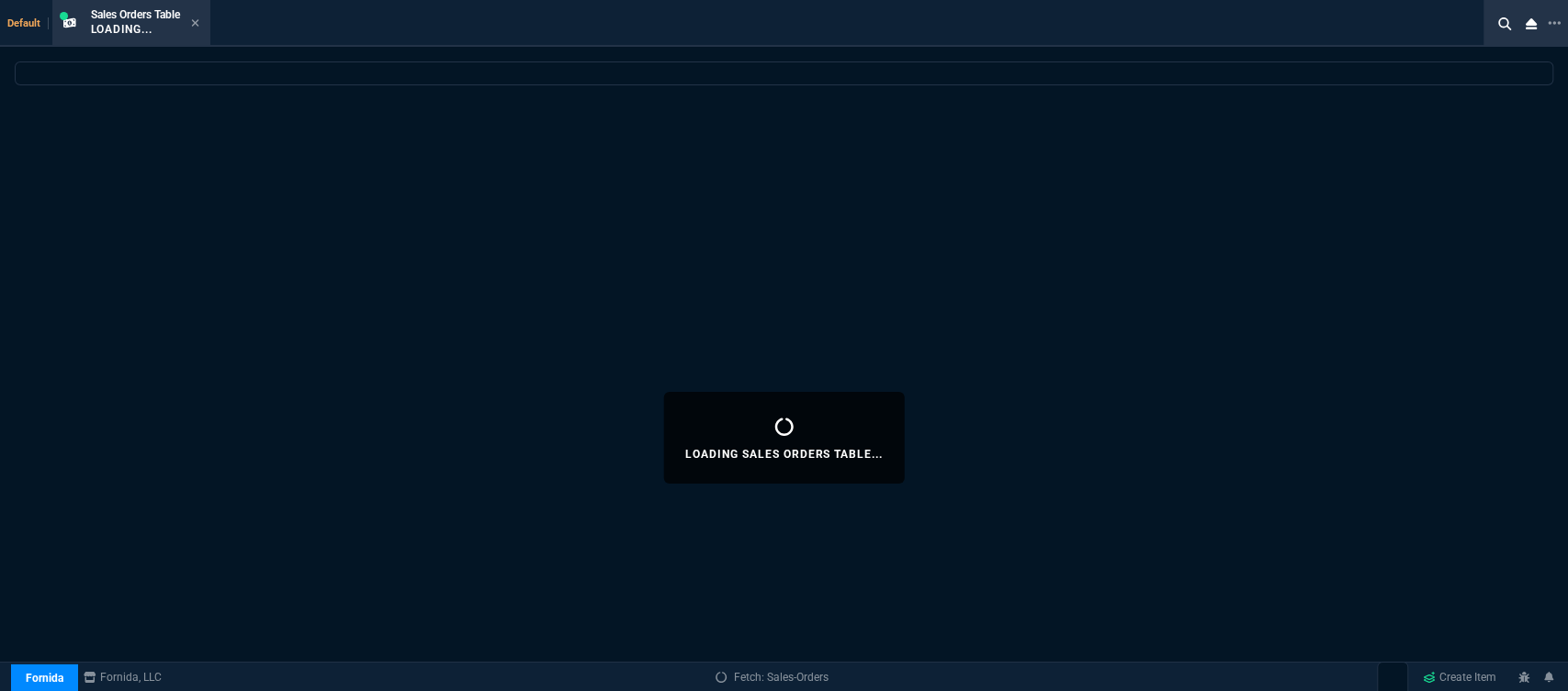
select select
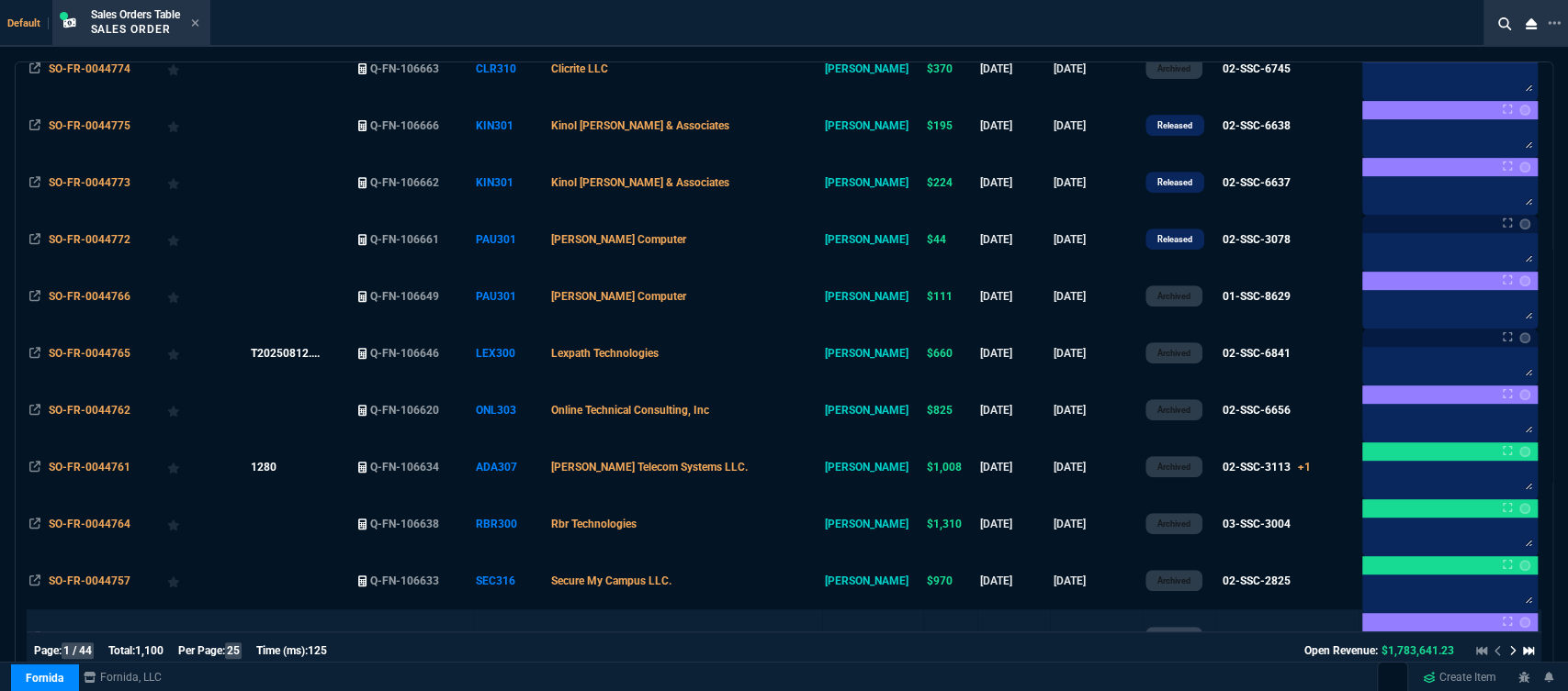
scroll to position [510, 0]
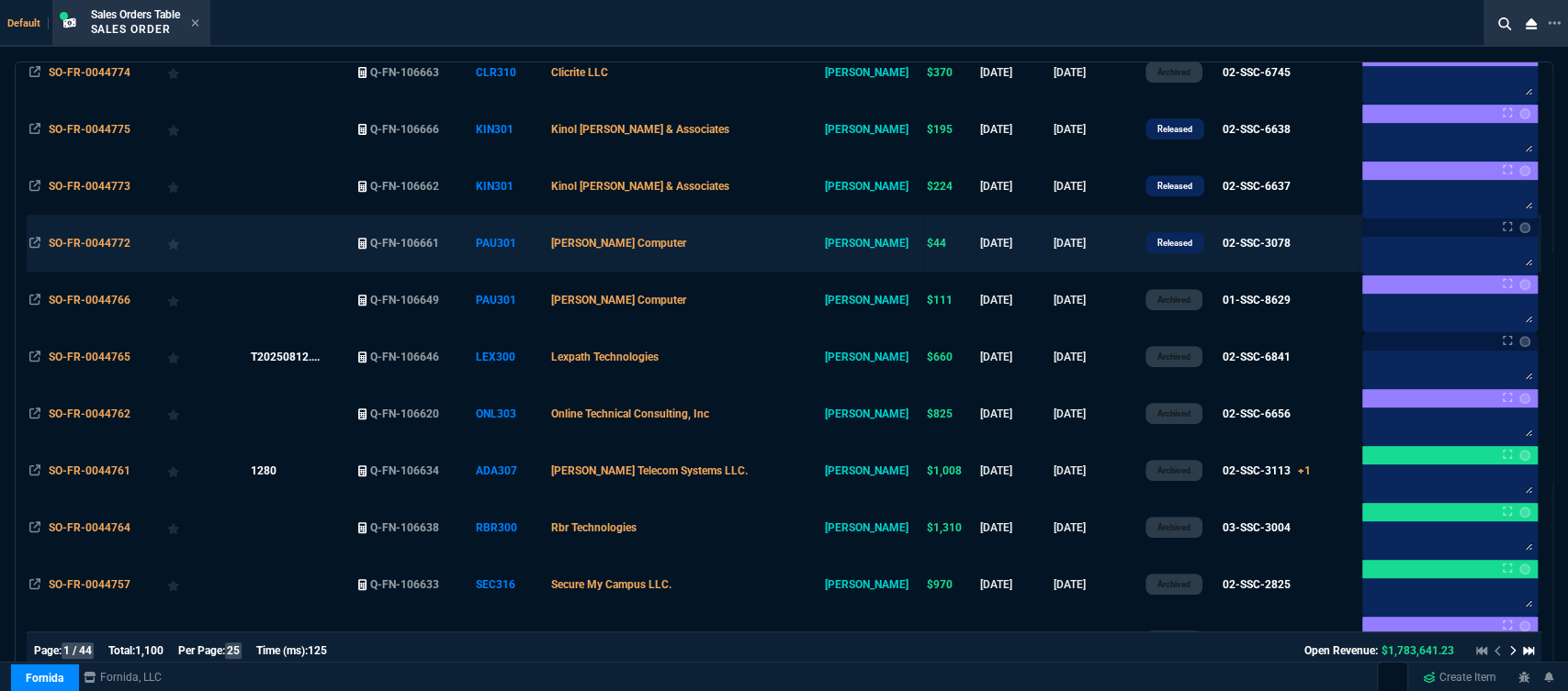
click at [758, 250] on td "[PERSON_NAME] Computer" at bounding box center [685, 243] width 274 height 57
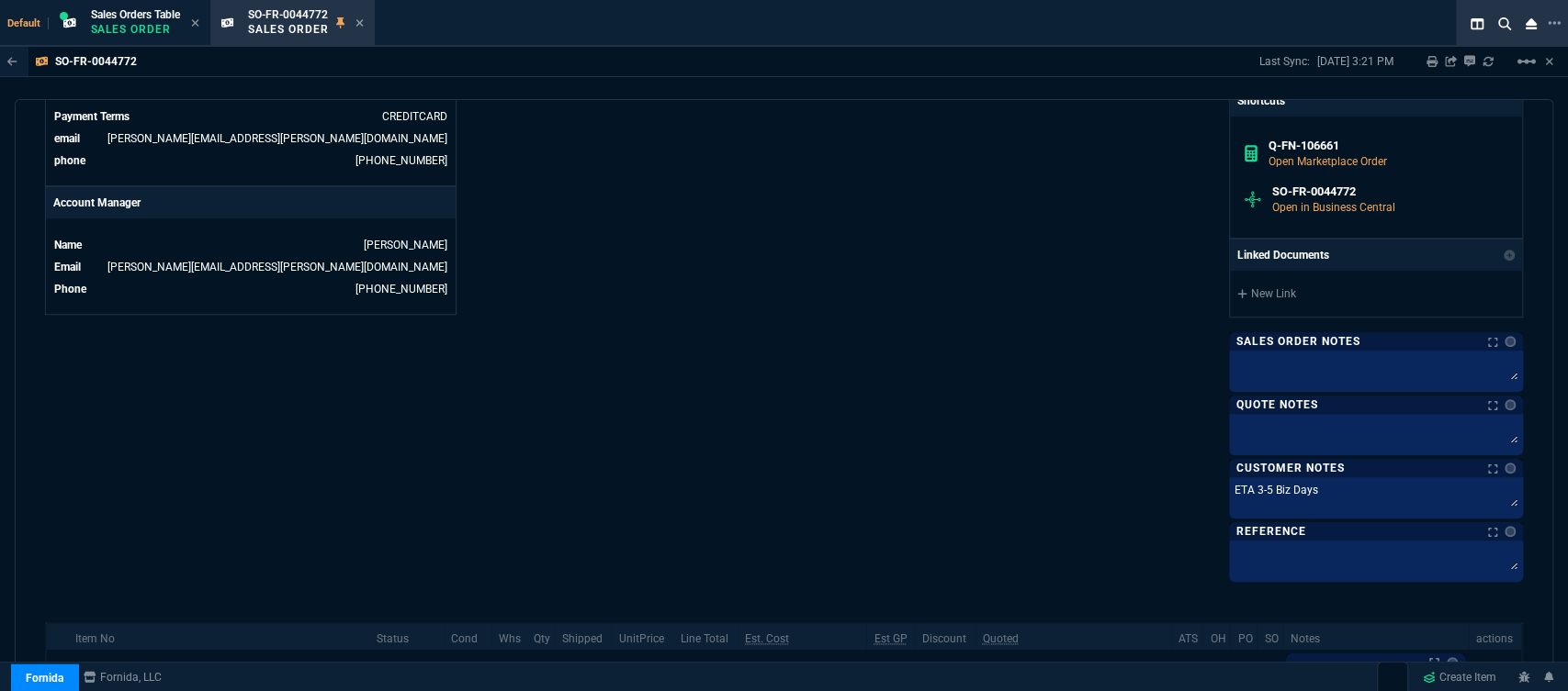
scroll to position [998, 0]
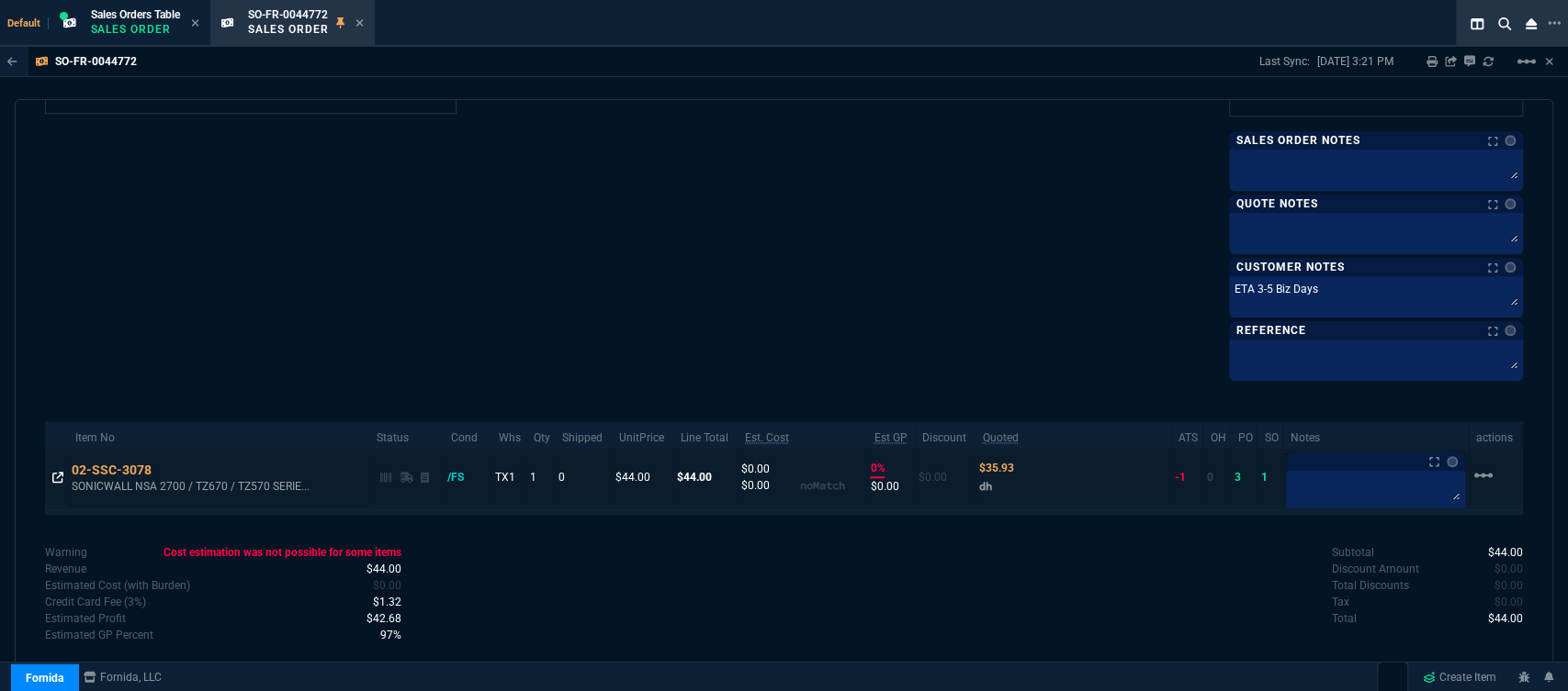
click at [53, 472] on icon at bounding box center [58, 477] width 11 height 11
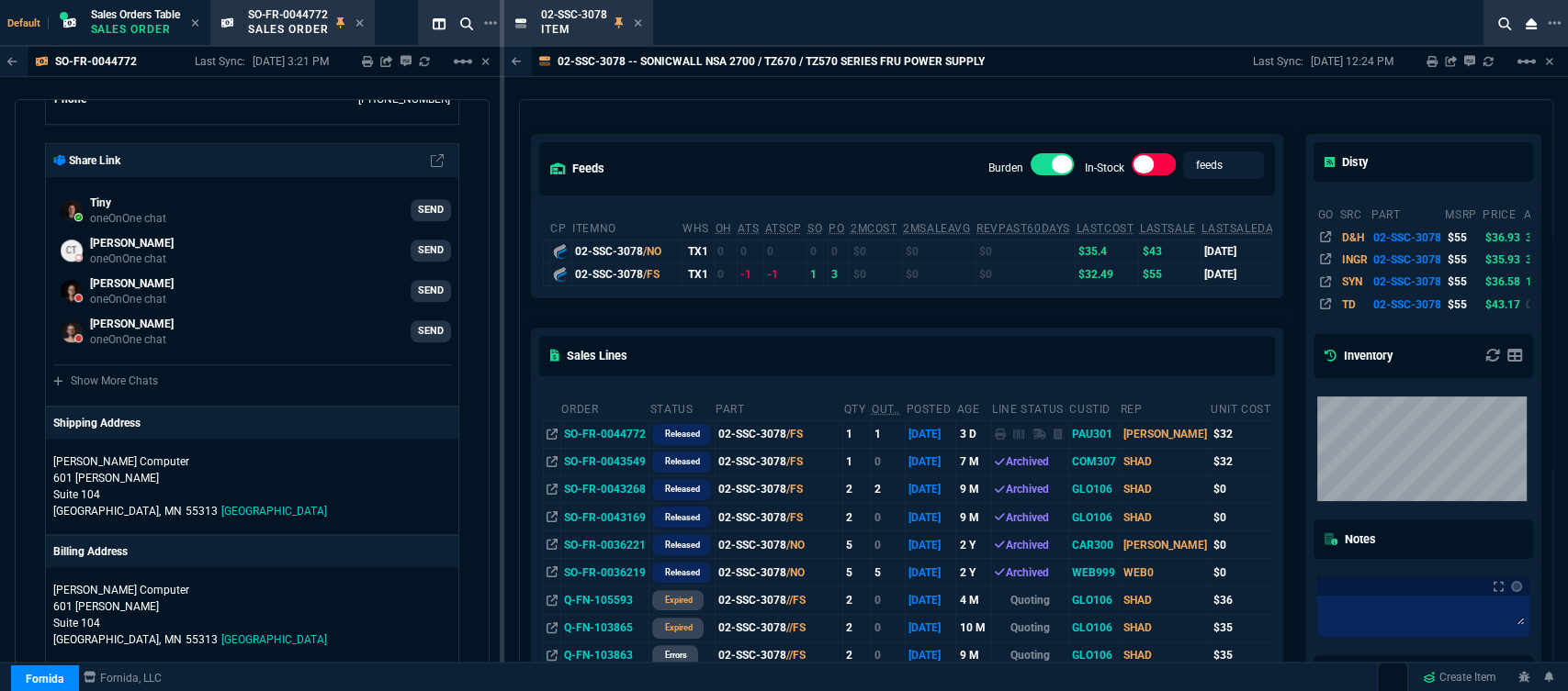
scroll to position [607, 0]
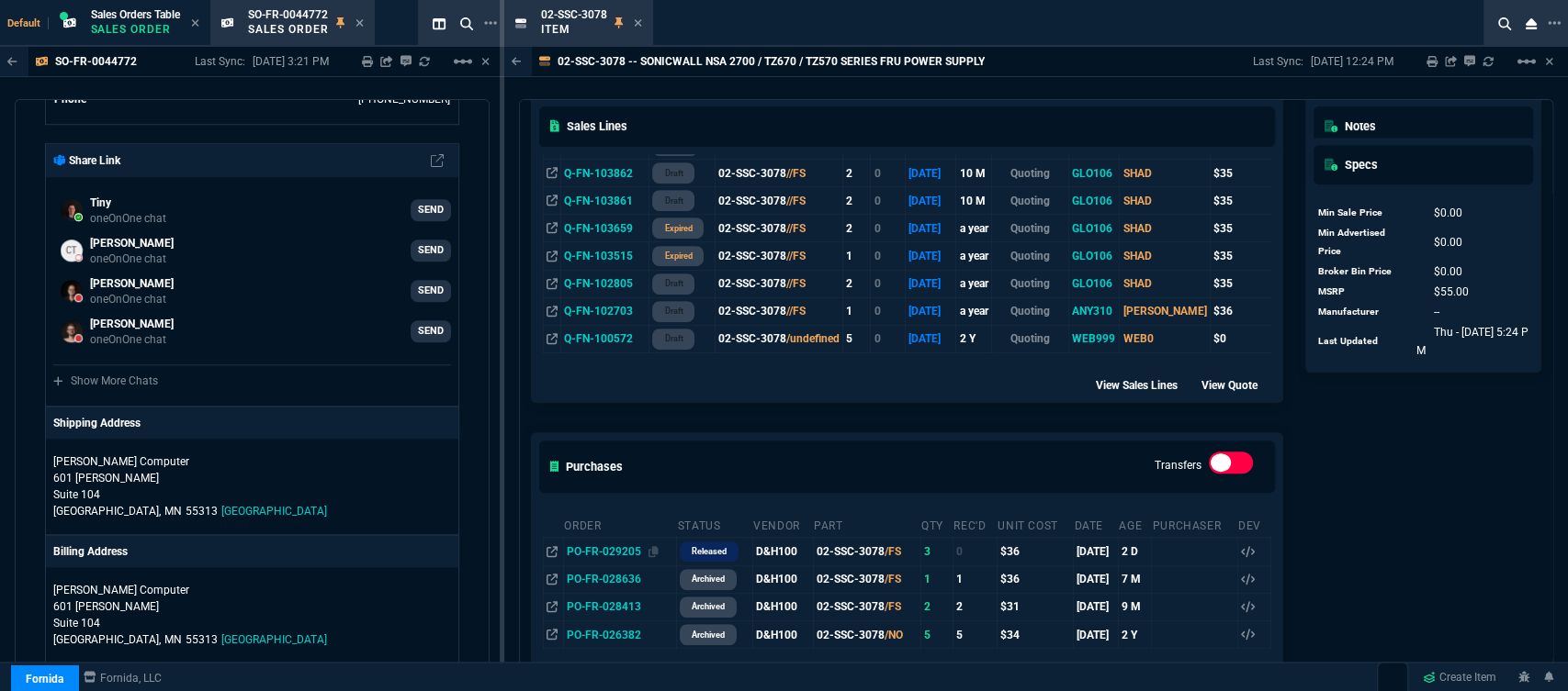
click at [657, 546] on div "PO-FR-029205" at bounding box center [620, 552] width 106 height 17
click at [654, 546] on icon at bounding box center [654, 551] width 10 height 11
click at [638, 24] on icon at bounding box center [637, 22] width 7 height 7
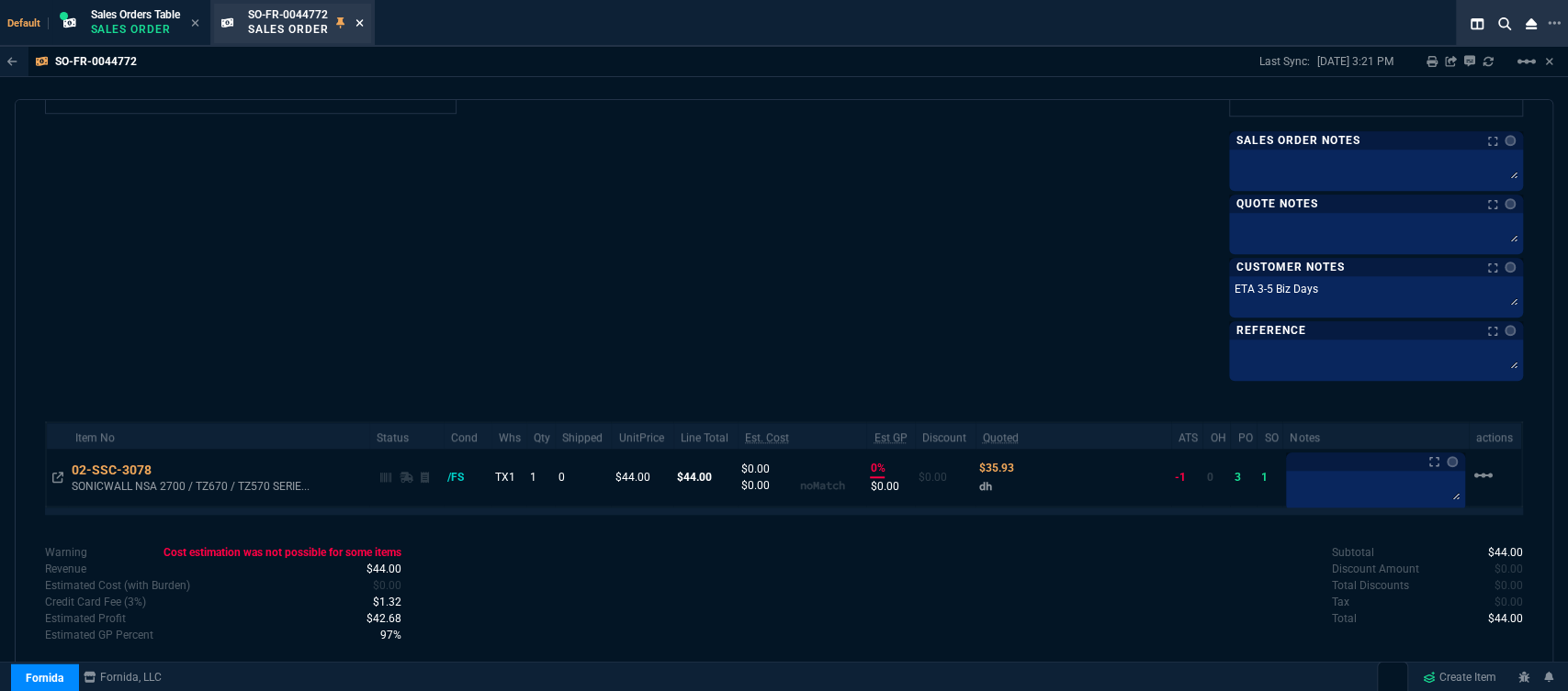
click at [361, 17] on nx-icon at bounding box center [359, 24] width 8 height 15
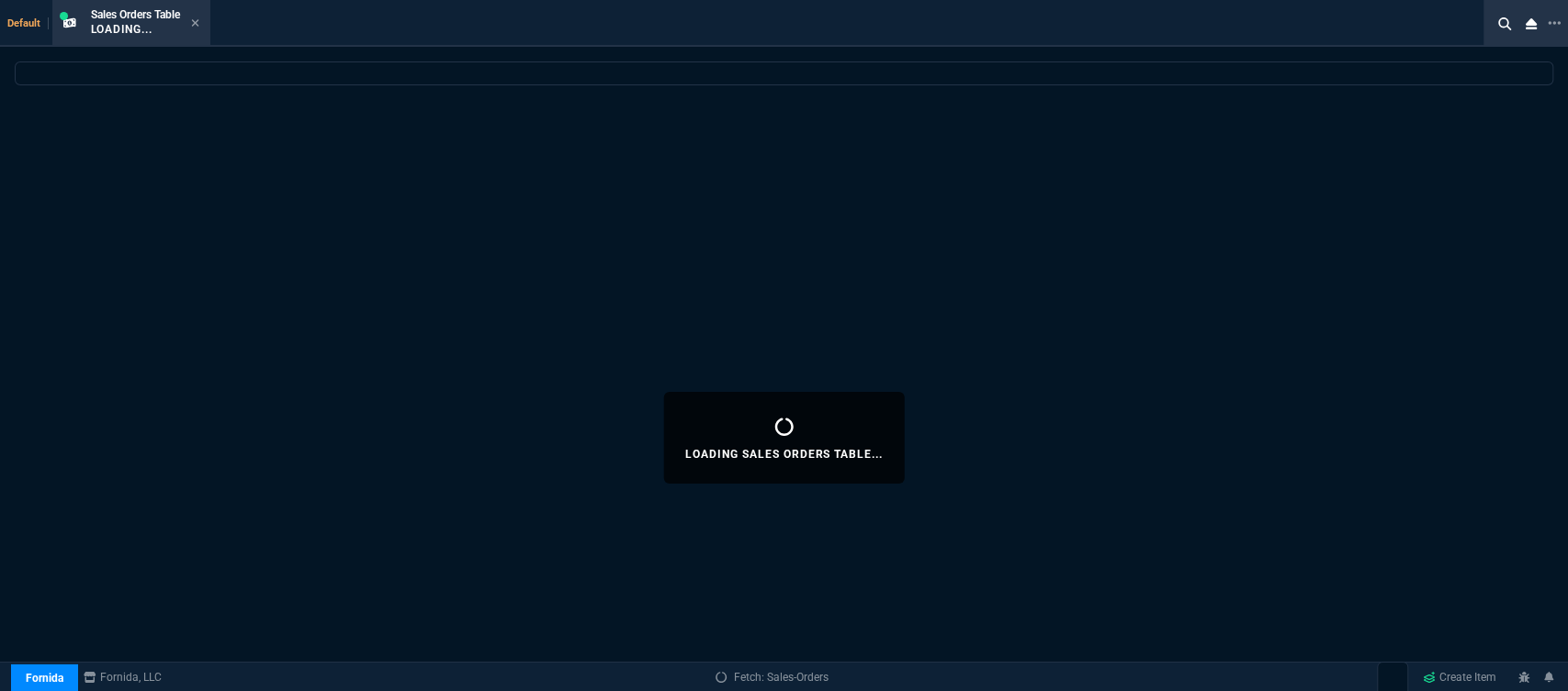
select select
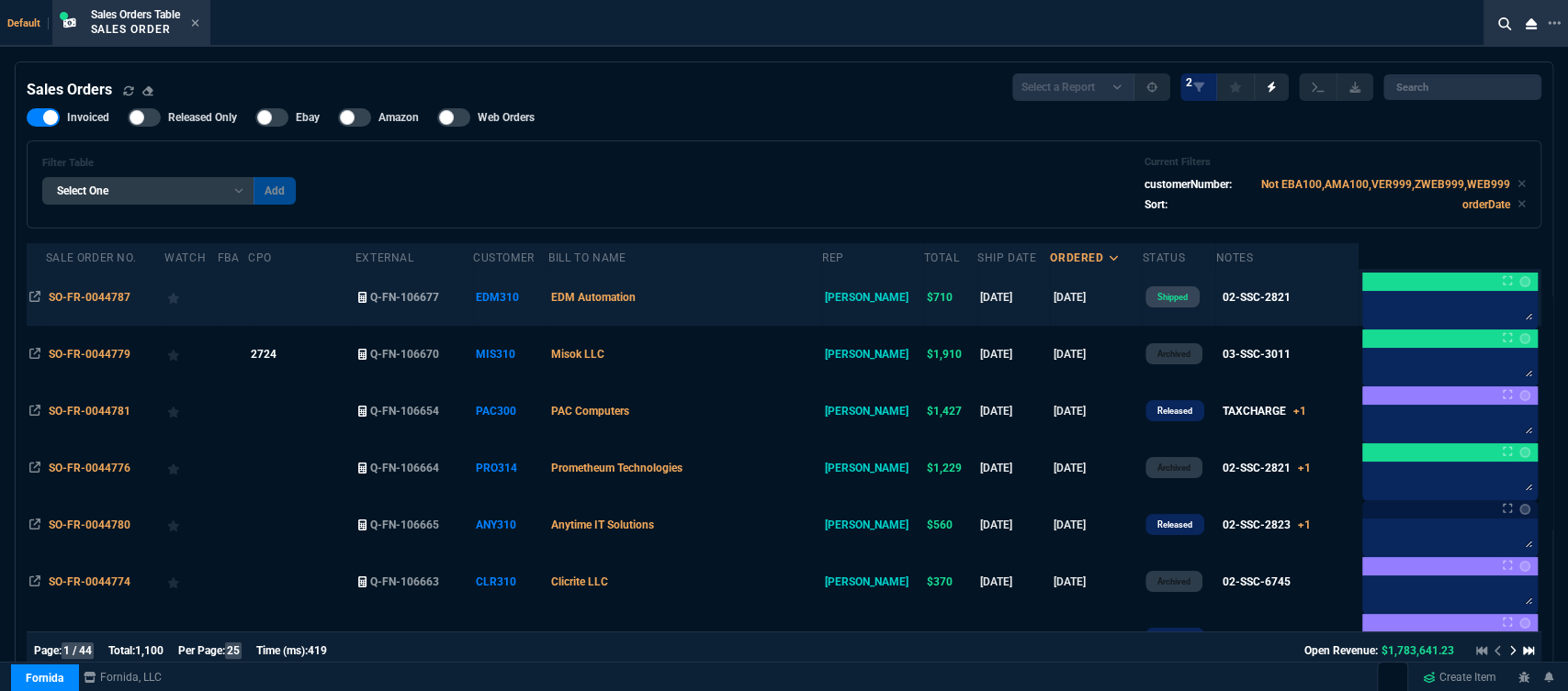
click at [784, 298] on td "EDM Automation" at bounding box center [685, 297] width 274 height 57
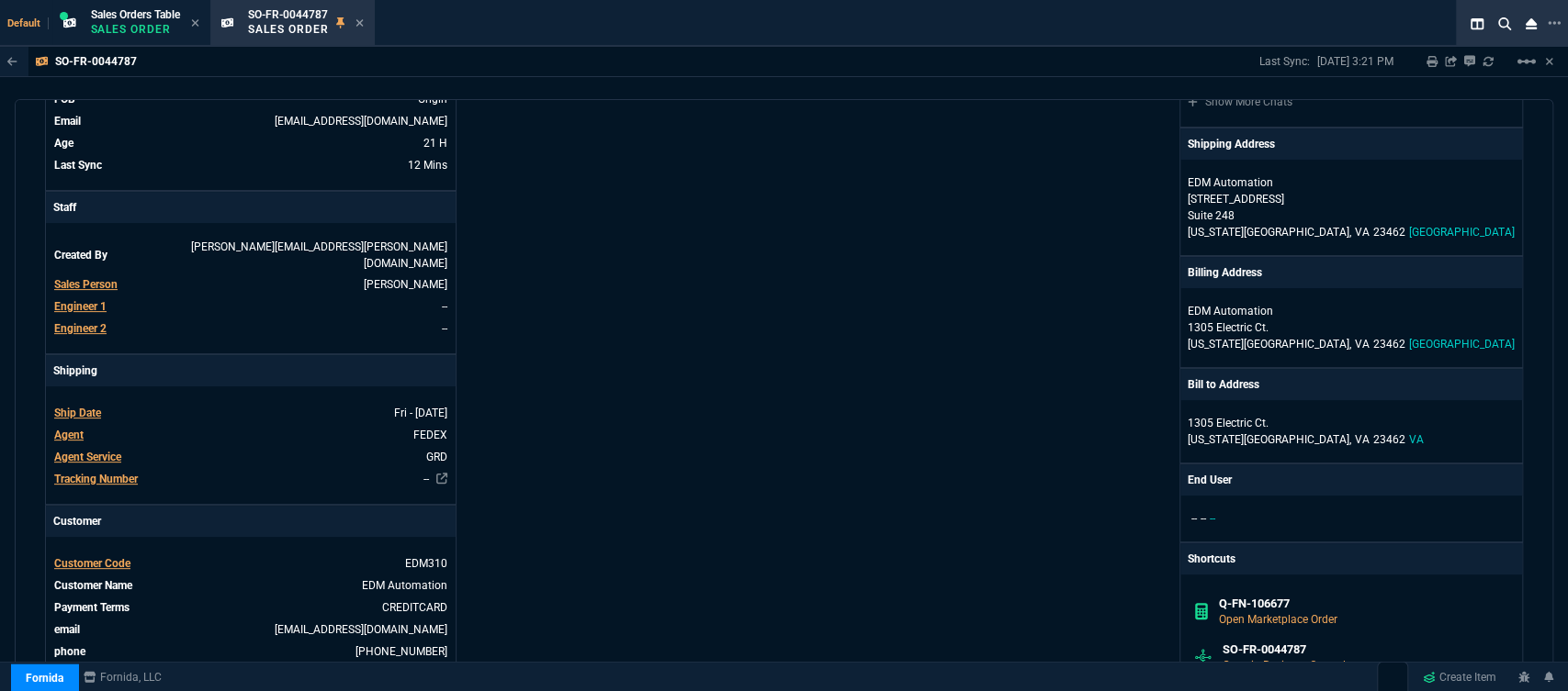
scroll to position [611, 0]
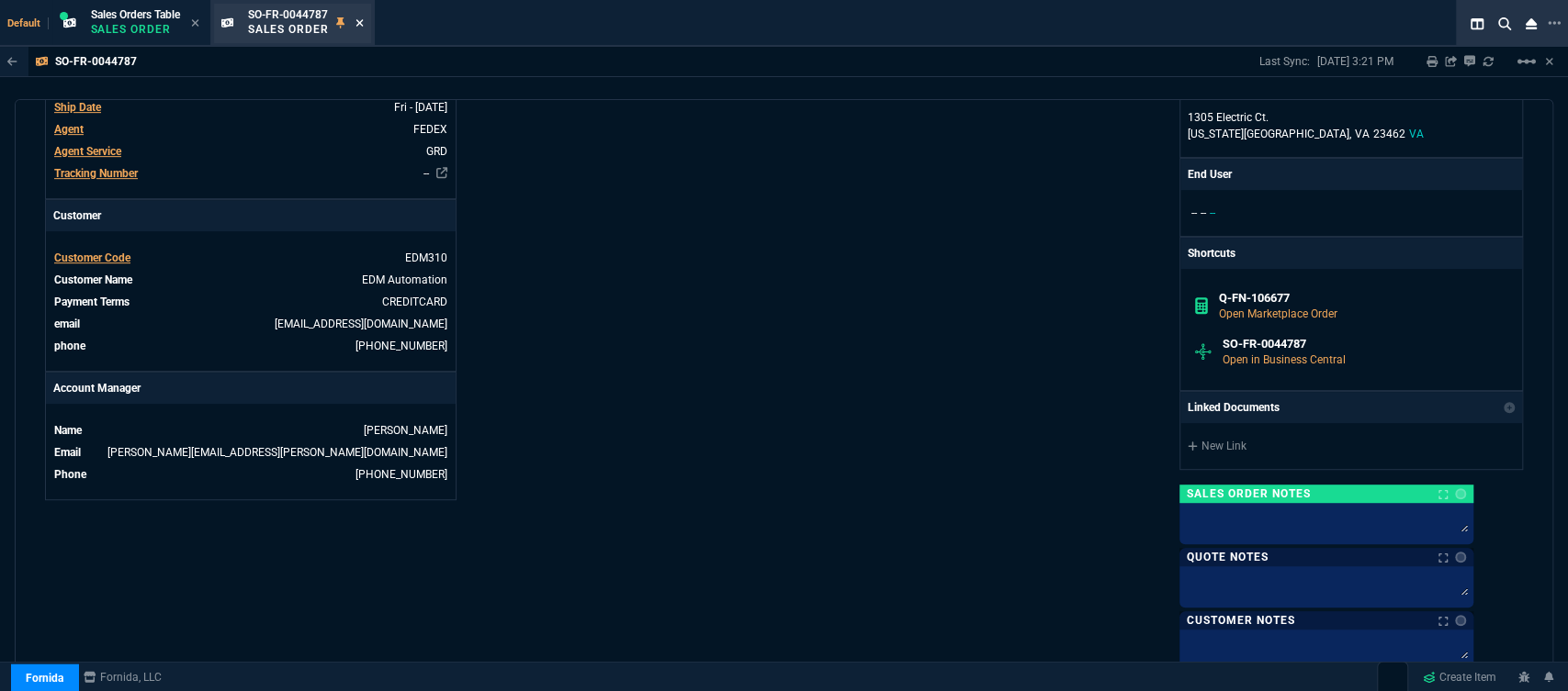
click at [364, 18] on fa-icon at bounding box center [359, 24] width 8 height 13
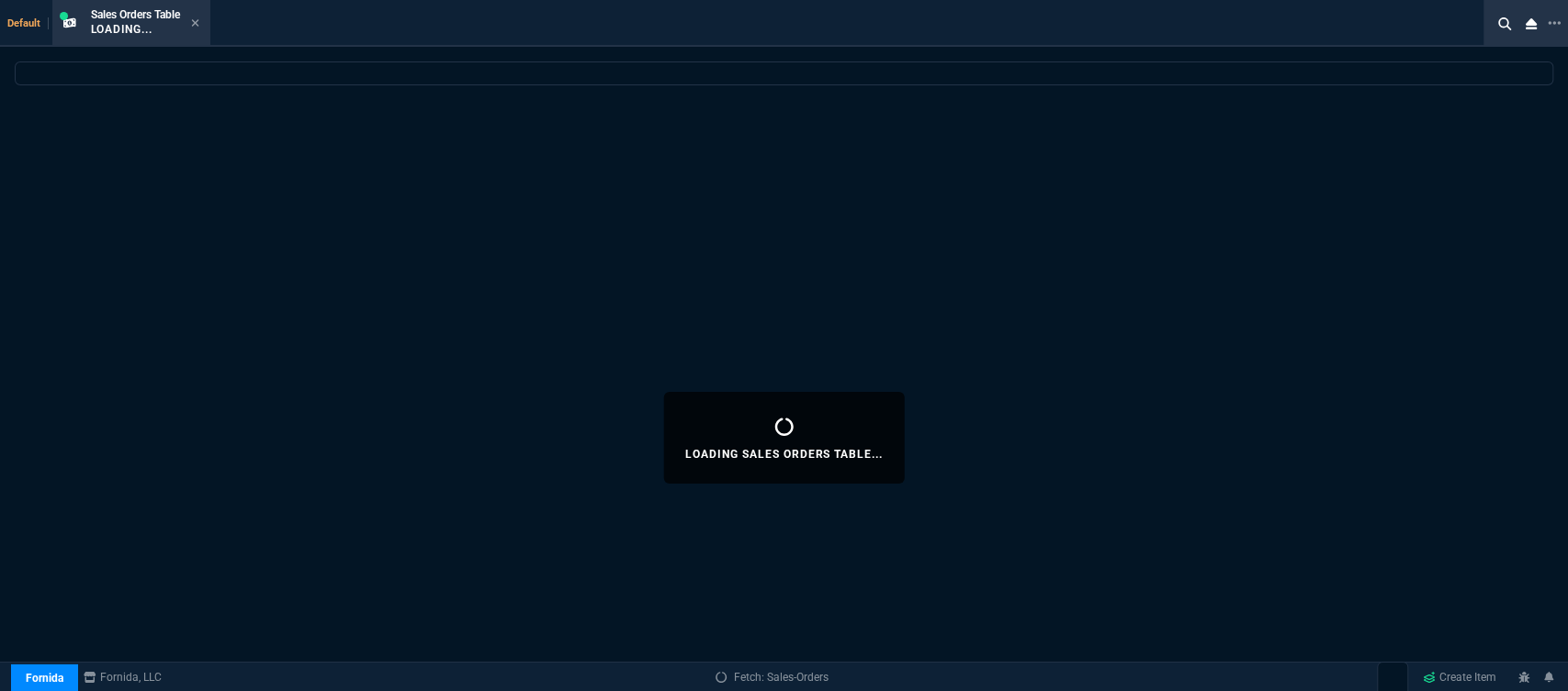
select select
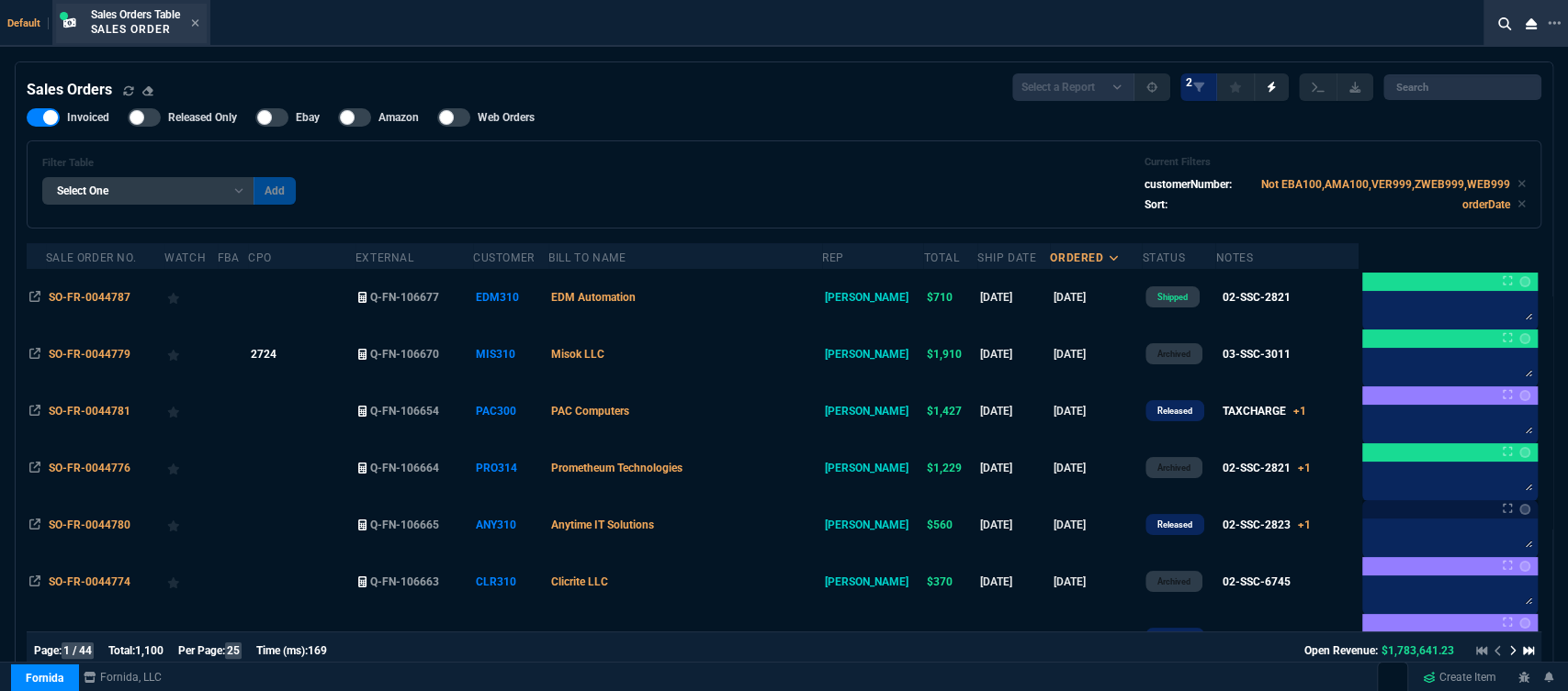
click at [202, 21] on div "Sales Orders Table Sales Order" at bounding box center [130, 24] width 150 height 40
click at [198, 21] on icon at bounding box center [195, 23] width 8 height 11
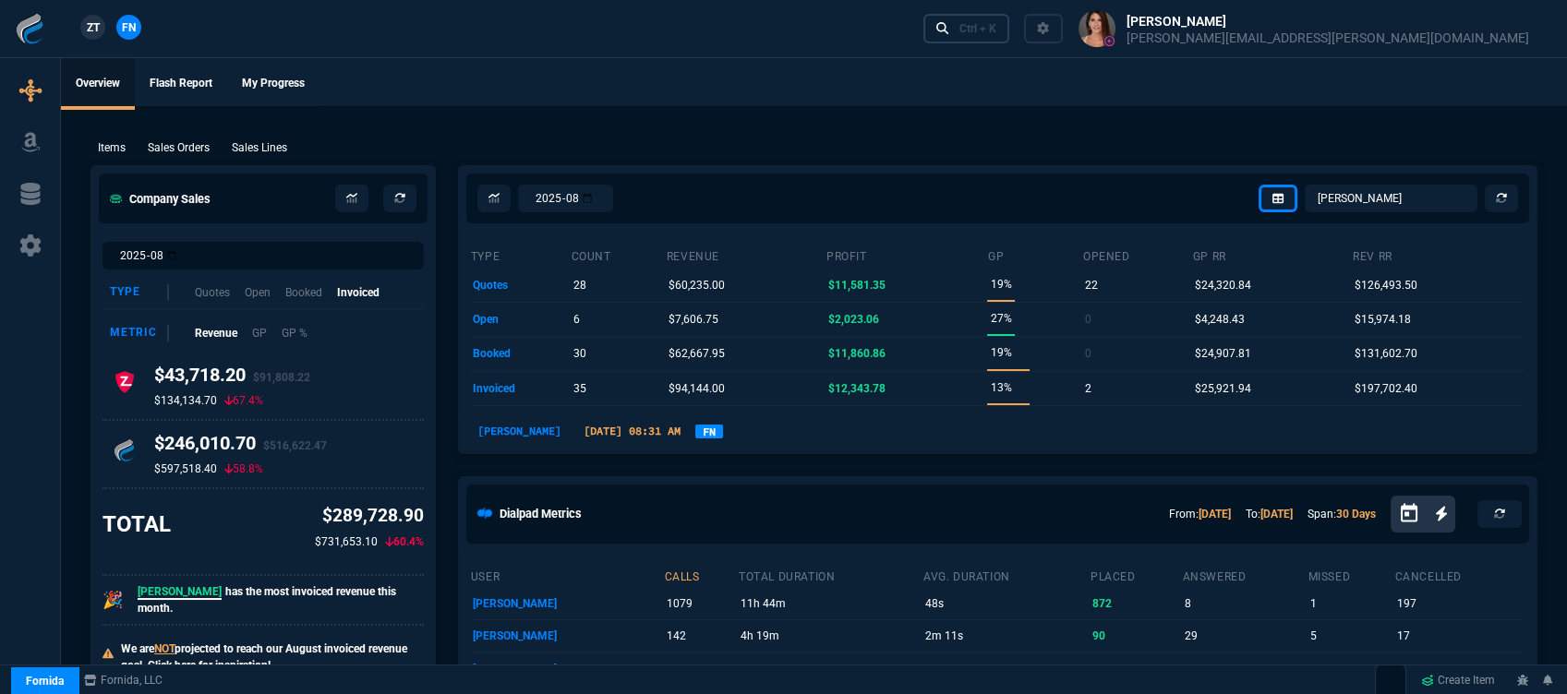
click at [996, 29] on div "Ctrl + K" at bounding box center [977, 28] width 37 height 15
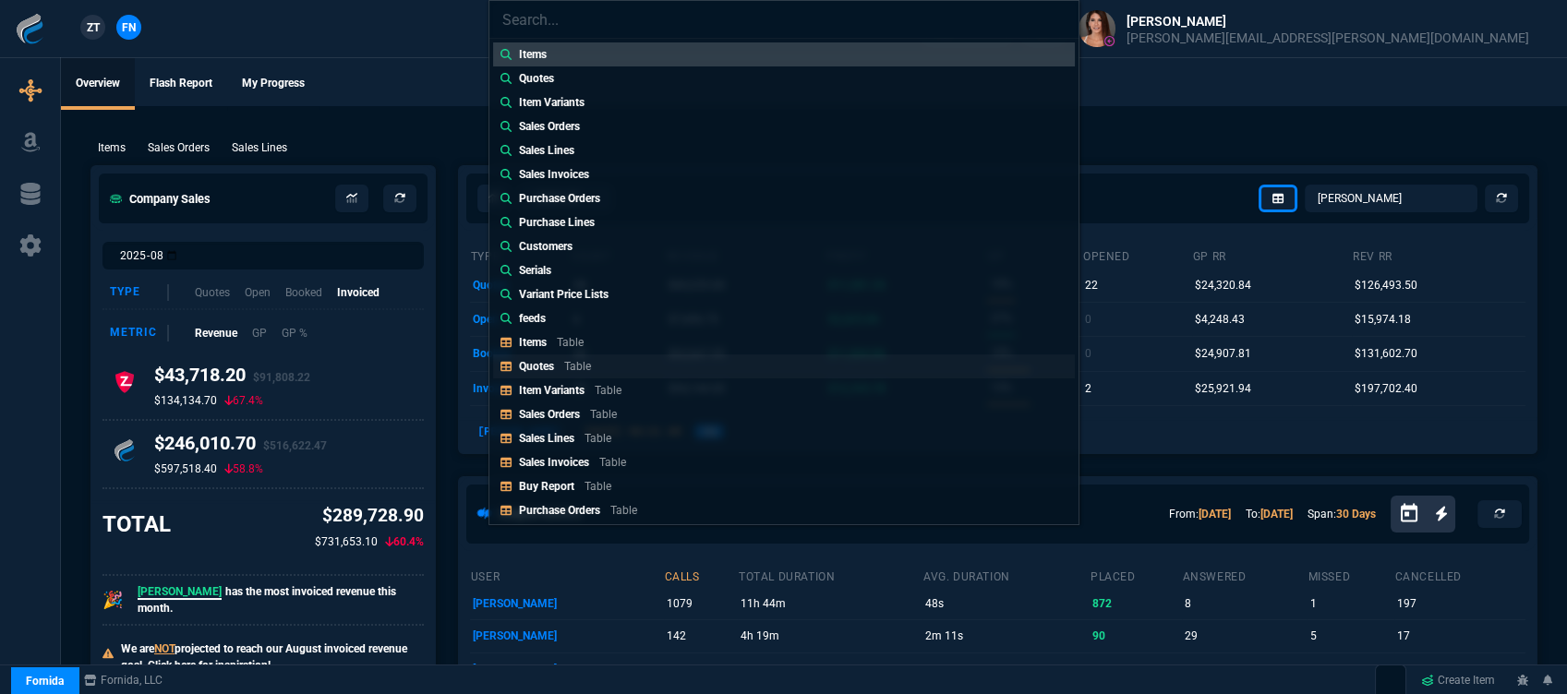
click at [642, 359] on link "Quotes Table" at bounding box center [784, 367] width 582 height 24
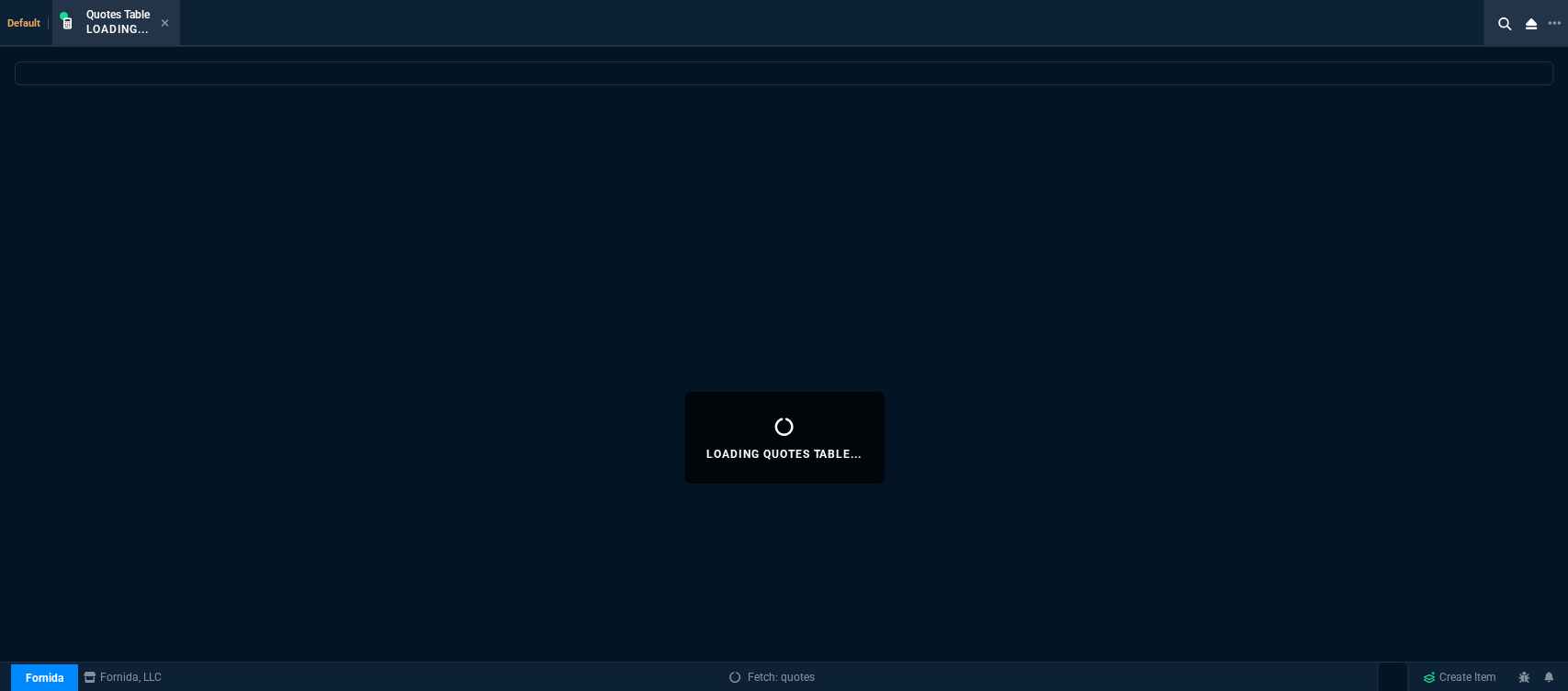
select select
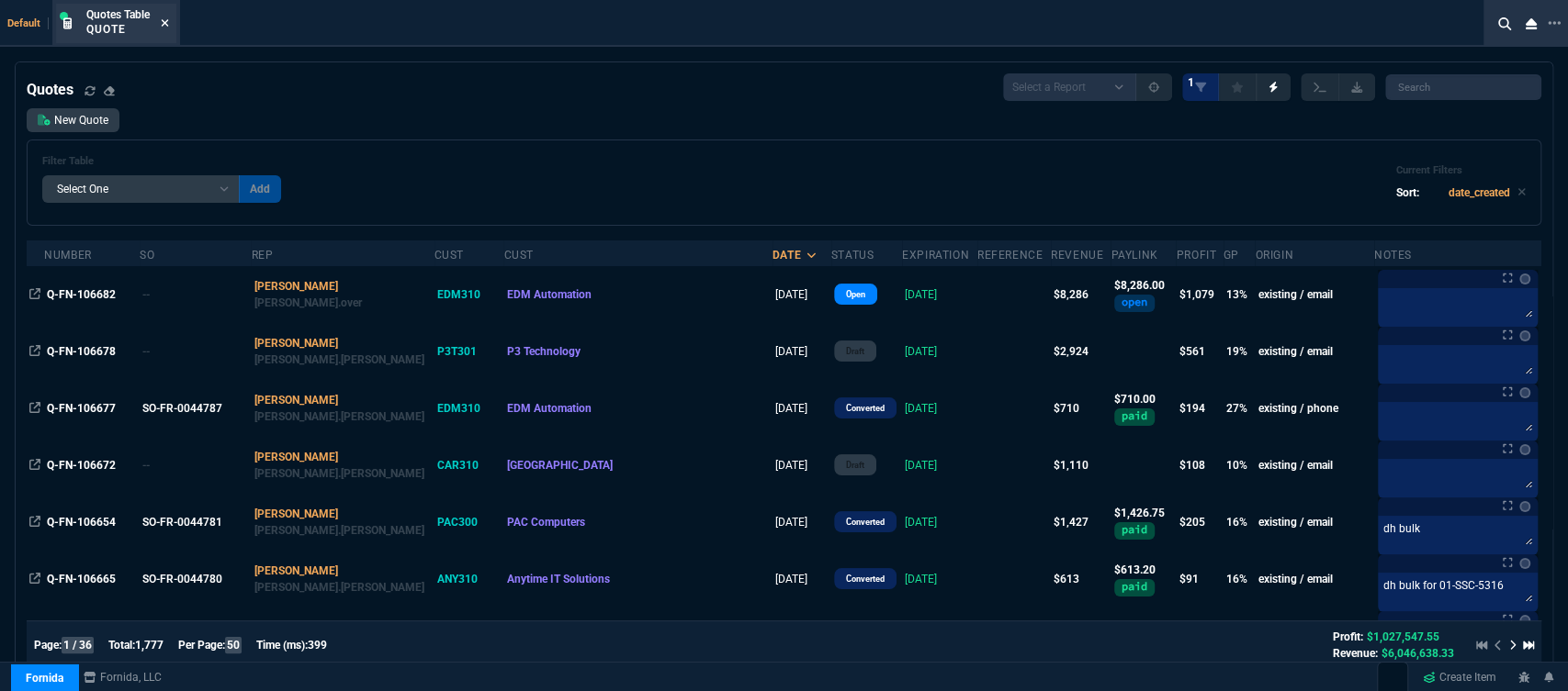
click at [165, 19] on icon at bounding box center [165, 23] width 8 height 11
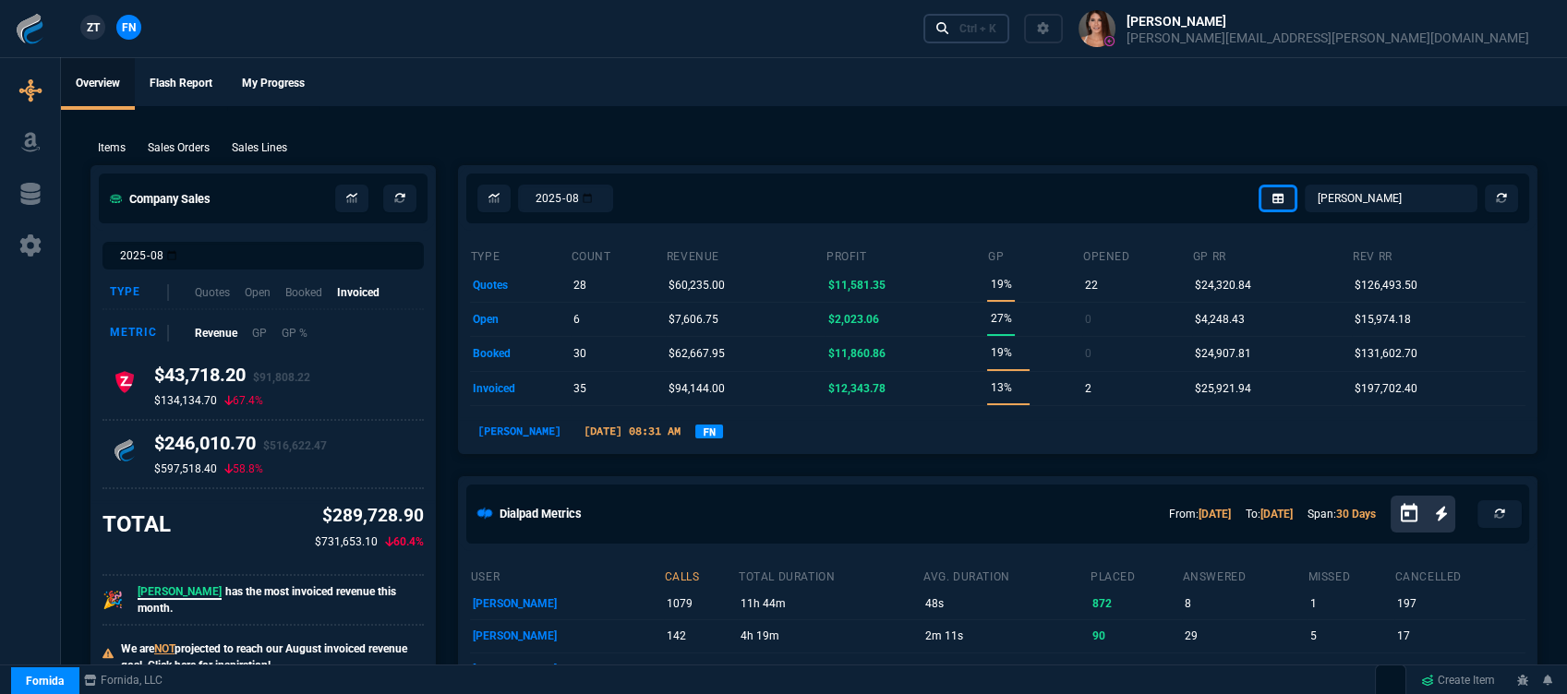
click at [996, 29] on div "Ctrl + K" at bounding box center [977, 28] width 37 height 15
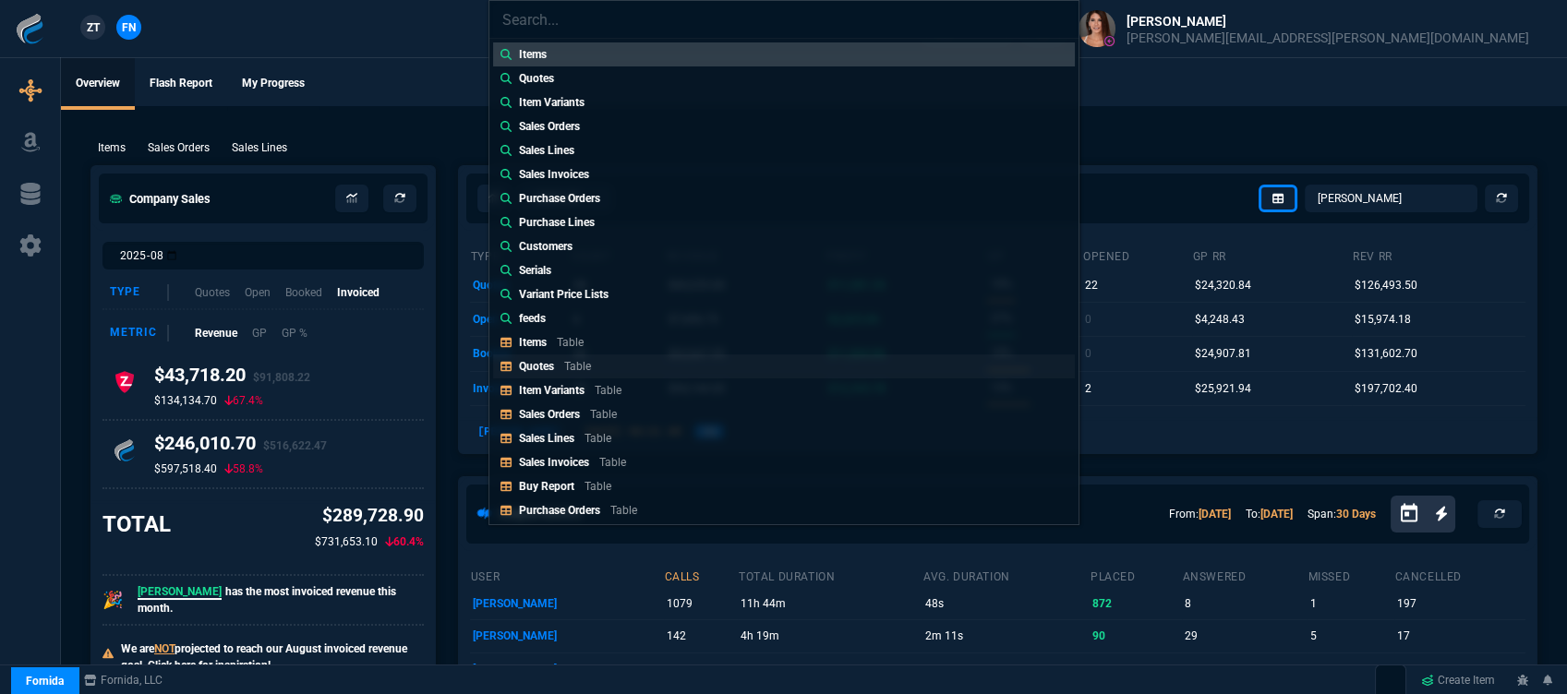
click at [615, 364] on link "Quotes Table" at bounding box center [784, 367] width 582 height 24
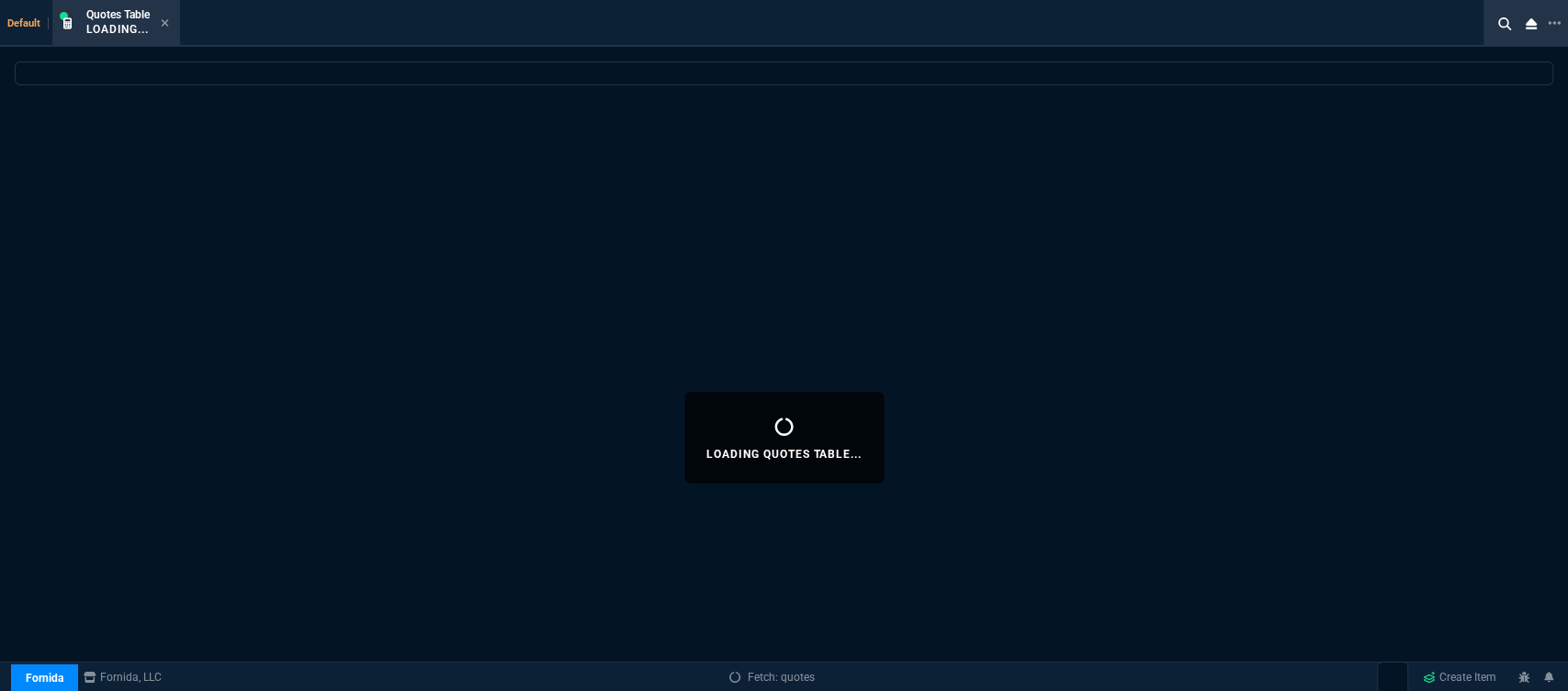
select select
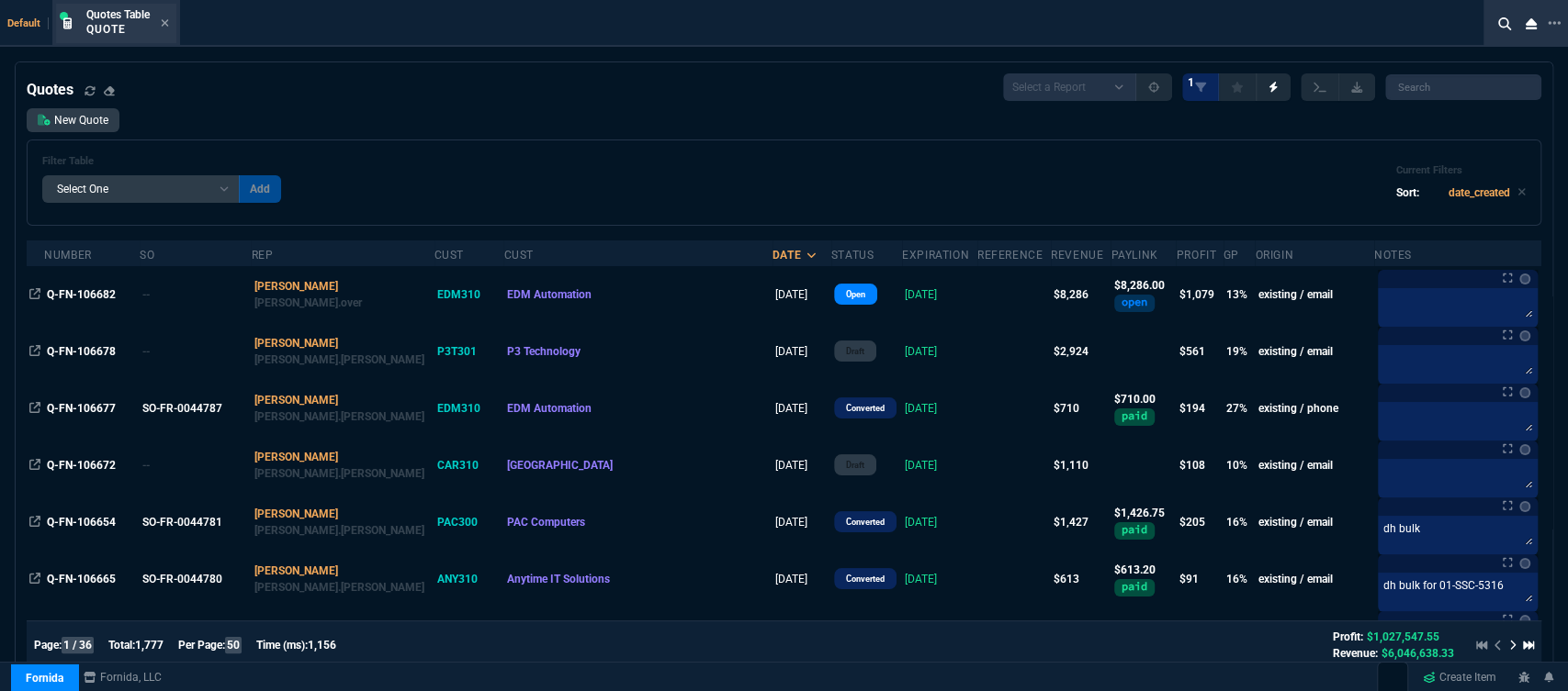
click at [173, 24] on div "Quotes Table Quote" at bounding box center [115, 24] width 120 height 40
click at [163, 20] on icon at bounding box center [165, 22] width 7 height 7
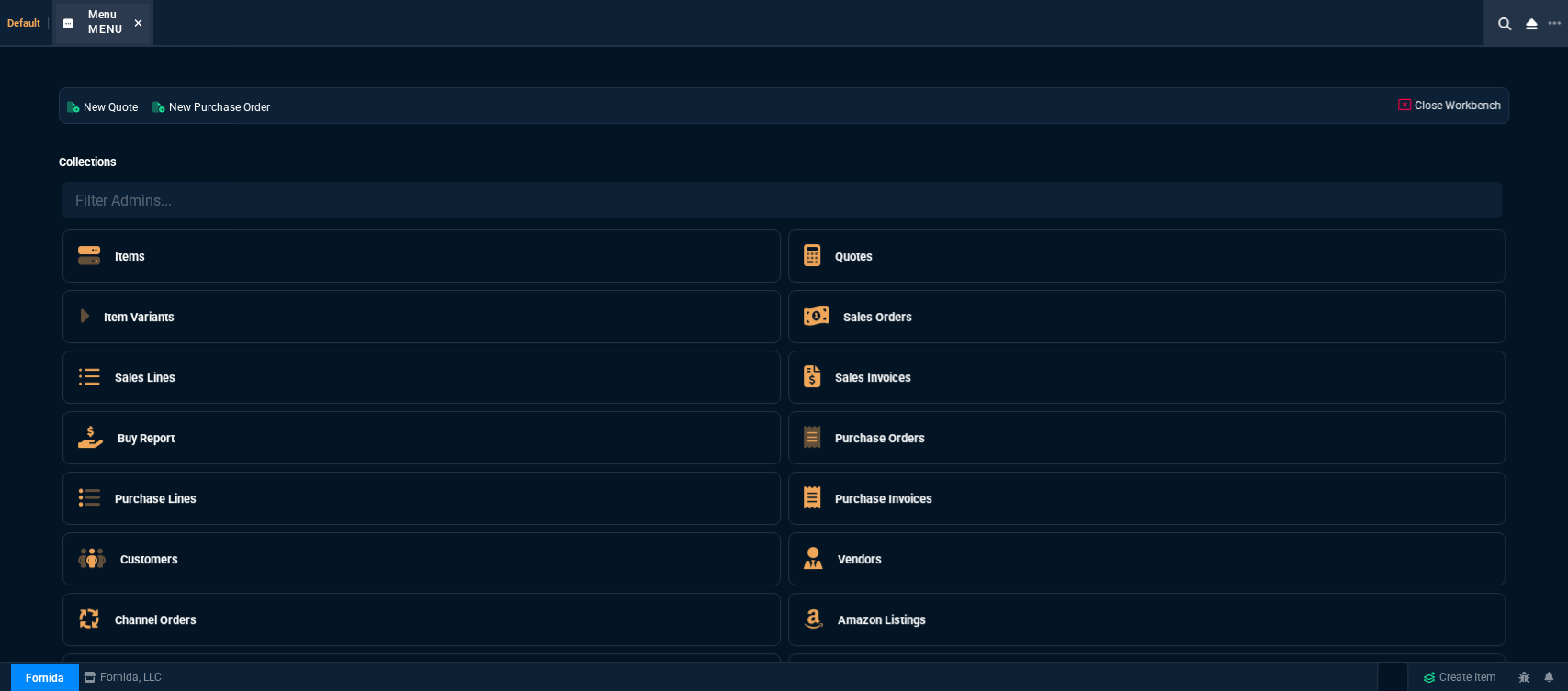
click at [136, 27] on icon at bounding box center [138, 23] width 8 height 11
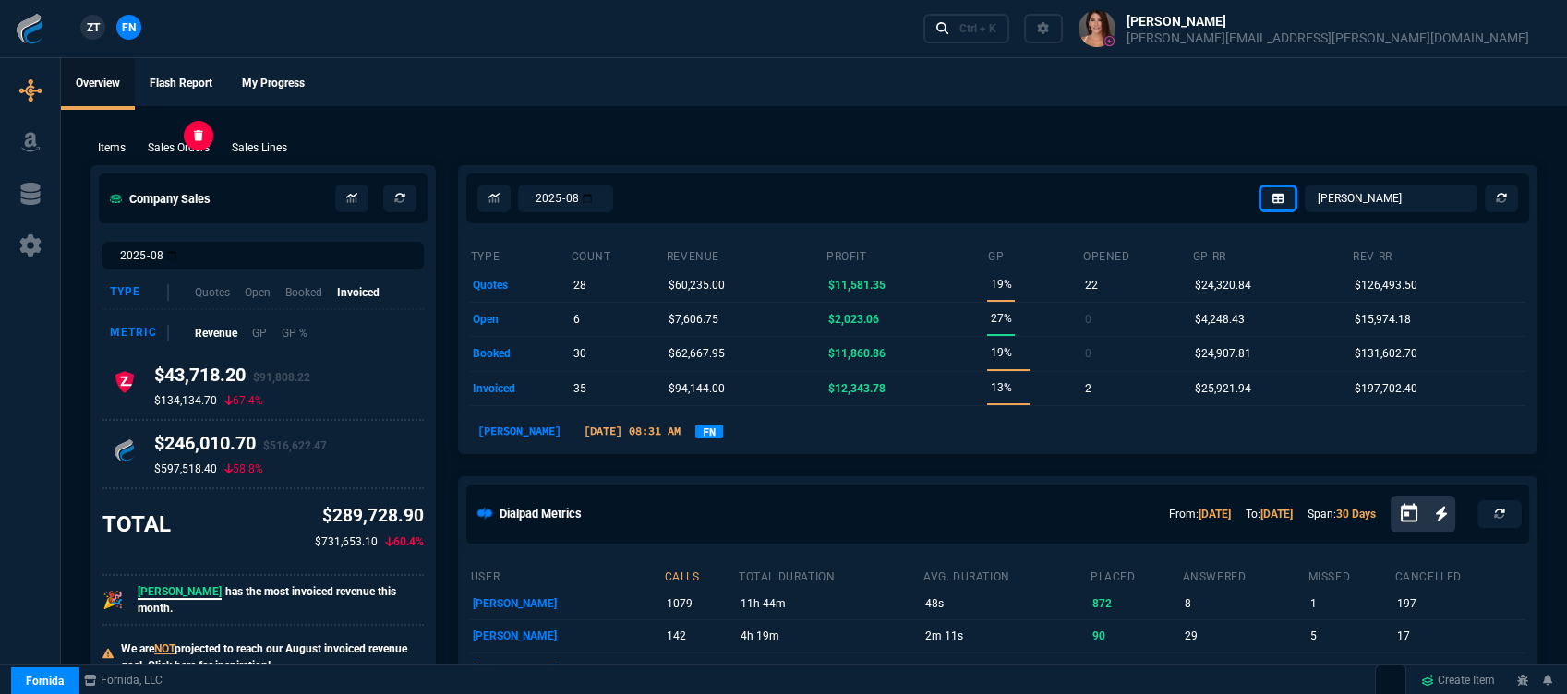
click at [170, 149] on p "Sales Orders" at bounding box center [179, 147] width 62 height 17
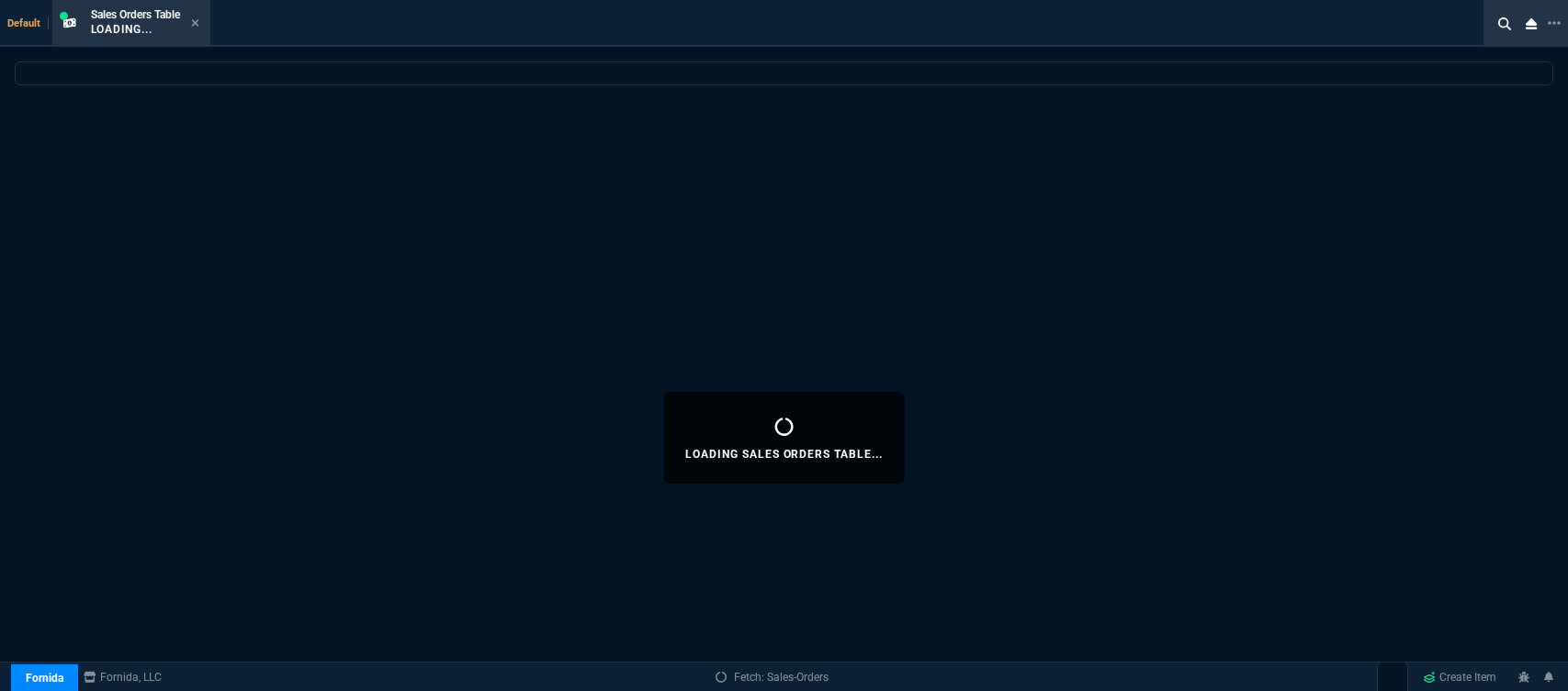
select select "12: [PERSON_NAME]"
select select
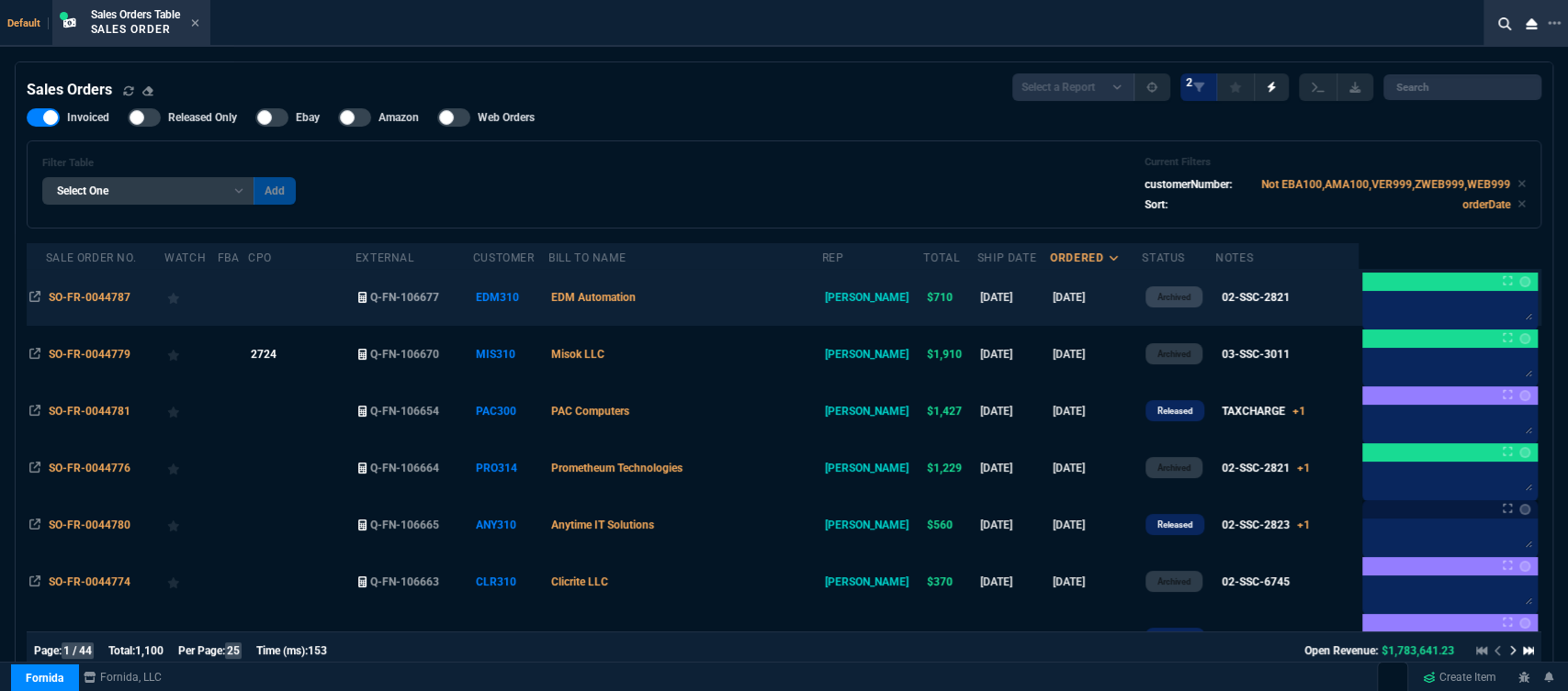
click at [742, 305] on td "EDM Automation" at bounding box center [685, 297] width 274 height 57
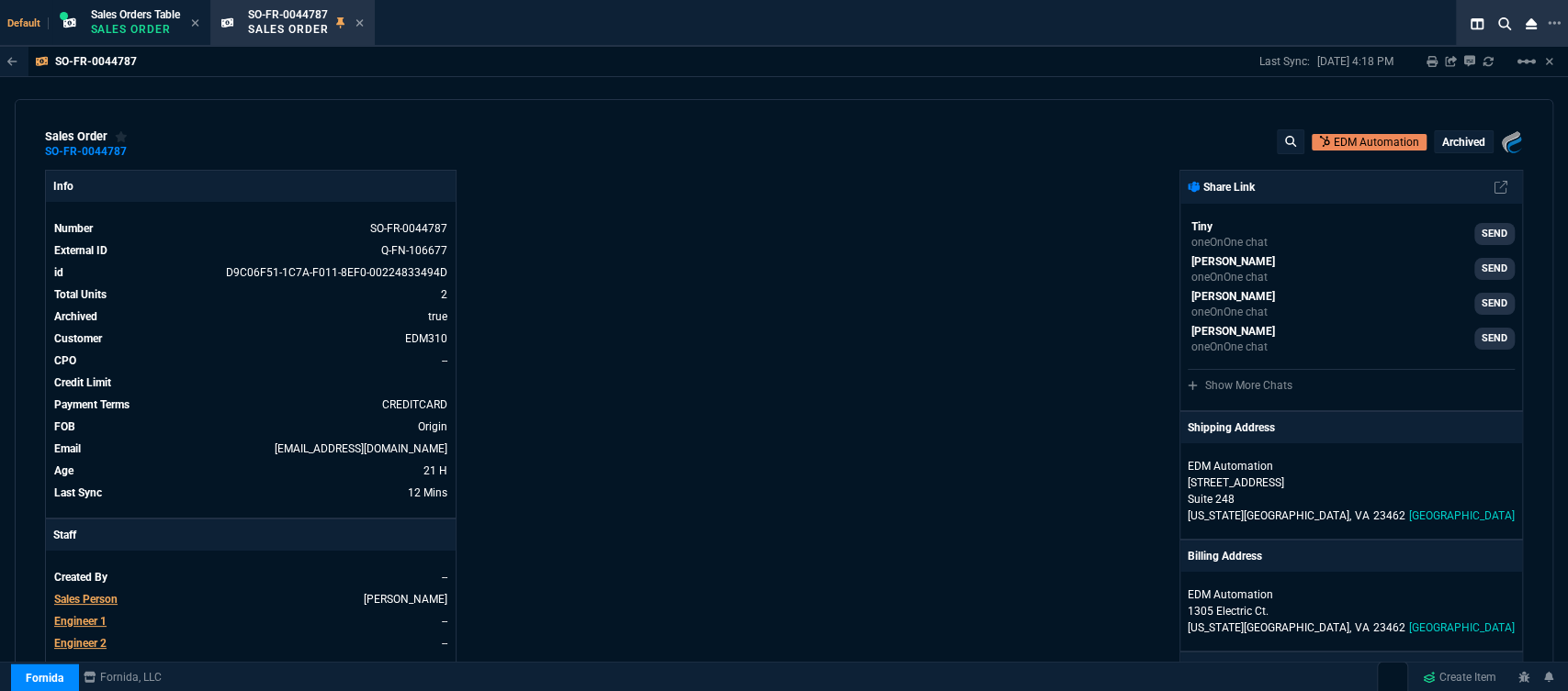
scroll to position [510, 0]
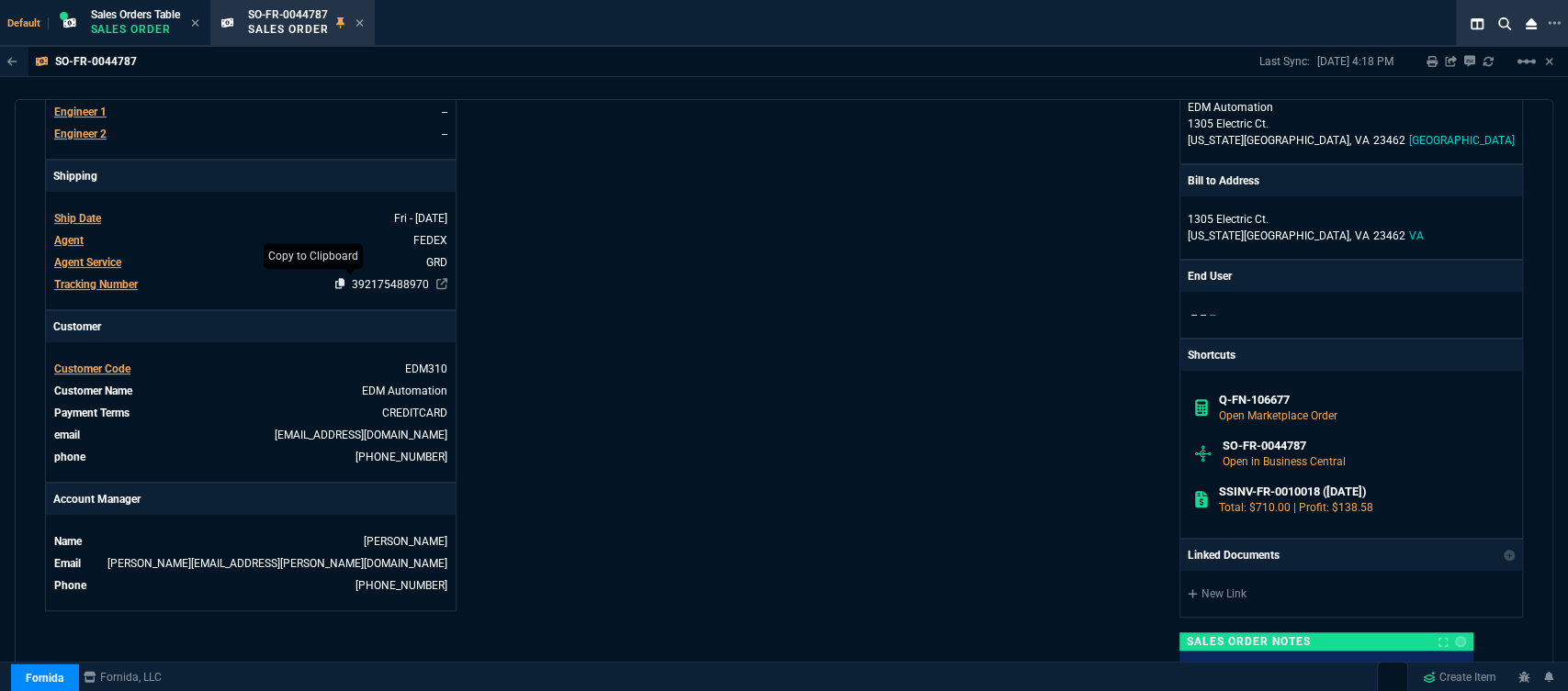
click at [335, 281] on icon at bounding box center [340, 283] width 10 height 11
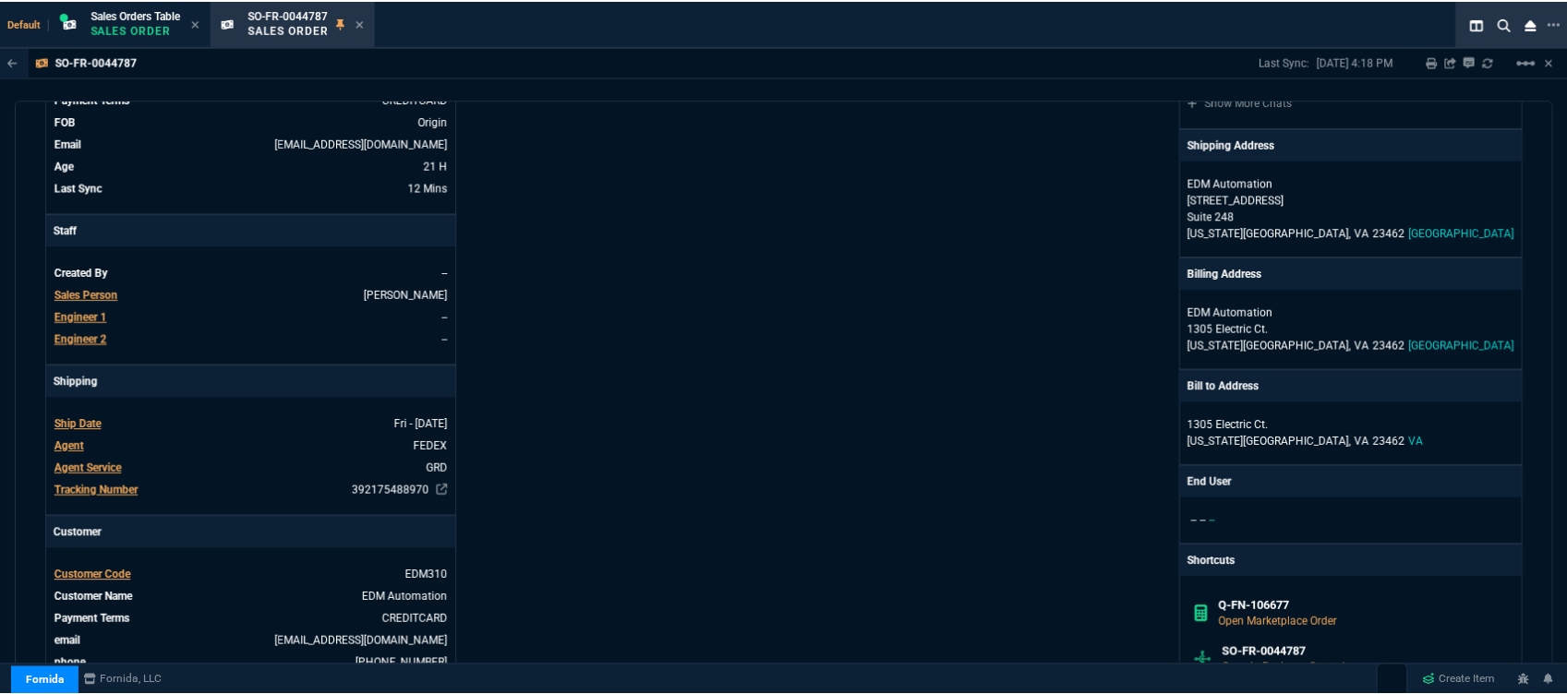
scroll to position [923, 0]
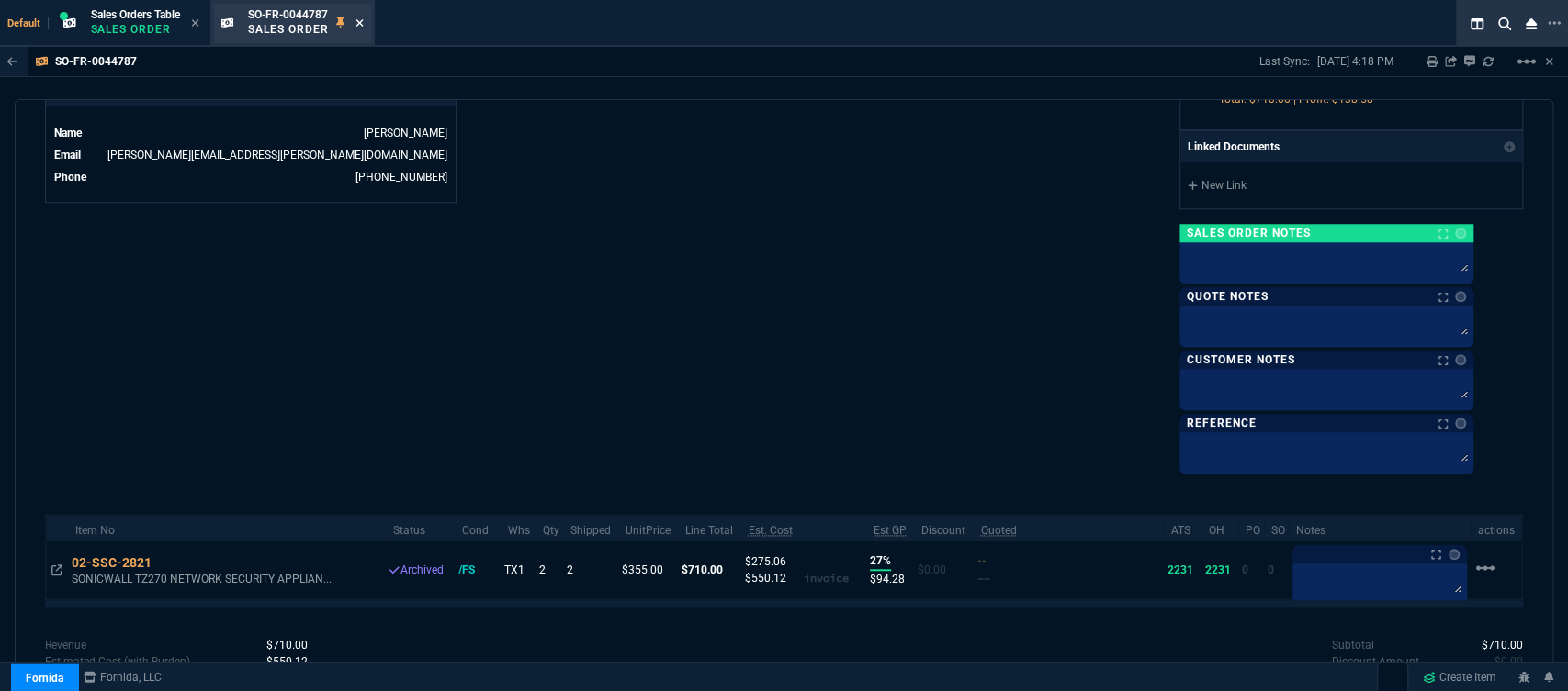
click at [359, 26] on icon at bounding box center [359, 23] width 8 height 11
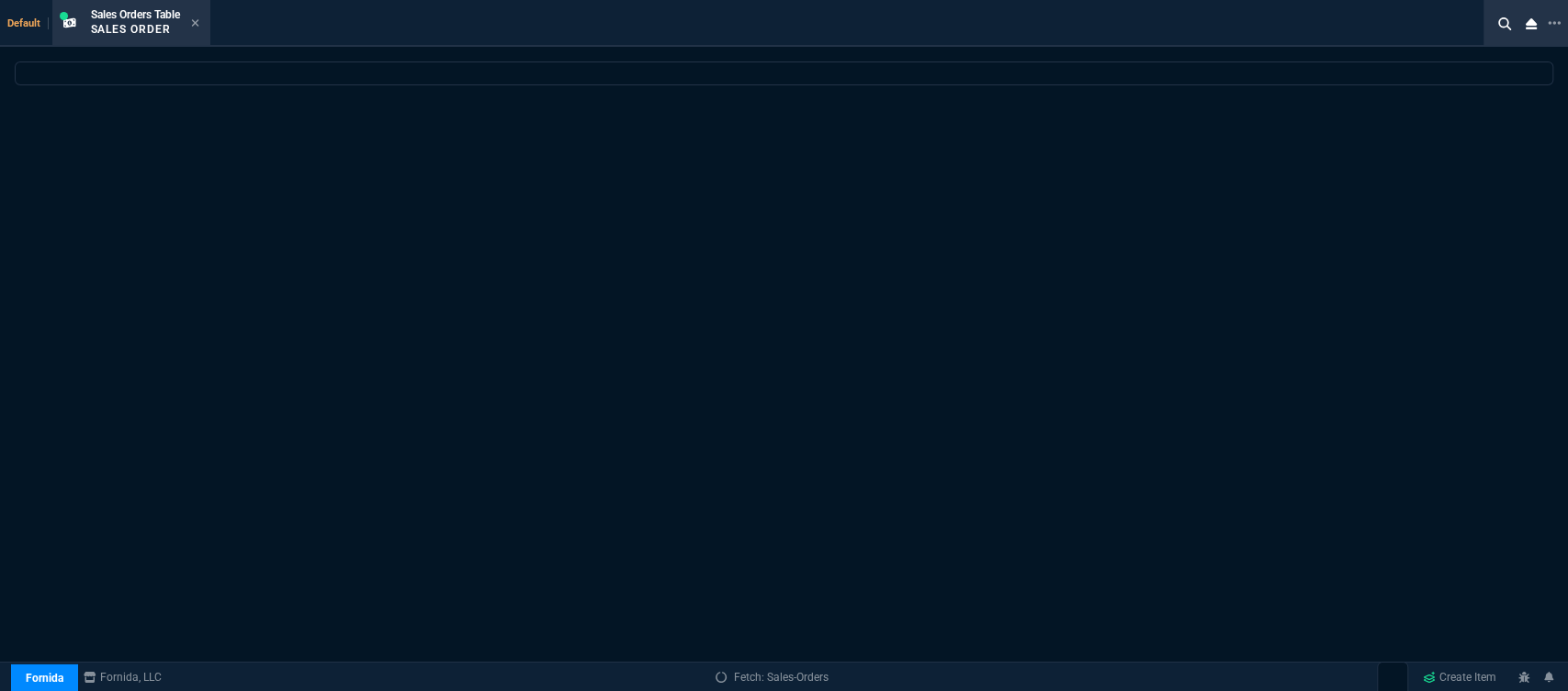
select select
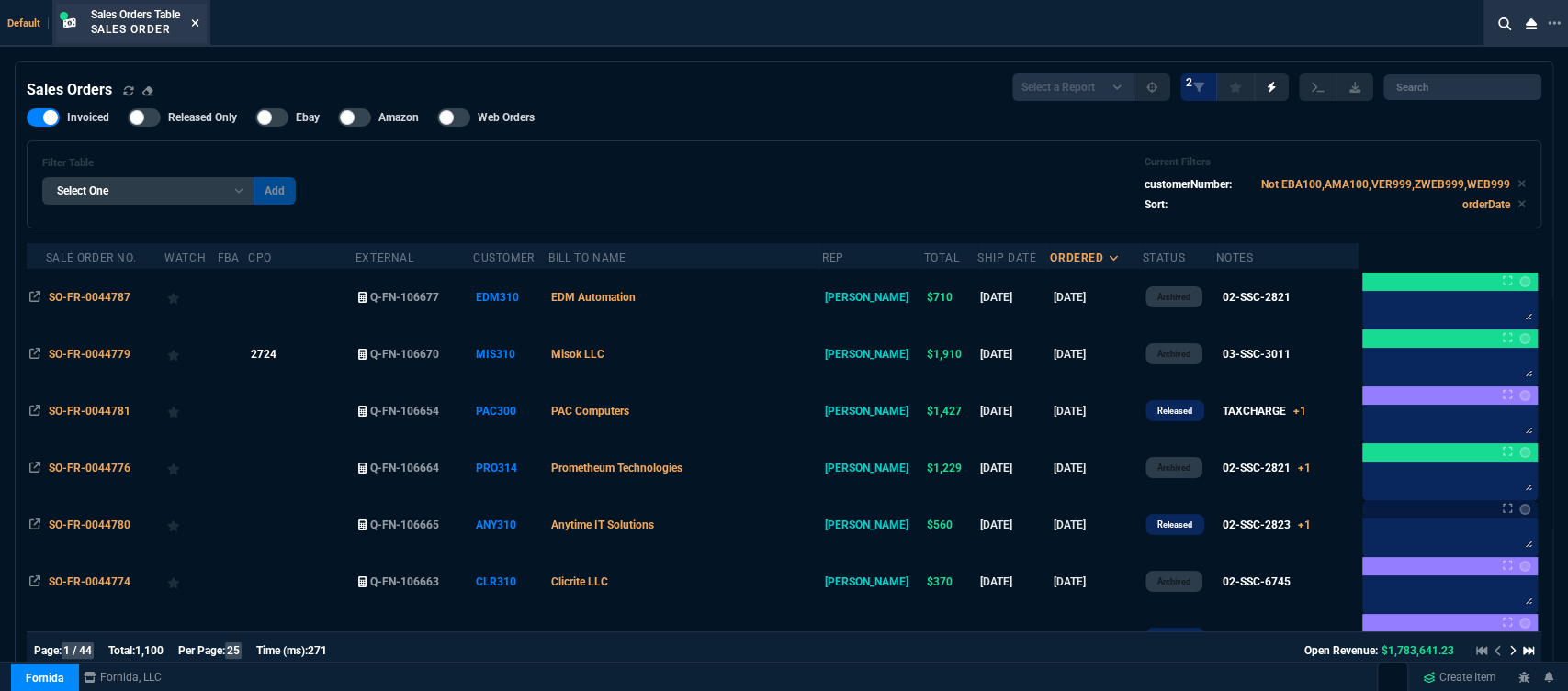
click at [197, 25] on icon at bounding box center [194, 22] width 7 height 7
